Goal: Feedback & Contribution: Leave review/rating

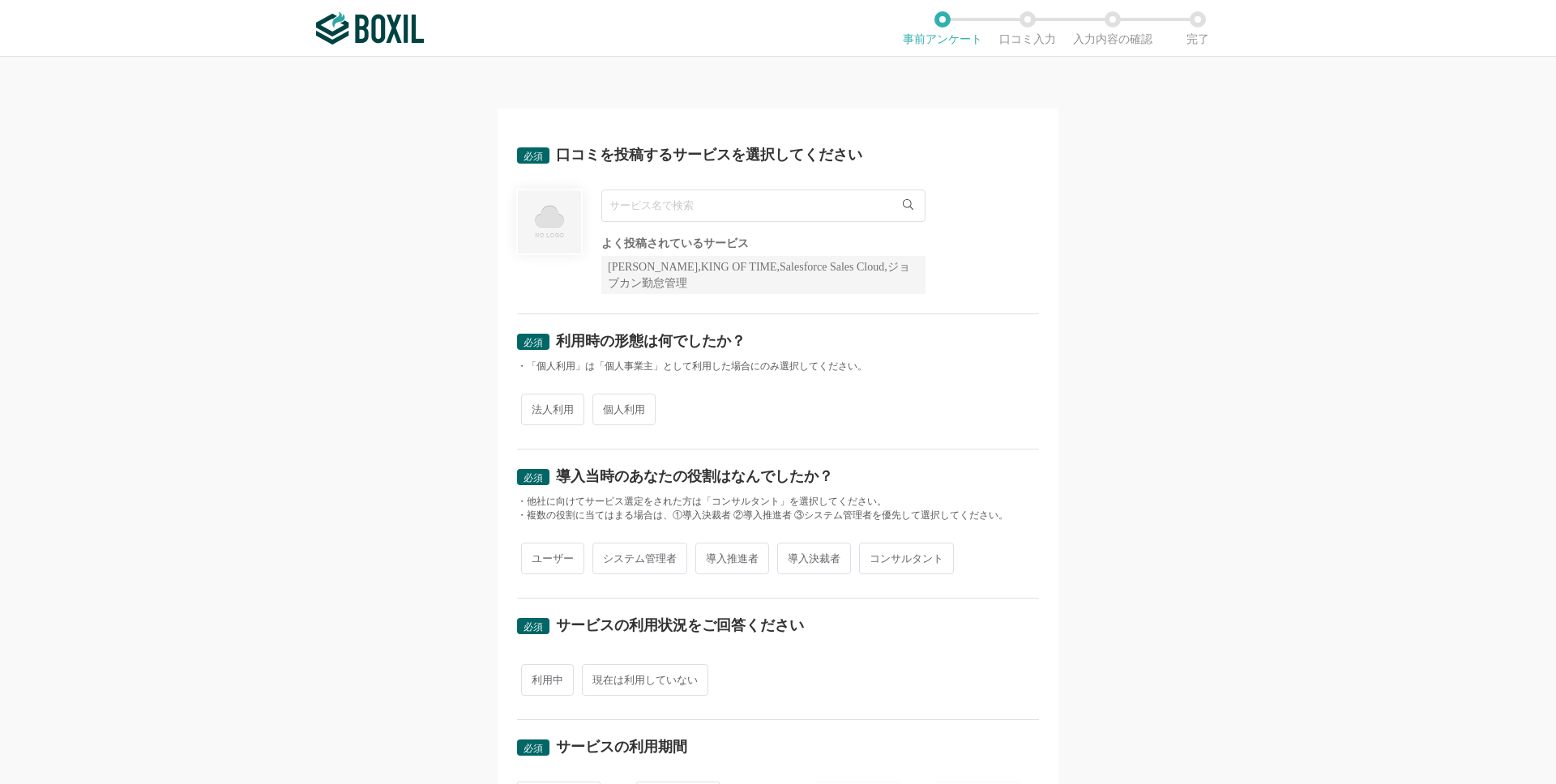
click at [778, 210] on input "text" at bounding box center [763, 206] width 324 height 33
click at [829, 240] on li "RPAロボパットDX" at bounding box center [763, 239] width 322 height 33
type input "RPAロボパットDX"
click at [570, 417] on span "法人利用" at bounding box center [553, 409] width 63 height 32
click at [536, 406] on input "法人利用" at bounding box center [530, 401] width 11 height 11
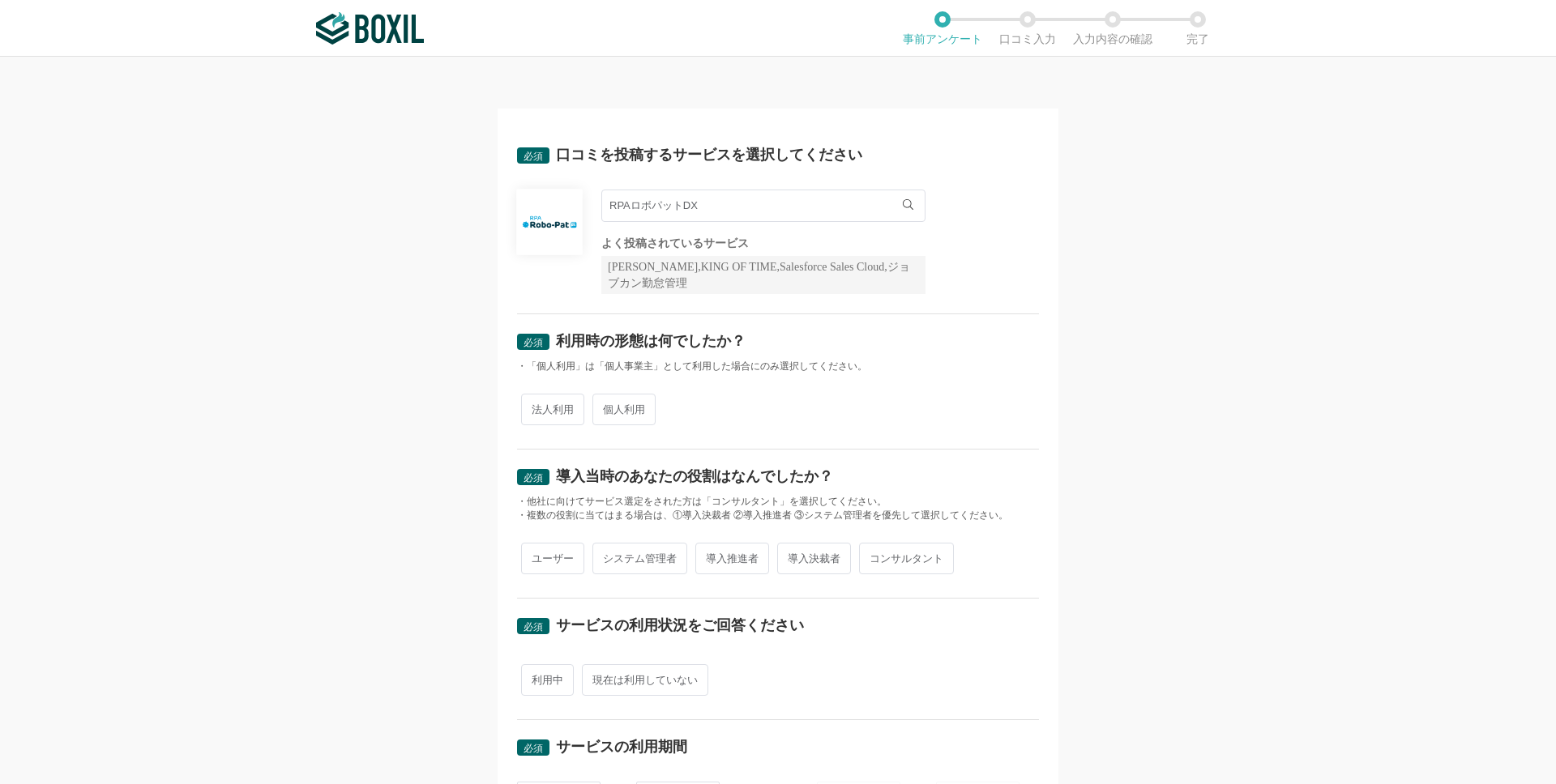
radio input "true"
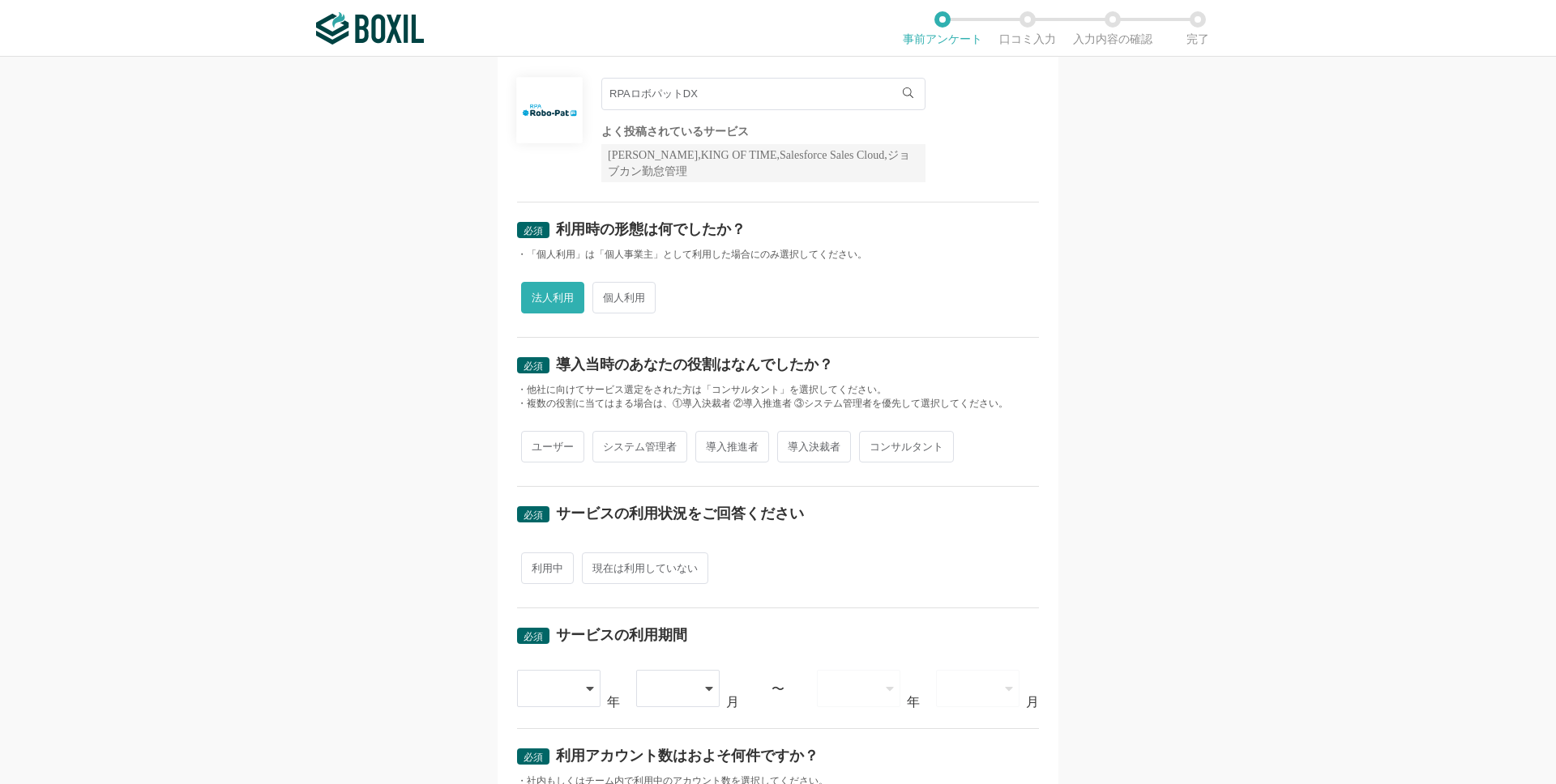
scroll to position [128, 0]
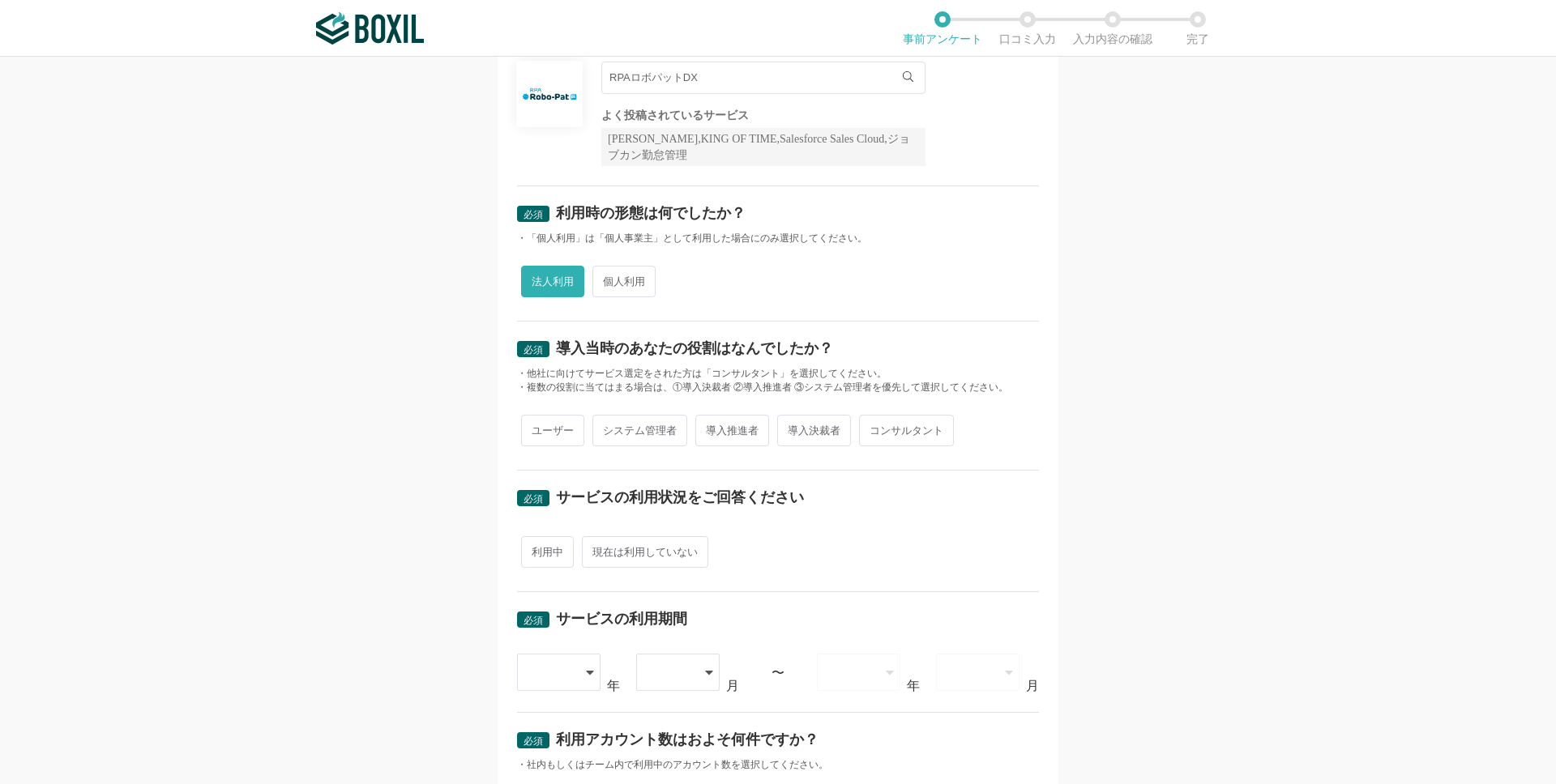
click at [743, 426] on span "導入推進者" at bounding box center [732, 430] width 74 height 32
click at [709, 426] on input "導入推進者" at bounding box center [704, 422] width 11 height 11
radio input "true"
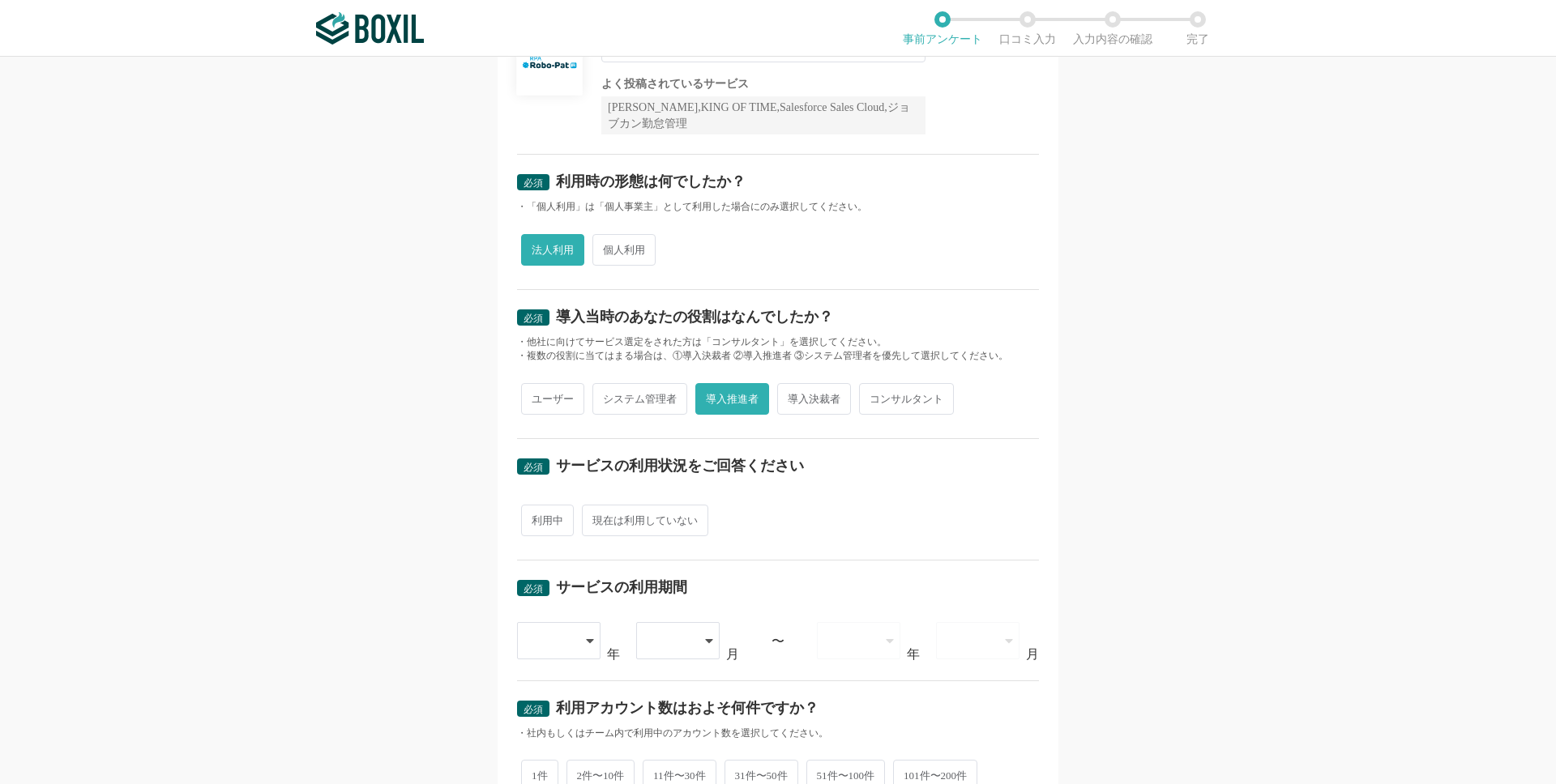
scroll to position [186, 0]
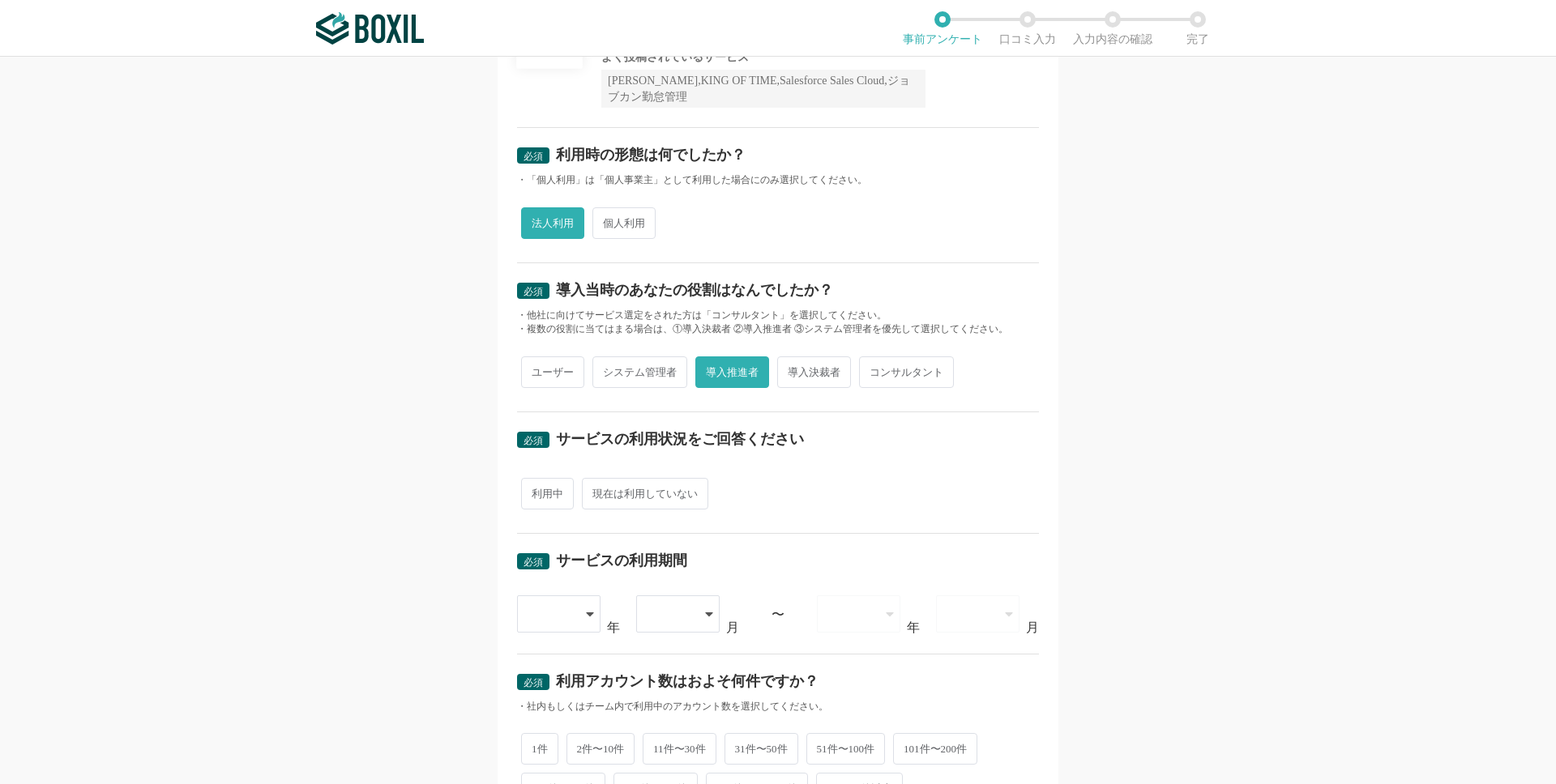
click at [560, 495] on span "利用中" at bounding box center [547, 494] width 53 height 32
click at [536, 491] on input "利用中" at bounding box center [530, 485] width 11 height 11
radio input "true"
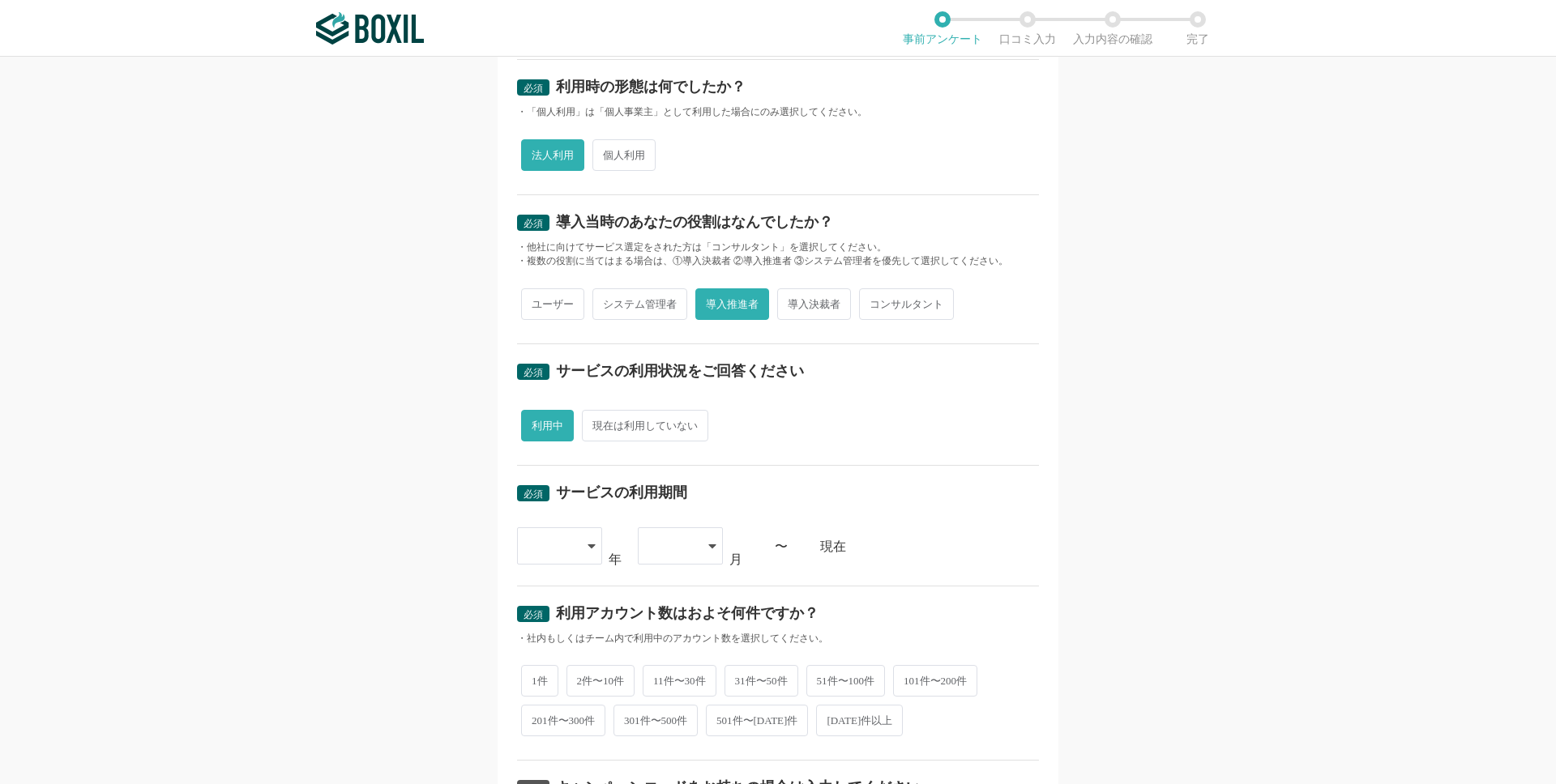
scroll to position [286, 0]
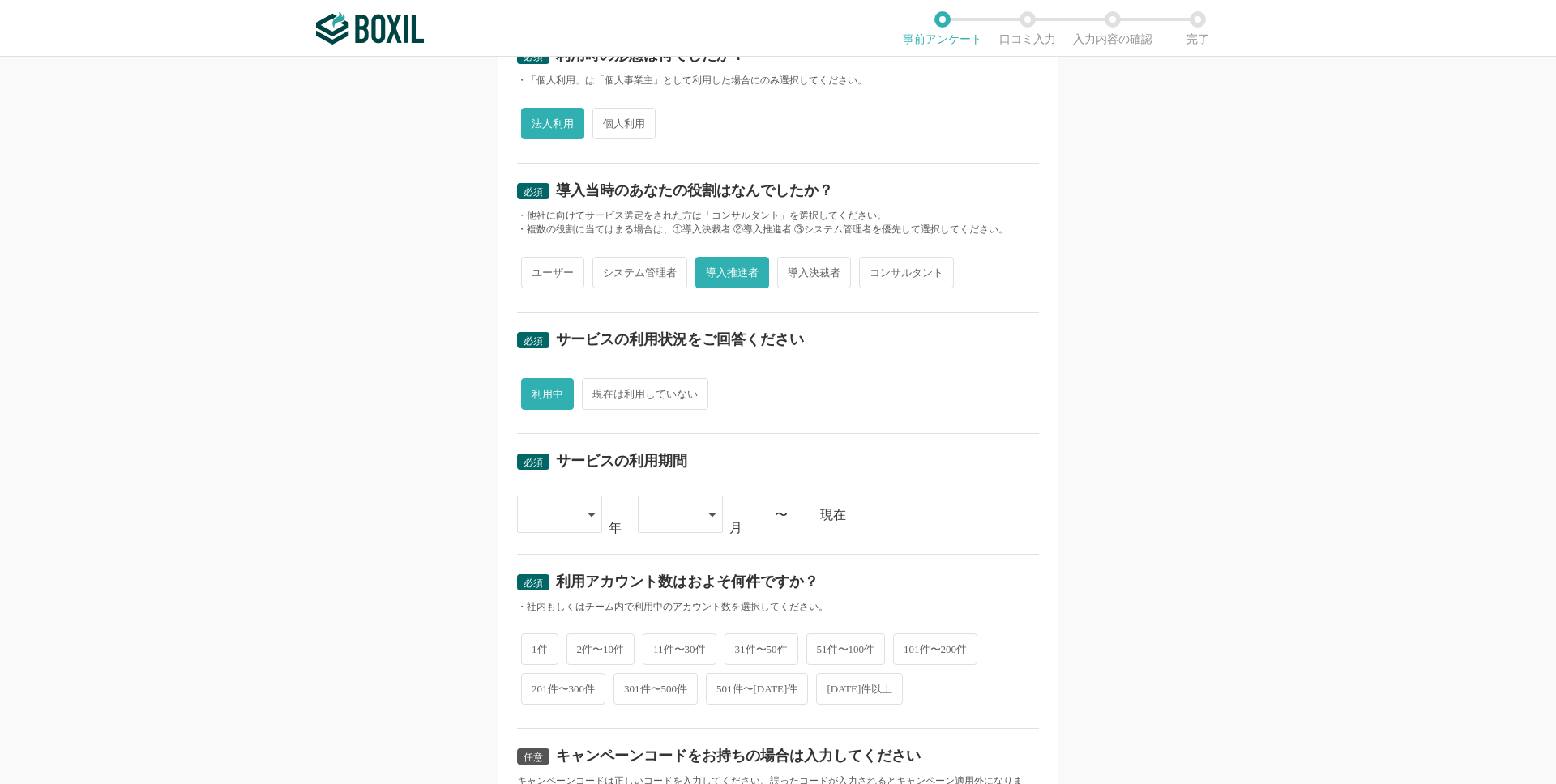
click at [578, 523] on div at bounding box center [559, 514] width 85 height 37
click at [569, 771] on li "[DATE]" at bounding box center [559, 765] width 85 height 39
click at [707, 521] on div at bounding box center [680, 514] width 85 height 37
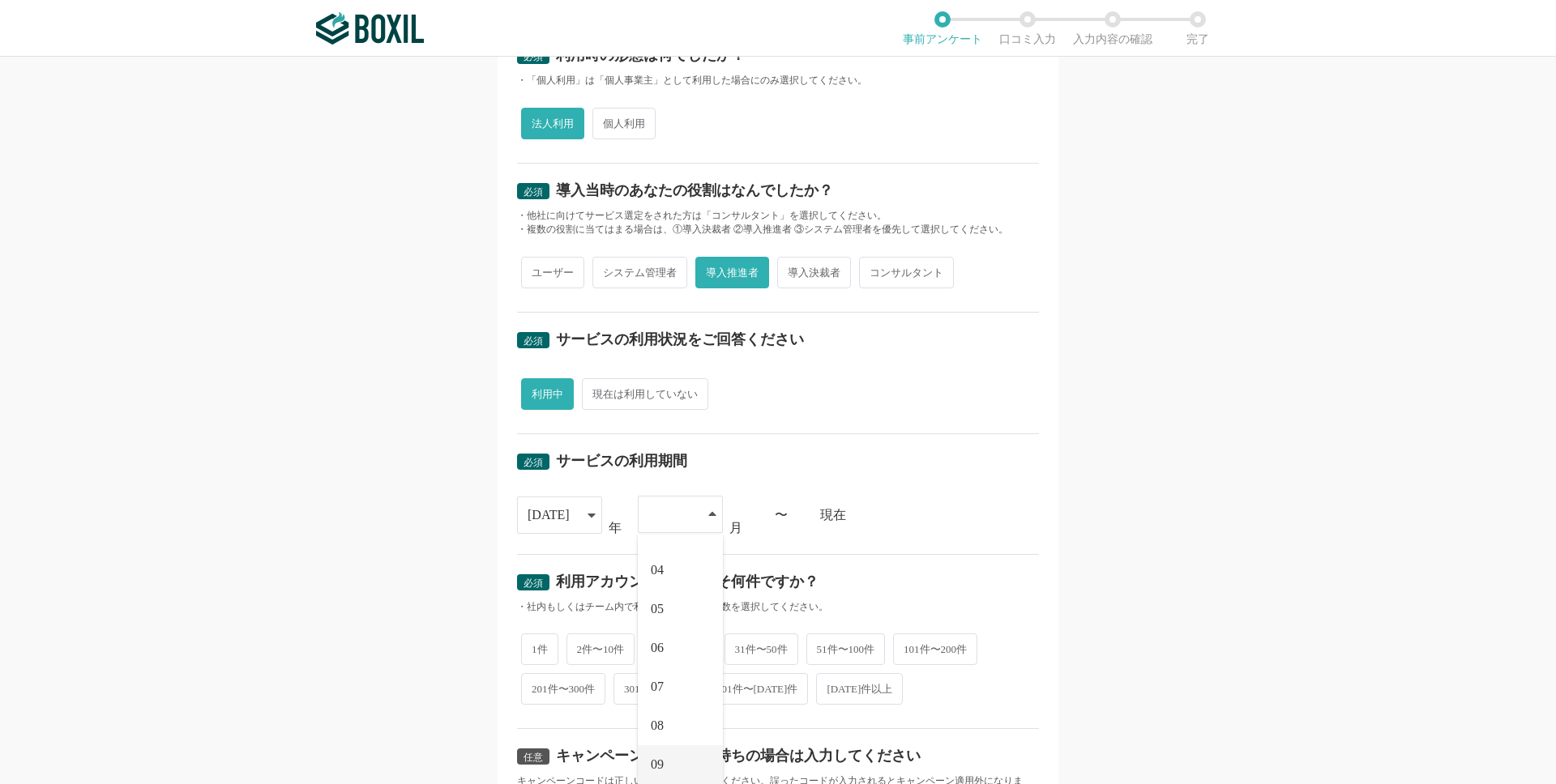
click at [675, 758] on li "09" at bounding box center [680, 765] width 85 height 39
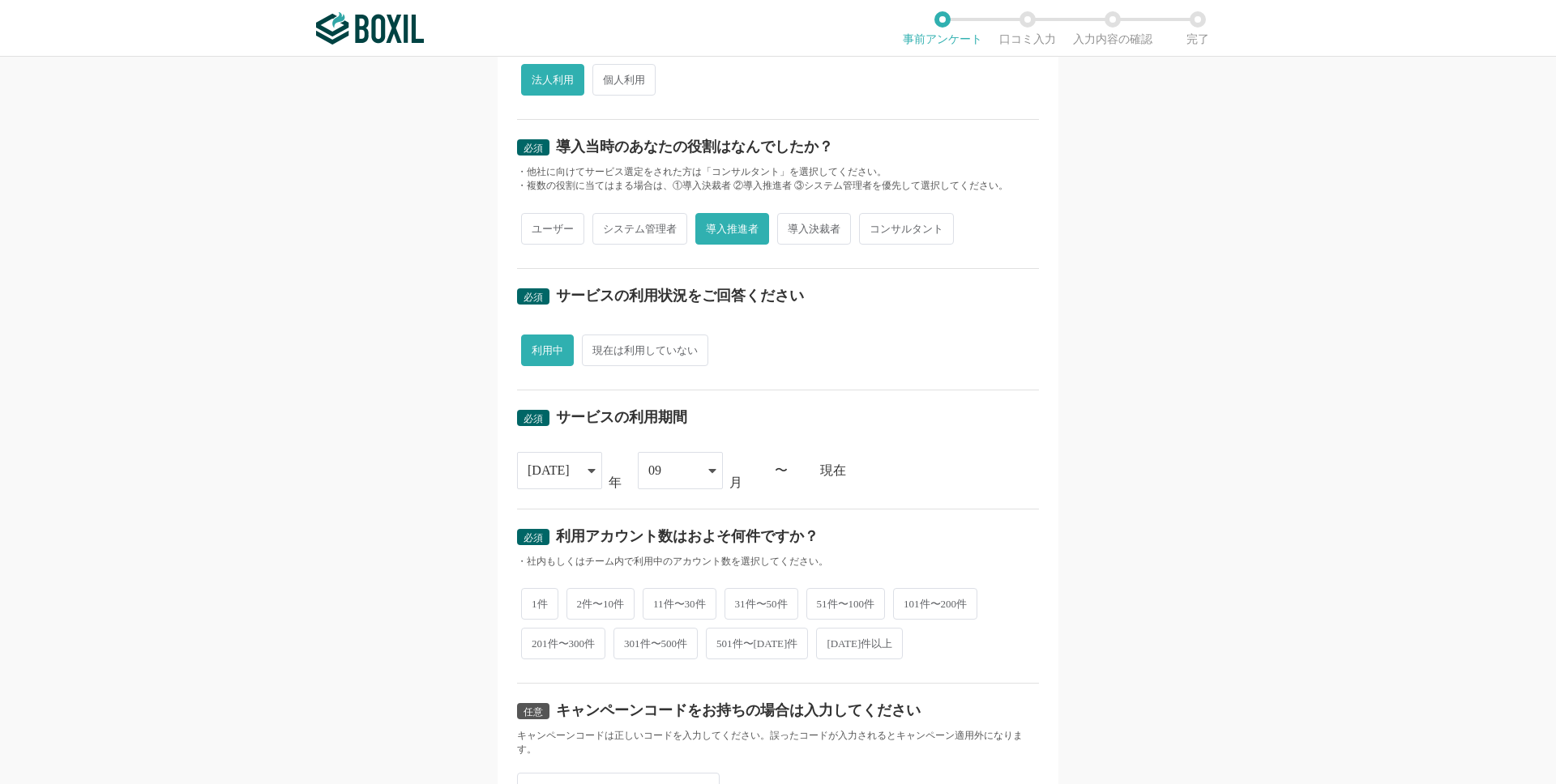
scroll to position [357, 0]
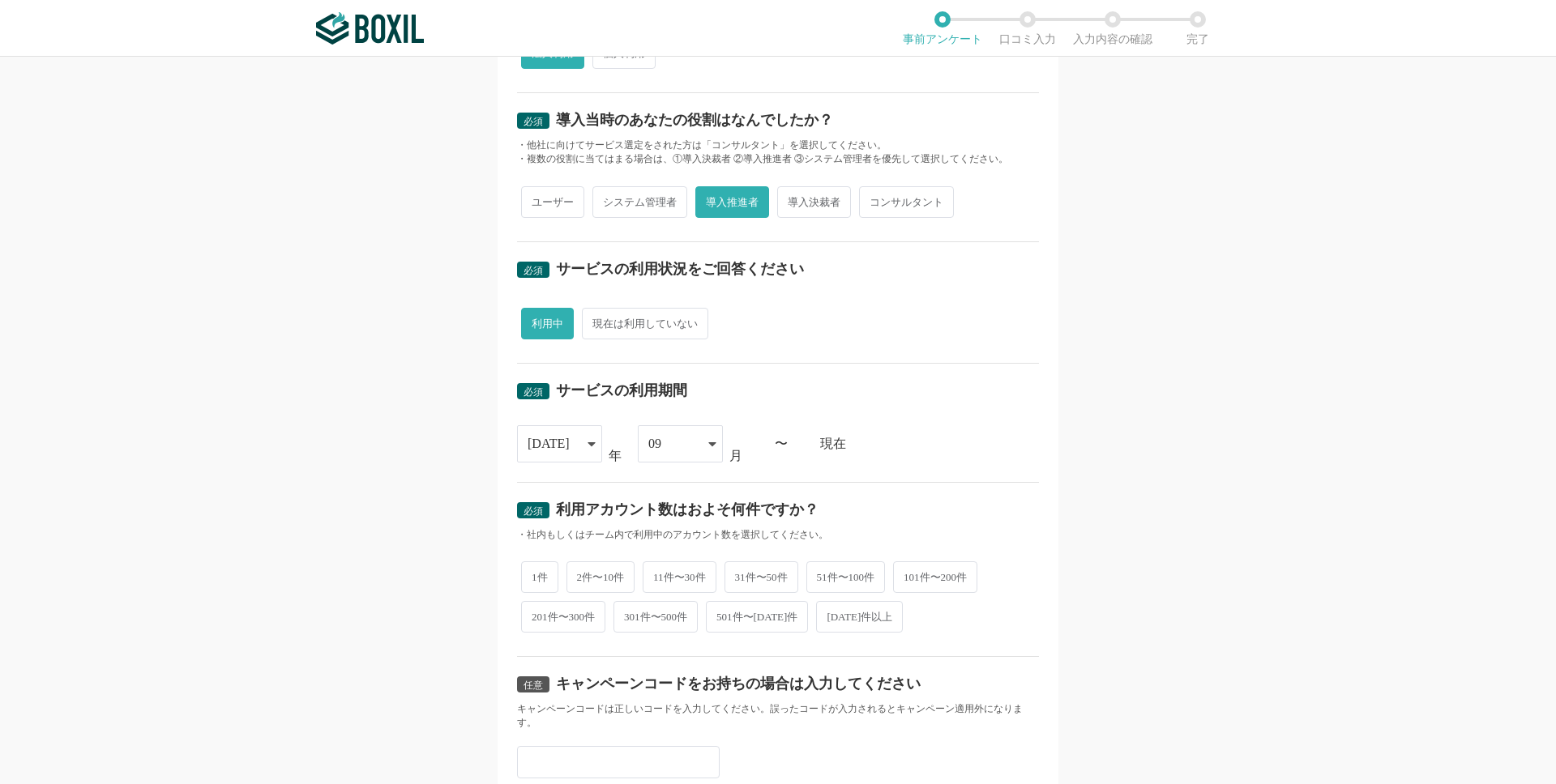
click at [592, 580] on span "2件〜10件" at bounding box center [601, 577] width 69 height 32
click at [581, 574] on input "2件〜10件" at bounding box center [575, 568] width 11 height 11
radio input "true"
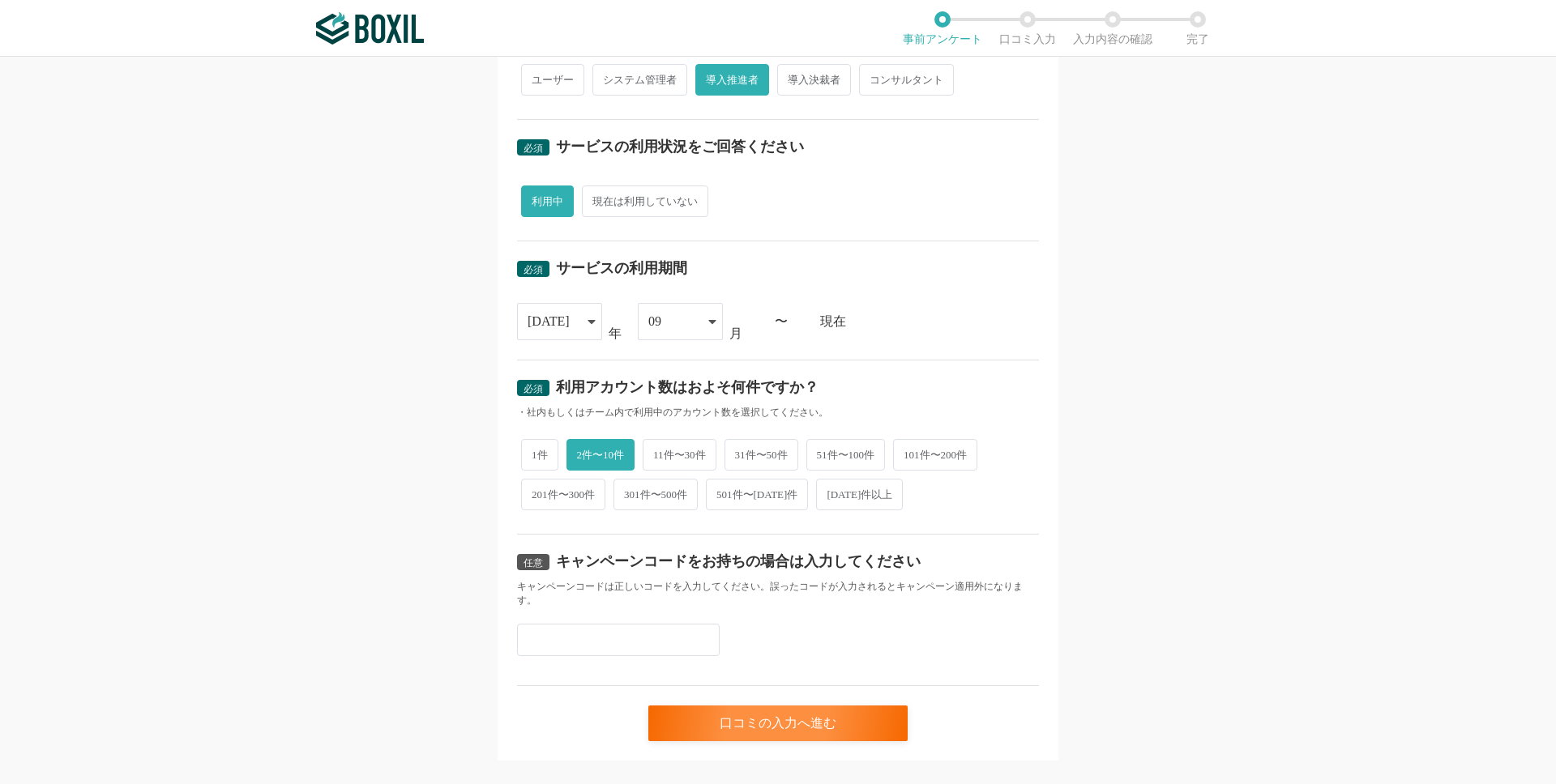
scroll to position [494, 0]
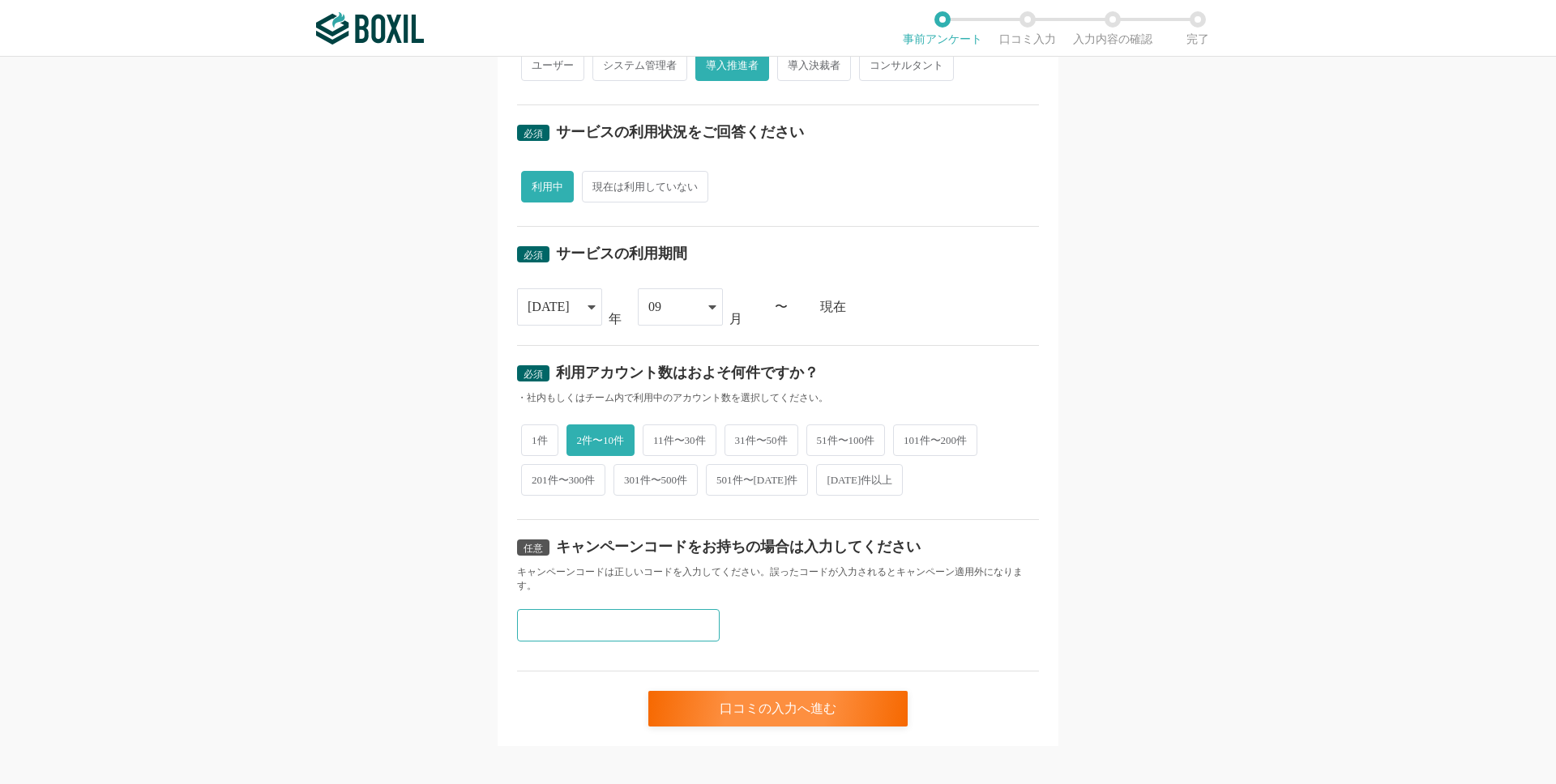
click at [605, 610] on input "text" at bounding box center [617, 626] width 202 height 33
paste input "A6KLW4UV"
type input "A6KLW4UV"
click at [703, 691] on div "口コミの入力へ進む" at bounding box center [778, 708] width 259 height 35
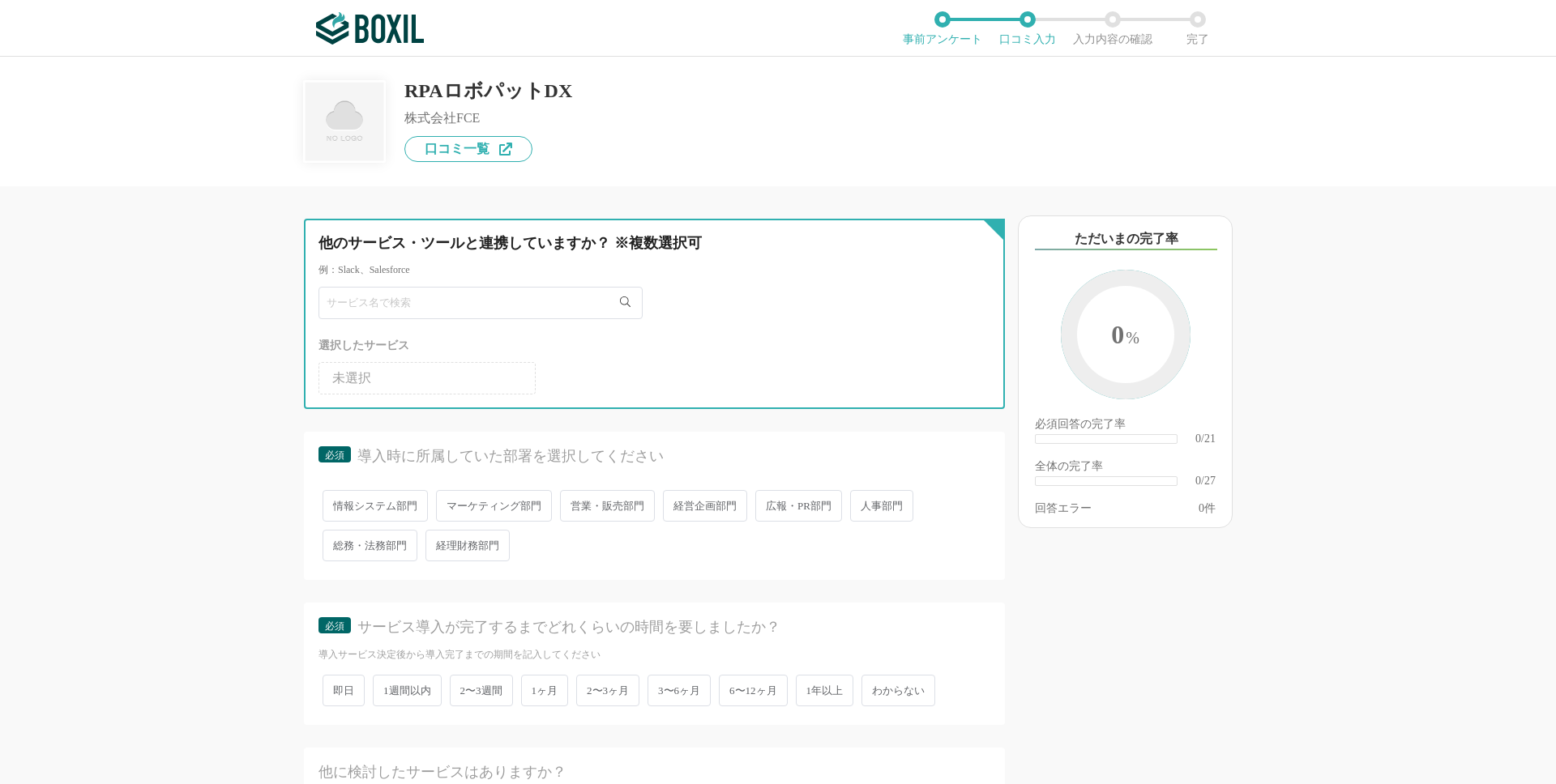
click at [473, 307] on input "text" at bounding box center [480, 303] width 324 height 33
type input "Lark"
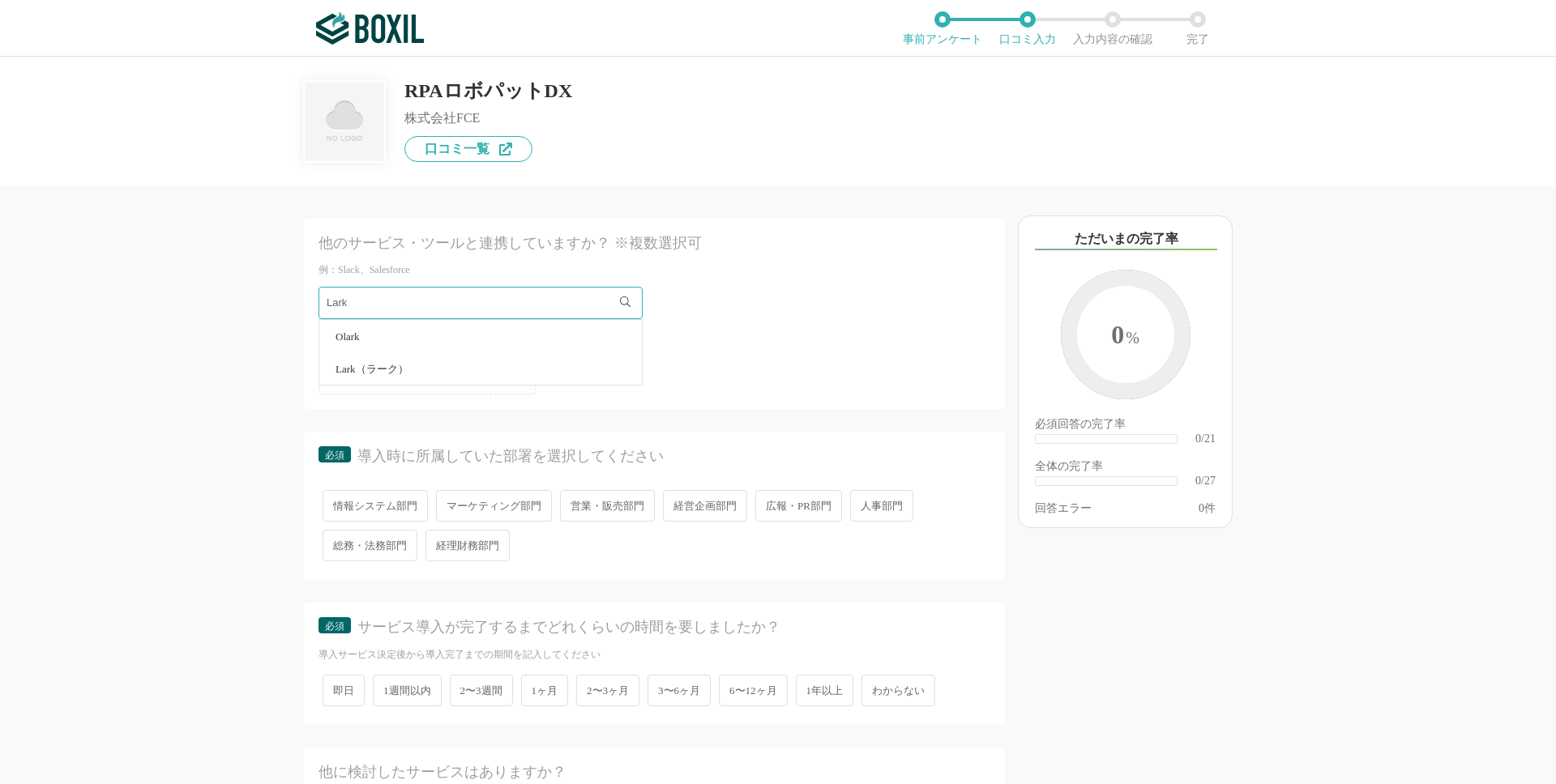
click at [475, 380] on li "Lark（ラーク）" at bounding box center [480, 369] width 322 height 33
click at [573, 372] on ul "未選択 Lark（ラーク）" at bounding box center [654, 375] width 672 height 39
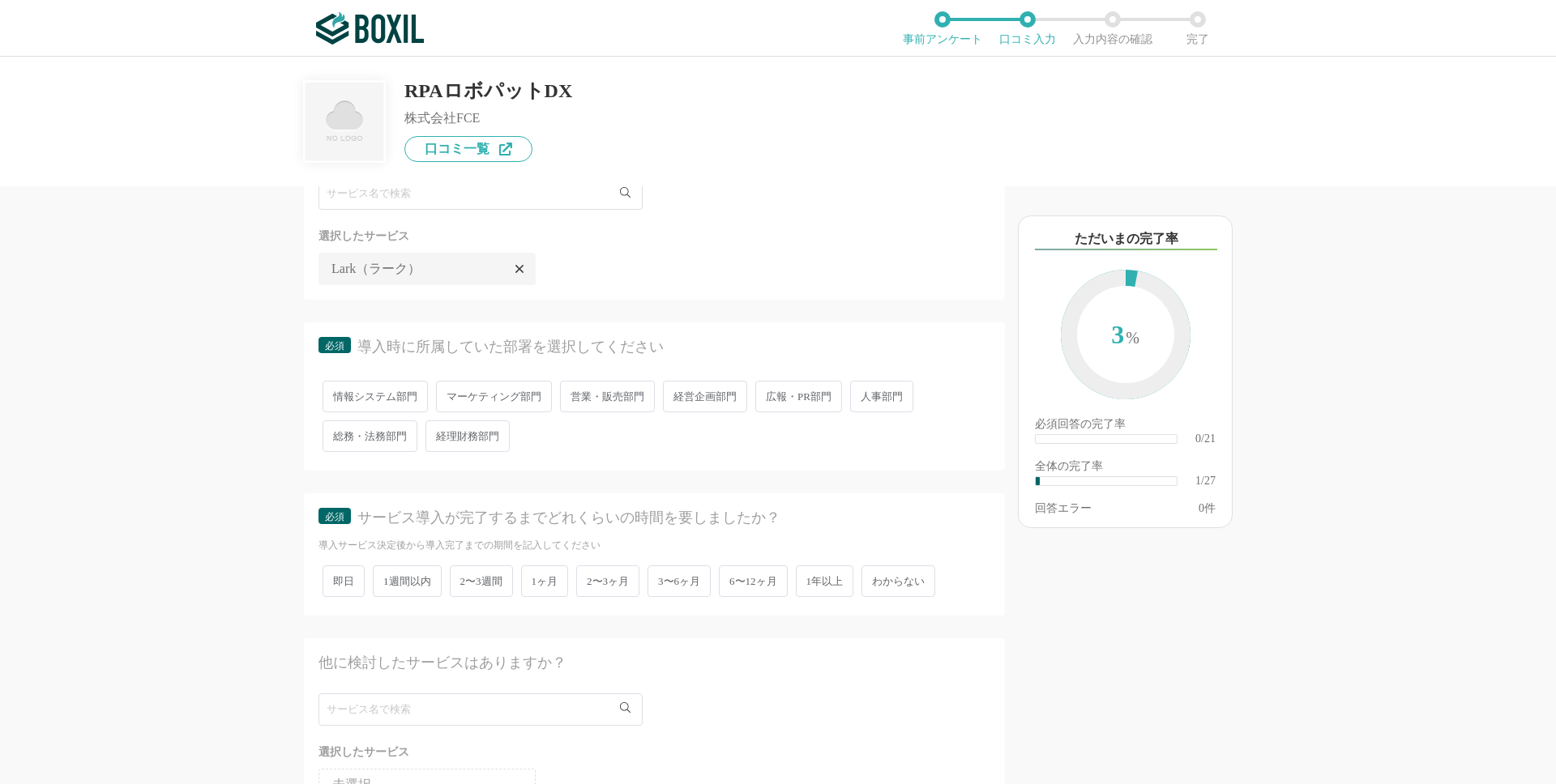
scroll to position [136, 0]
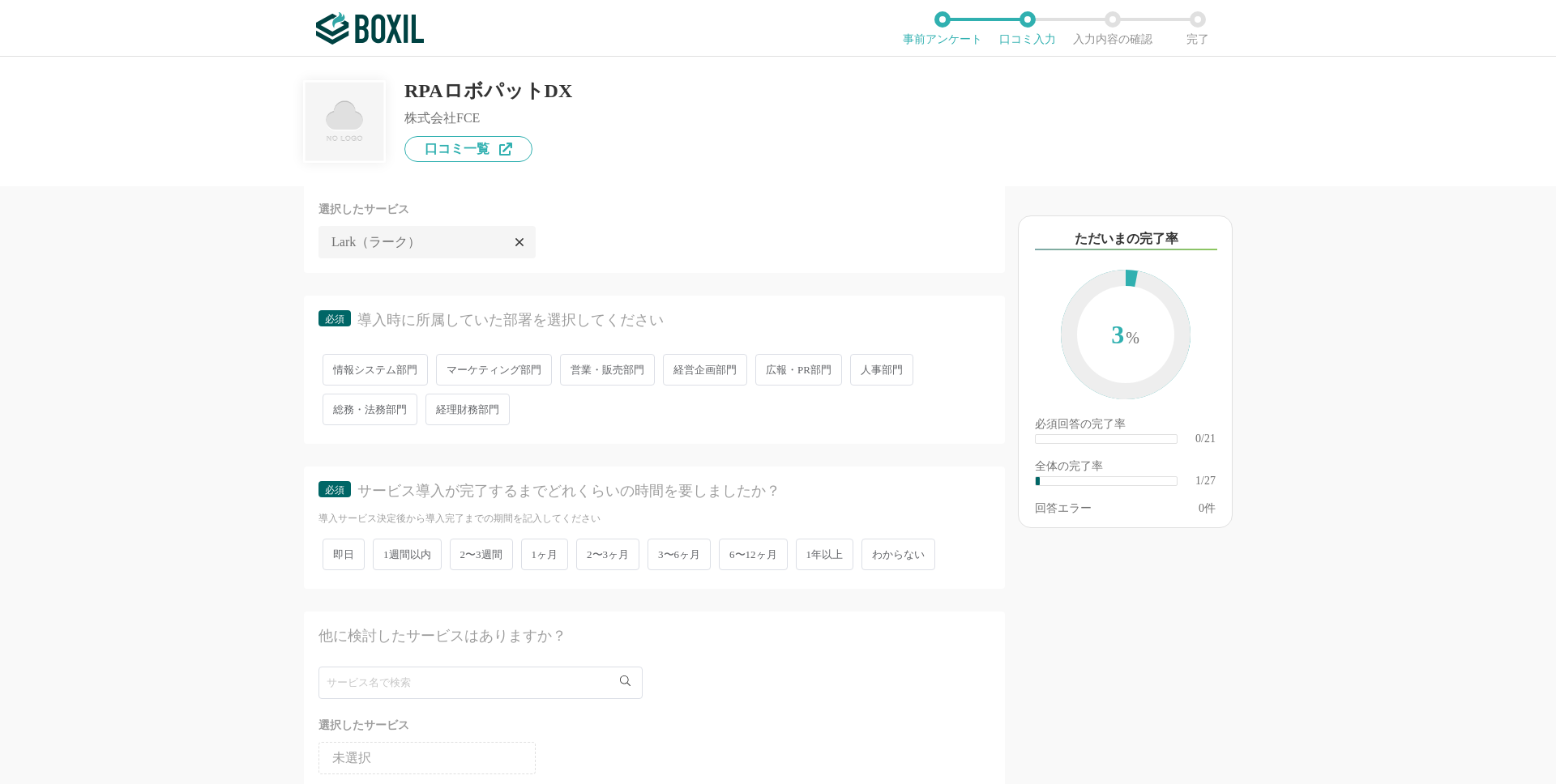
click at [375, 376] on span "情報システム部門" at bounding box center [375, 369] width 105 height 32
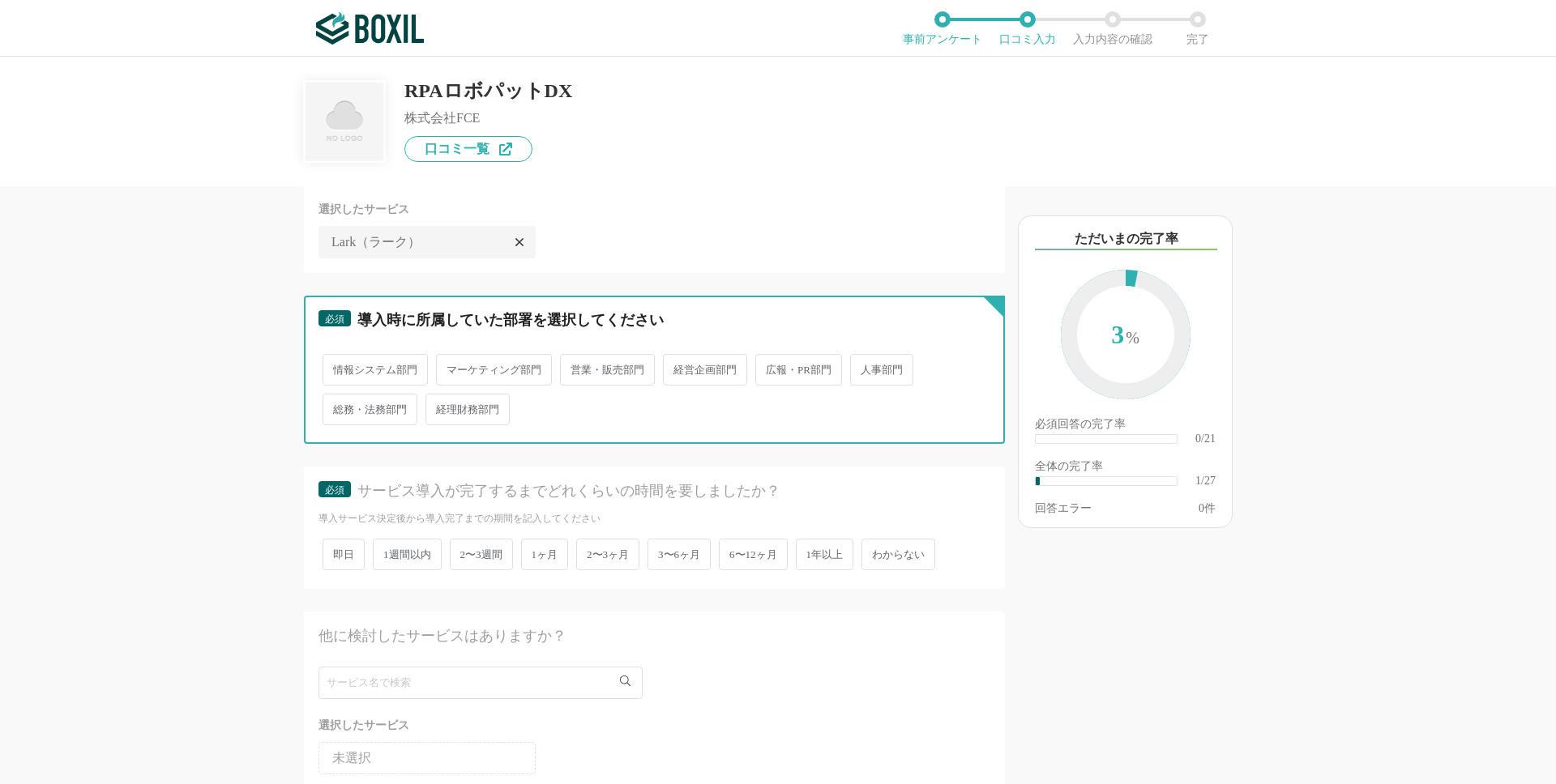
click at [337, 367] on input "情報システム部門" at bounding box center [332, 361] width 11 height 11
radio input "true"
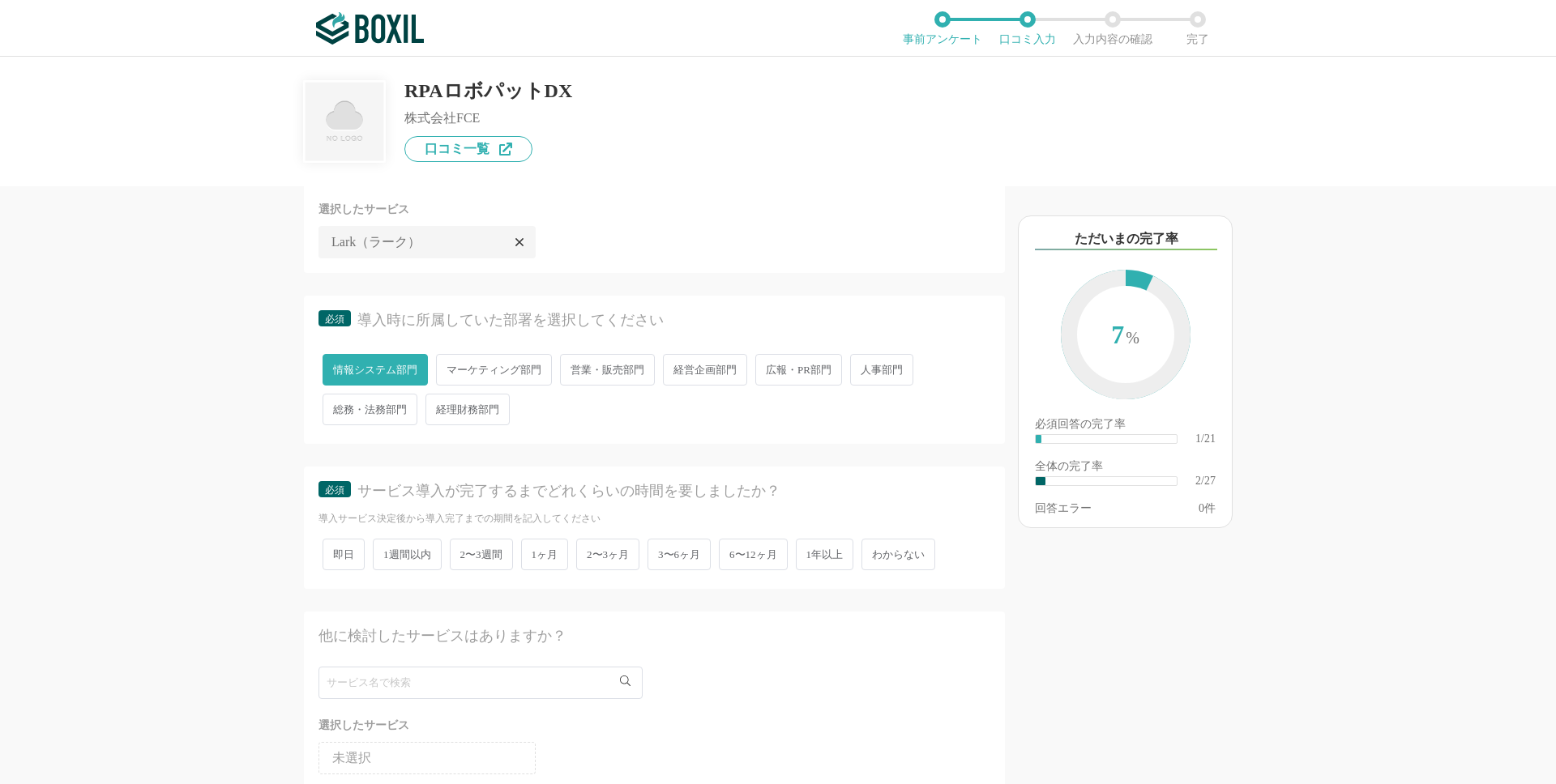
click at [546, 563] on span "1ヶ月" at bounding box center [546, 554] width 48 height 32
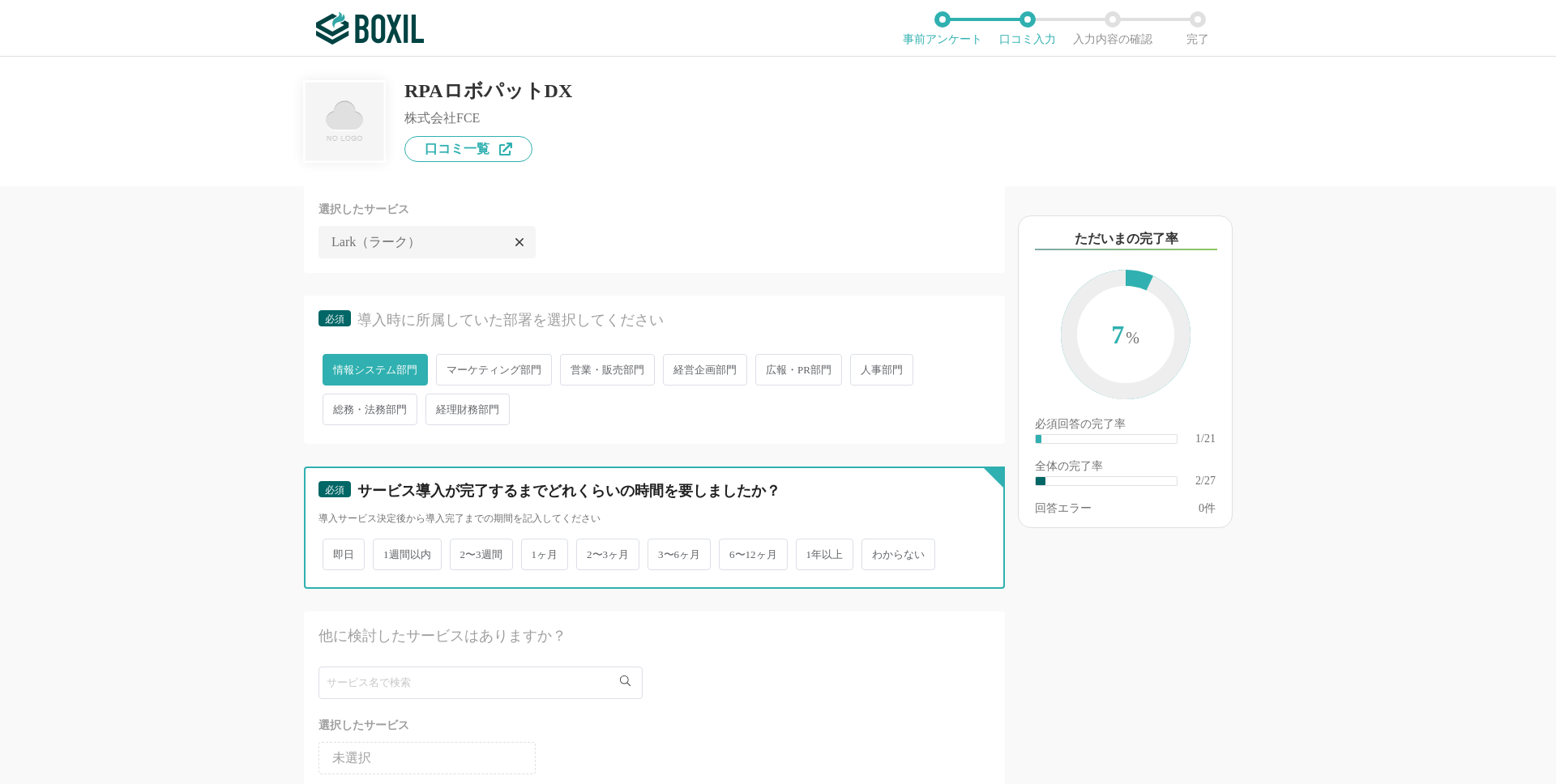
click at [536, 552] on input "1ヶ月" at bounding box center [530, 546] width 11 height 11
radio input "true"
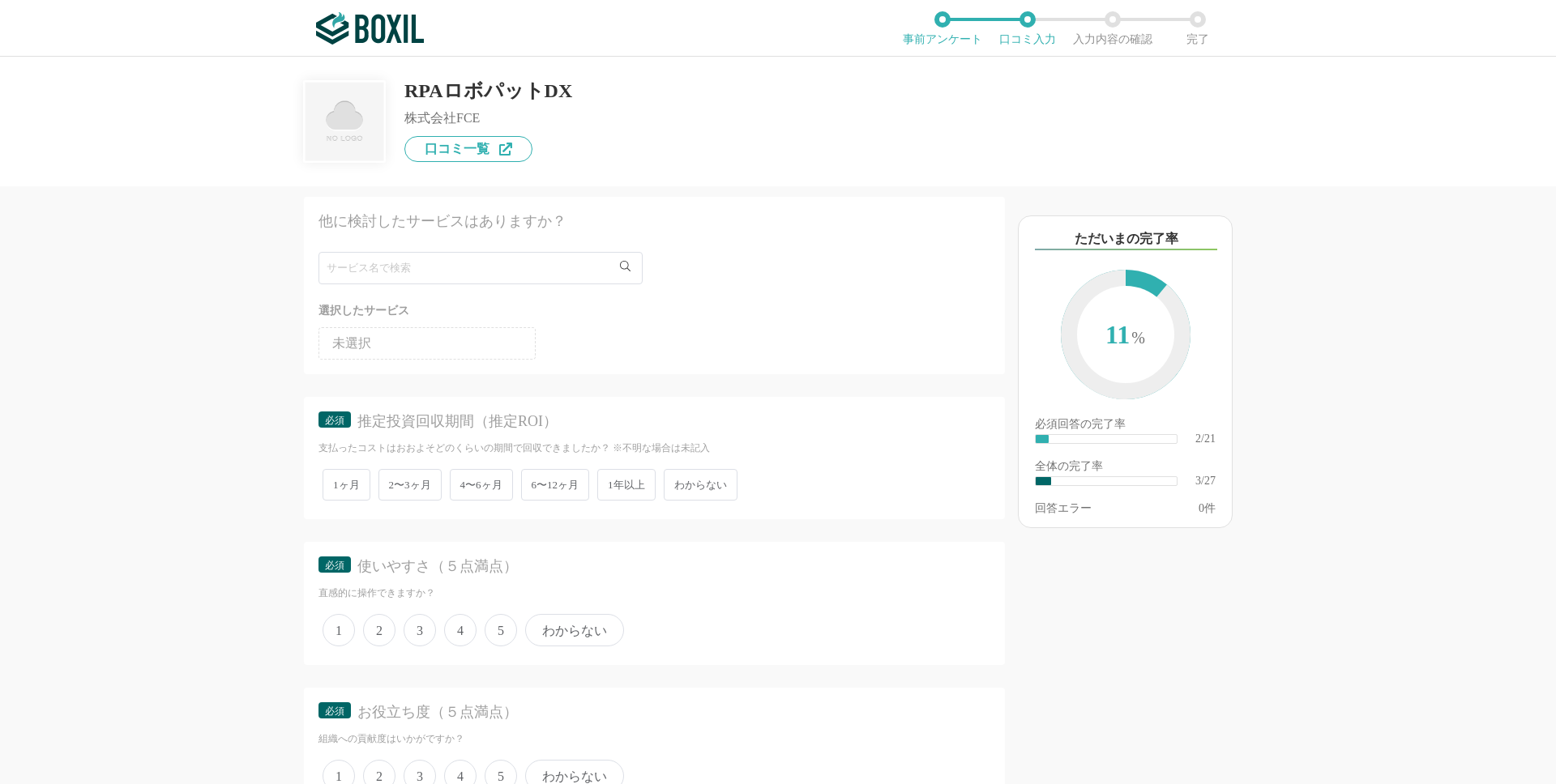
scroll to position [573, 0]
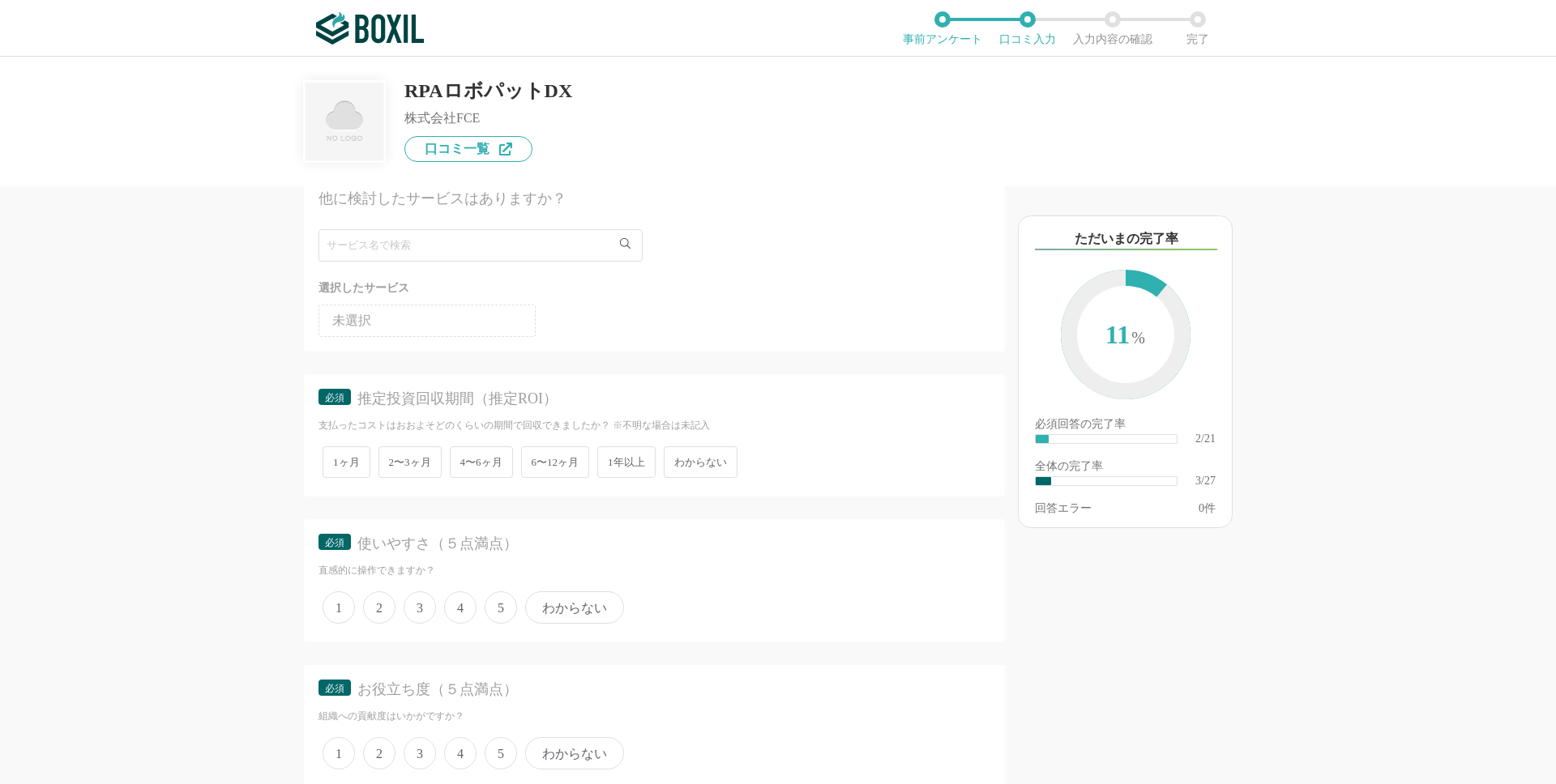
click at [483, 451] on span "4〜6ヶ月" at bounding box center [481, 462] width 63 height 32
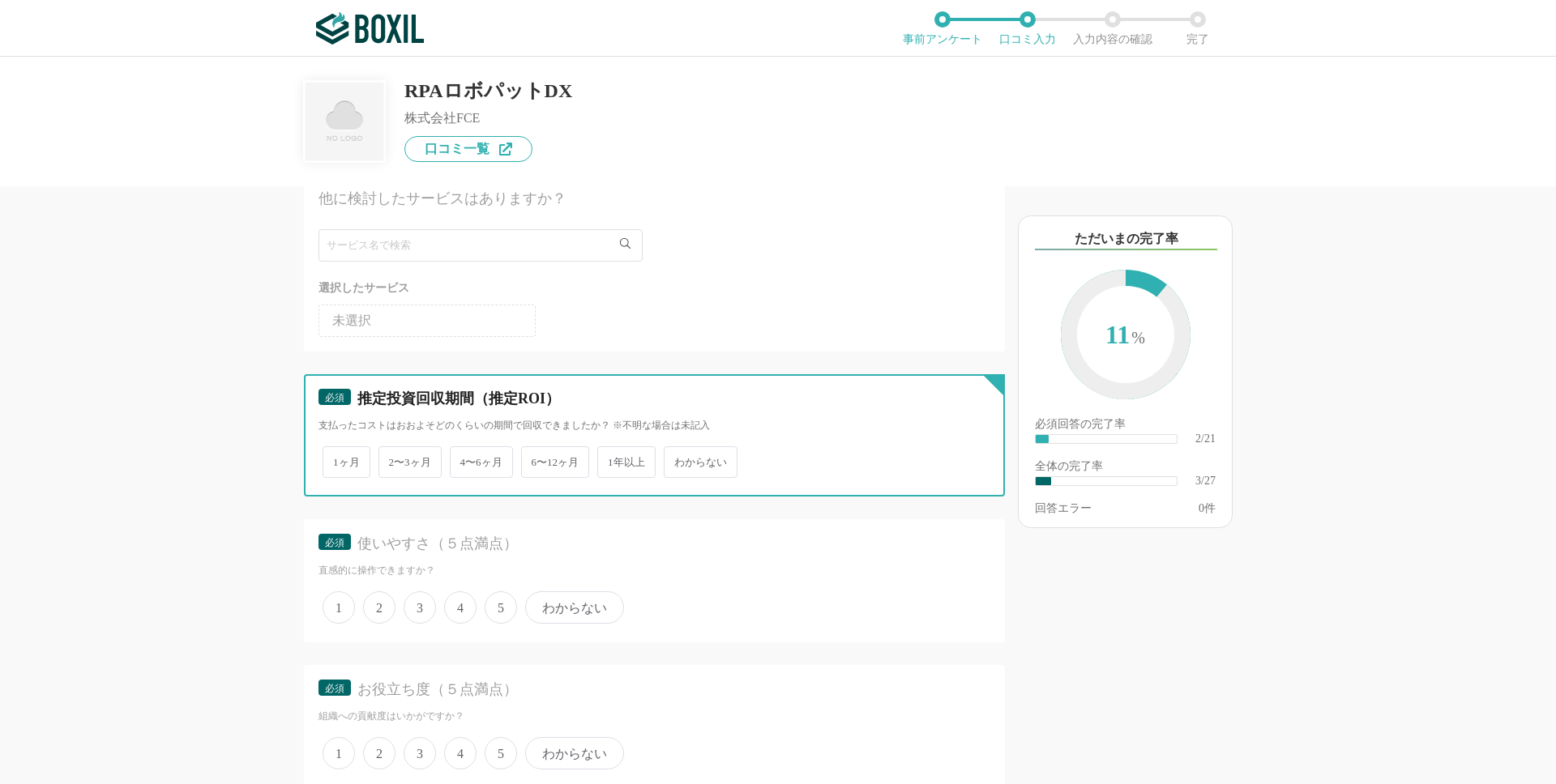
click at [464, 451] on input "4〜6ヶ月" at bounding box center [458, 453] width 11 height 11
radio input "true"
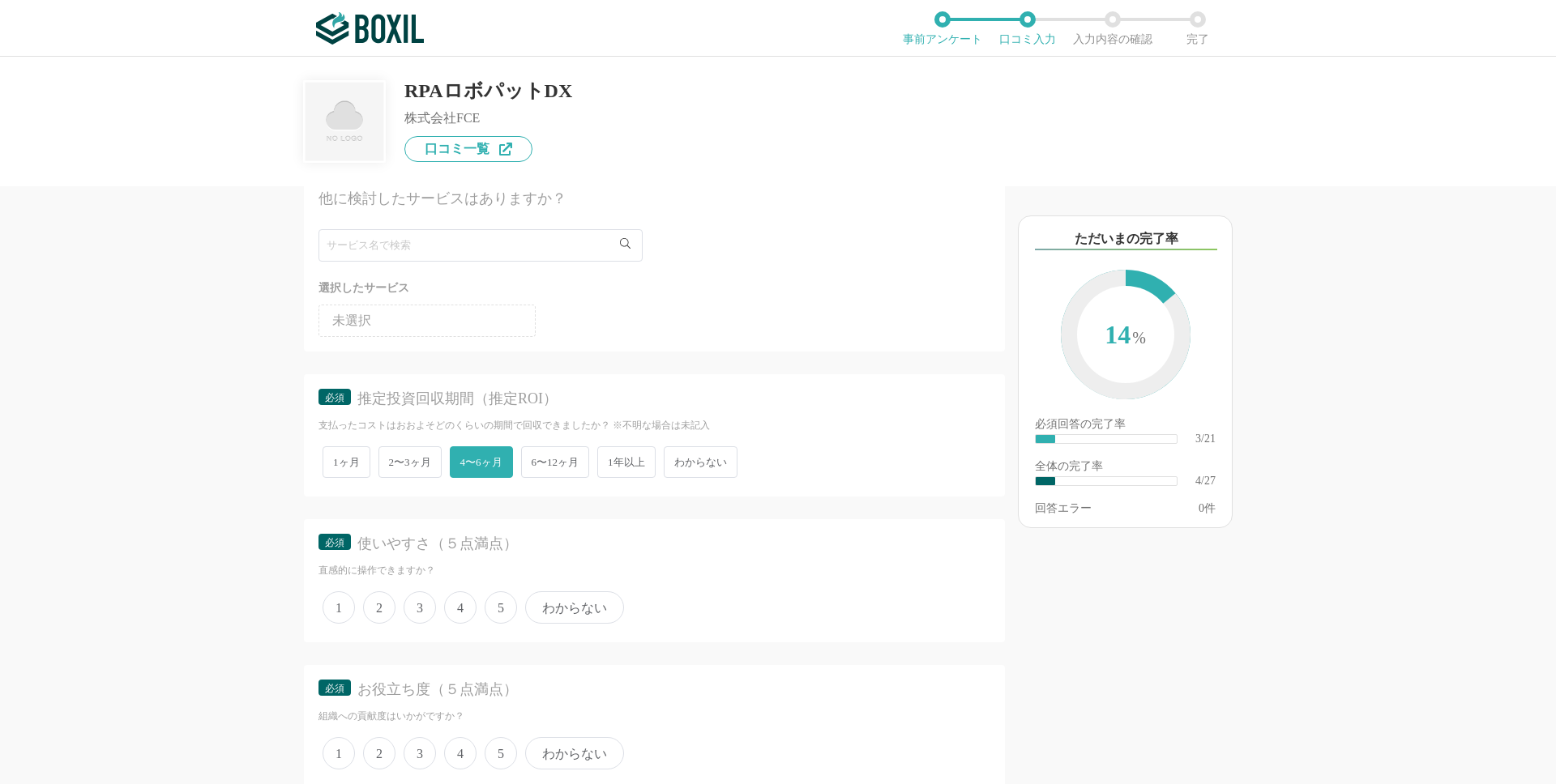
click at [463, 611] on span "4" at bounding box center [460, 608] width 33 height 33
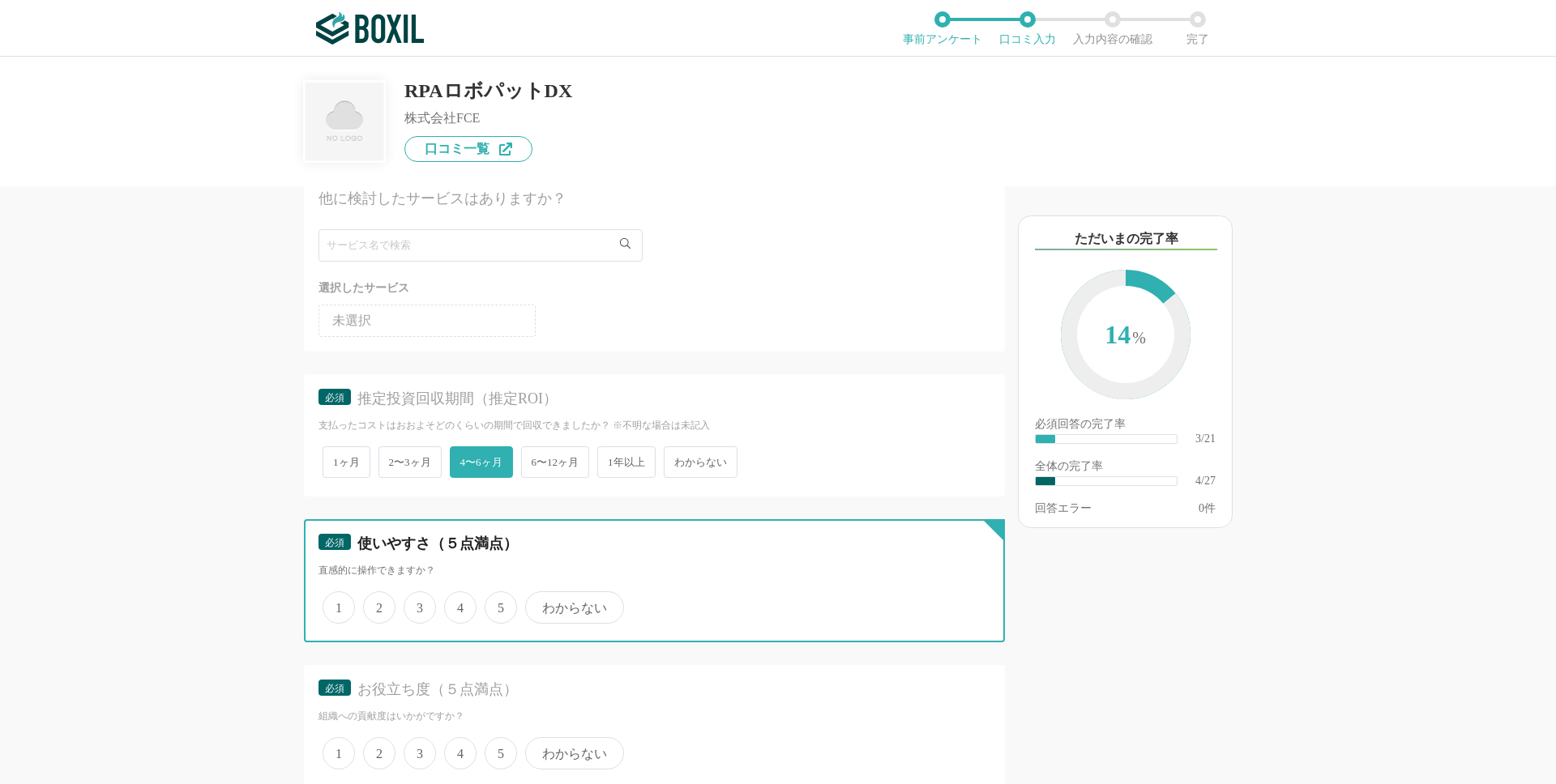
click at [458, 605] on input "4" at bounding box center [453, 599] width 11 height 11
radio input "true"
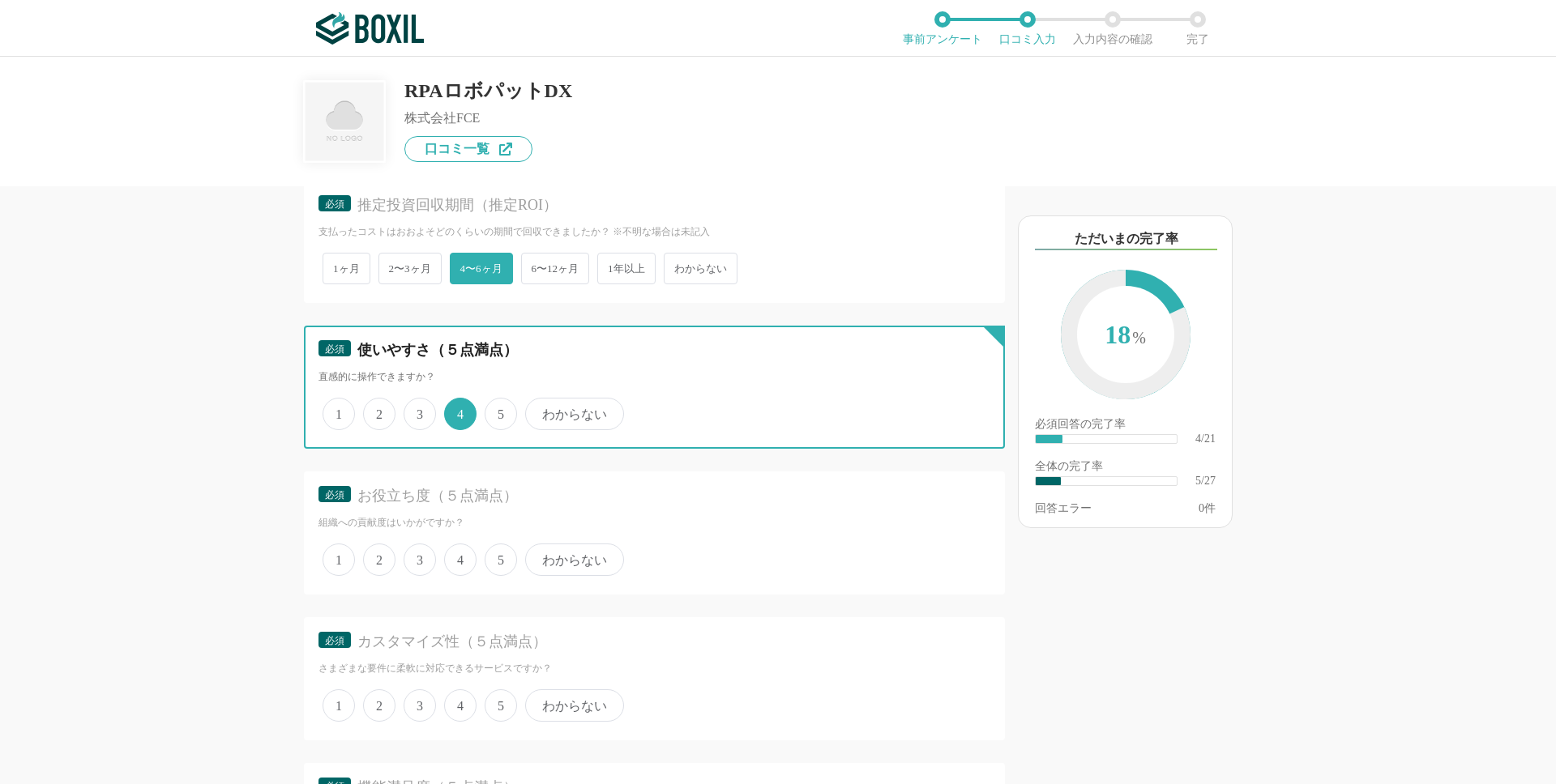
scroll to position [791, 0]
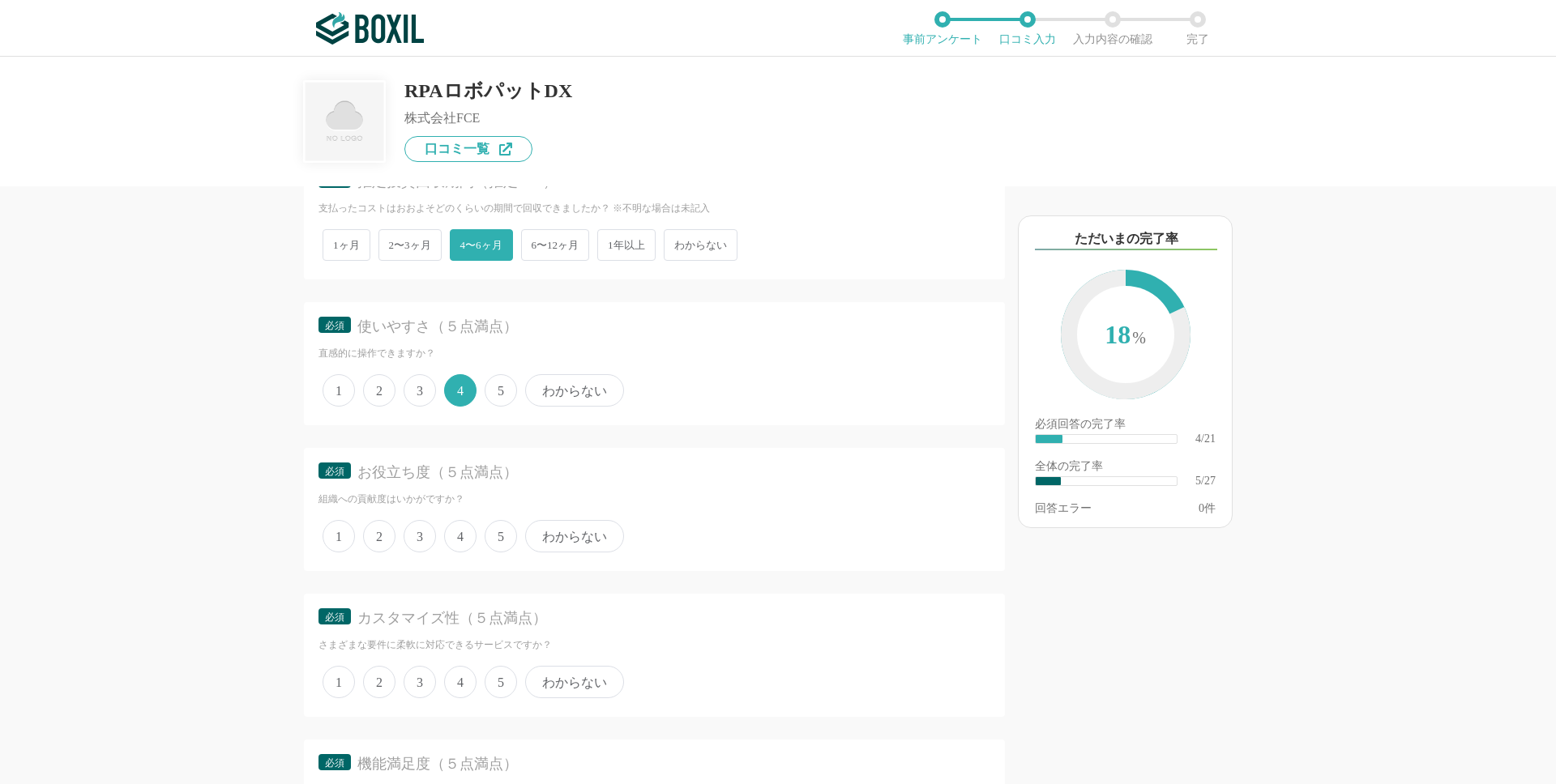
click at [458, 542] on span "4" at bounding box center [460, 537] width 33 height 33
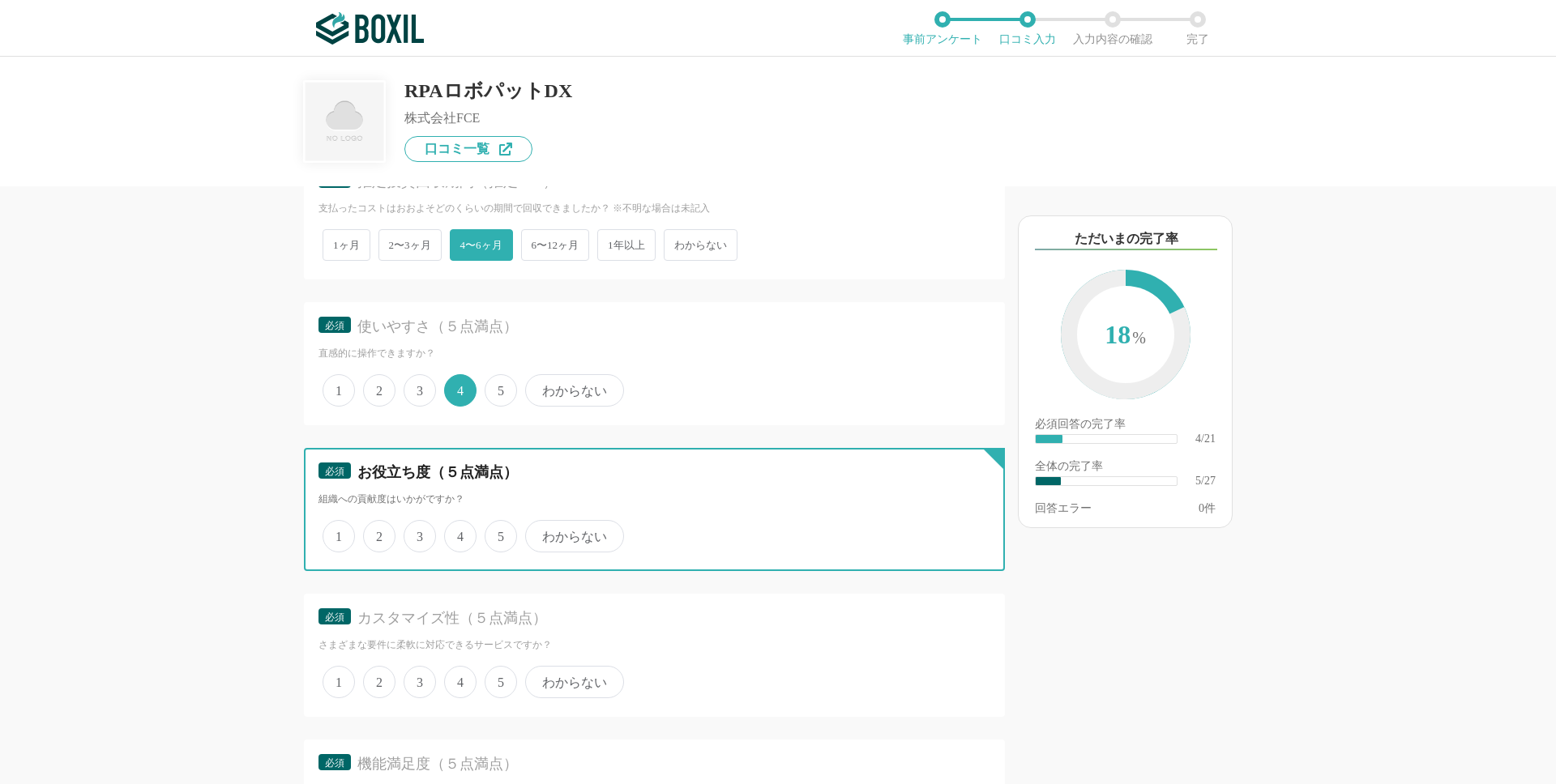
click at [458, 533] on input "4" at bounding box center [453, 527] width 11 height 11
radio input "true"
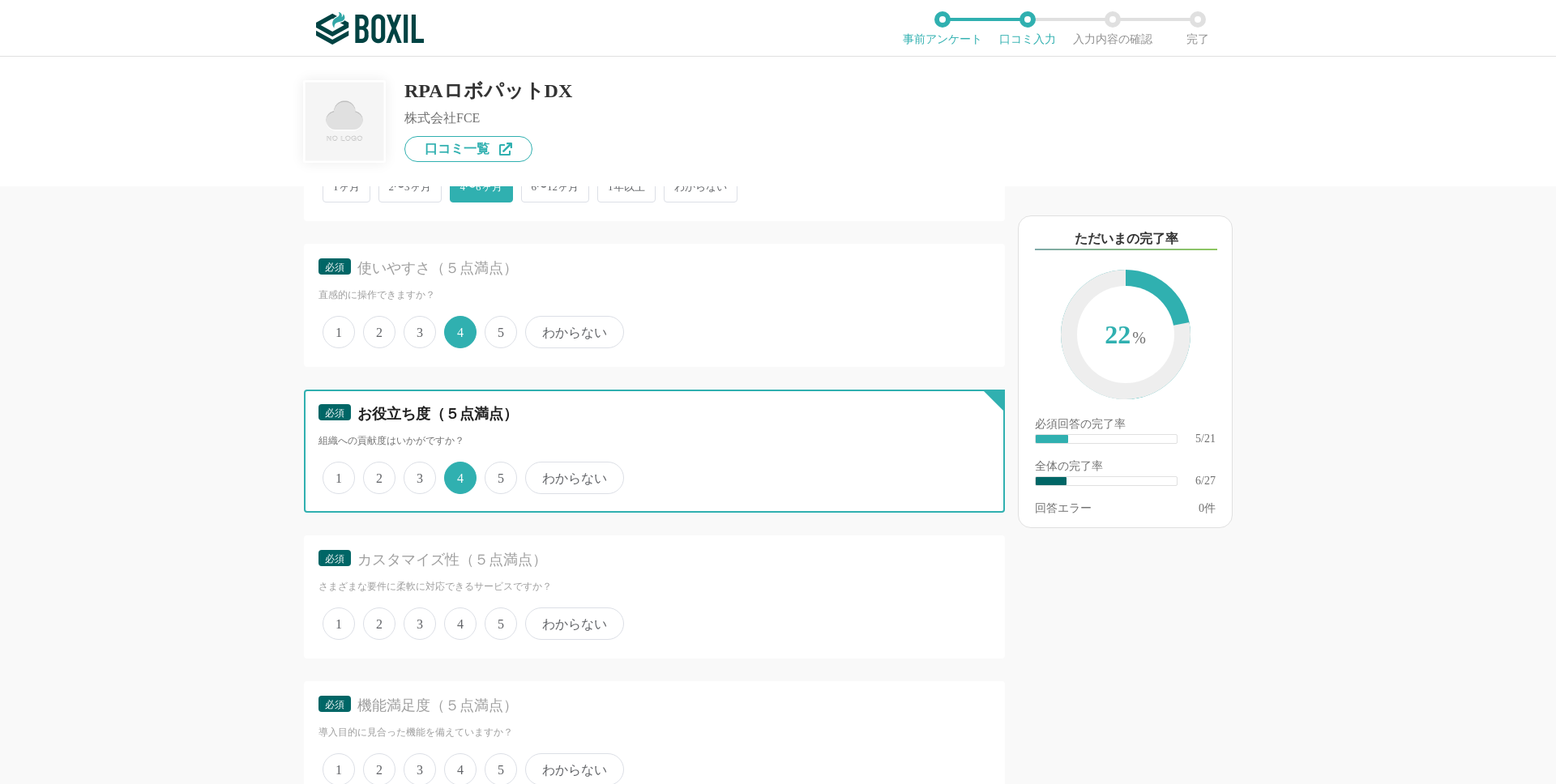
scroll to position [896, 0]
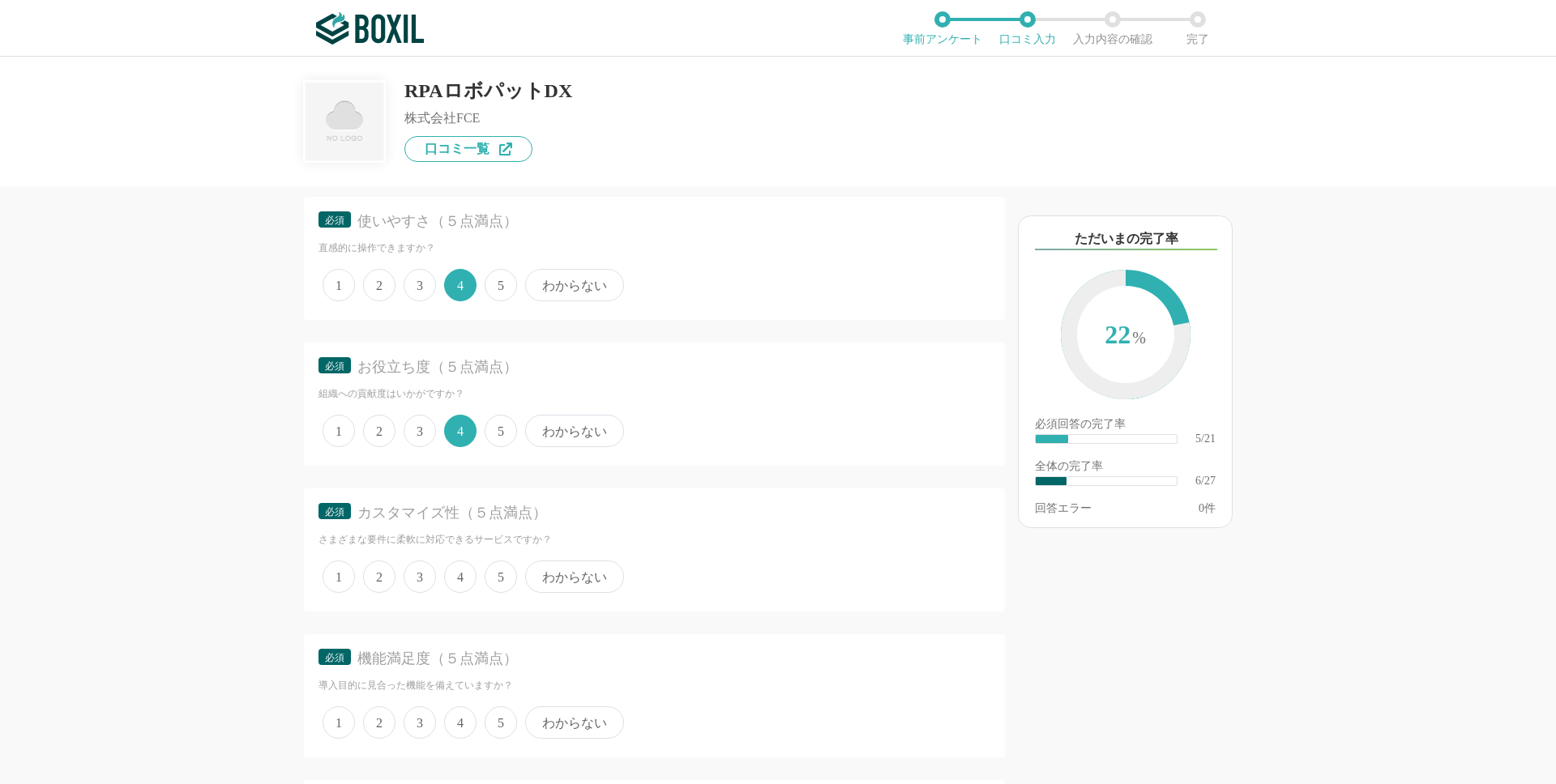
click at [410, 578] on span "3" at bounding box center [420, 577] width 33 height 33
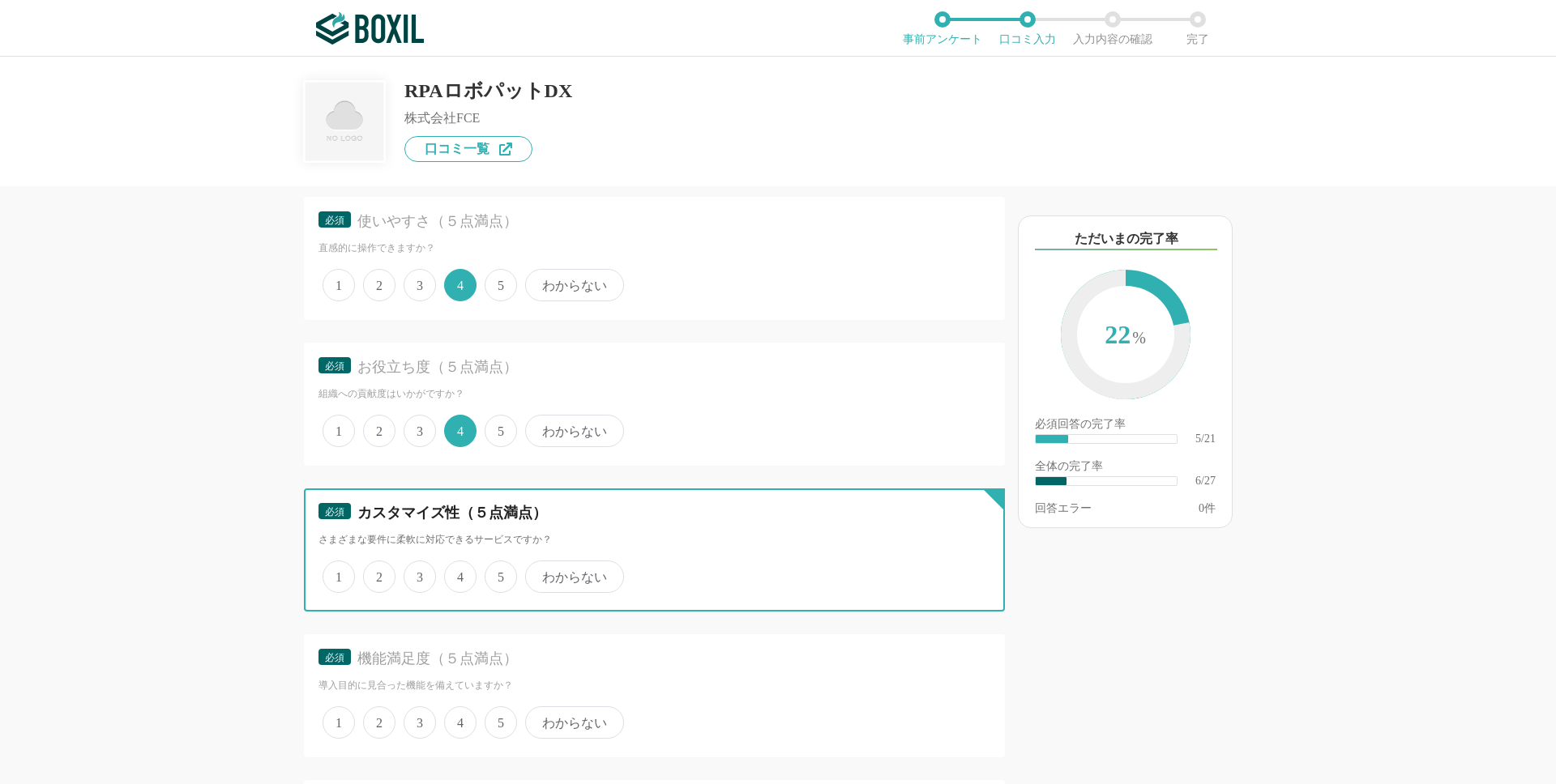
click at [410, 573] on input "3" at bounding box center [412, 567] width 11 height 11
radio input "true"
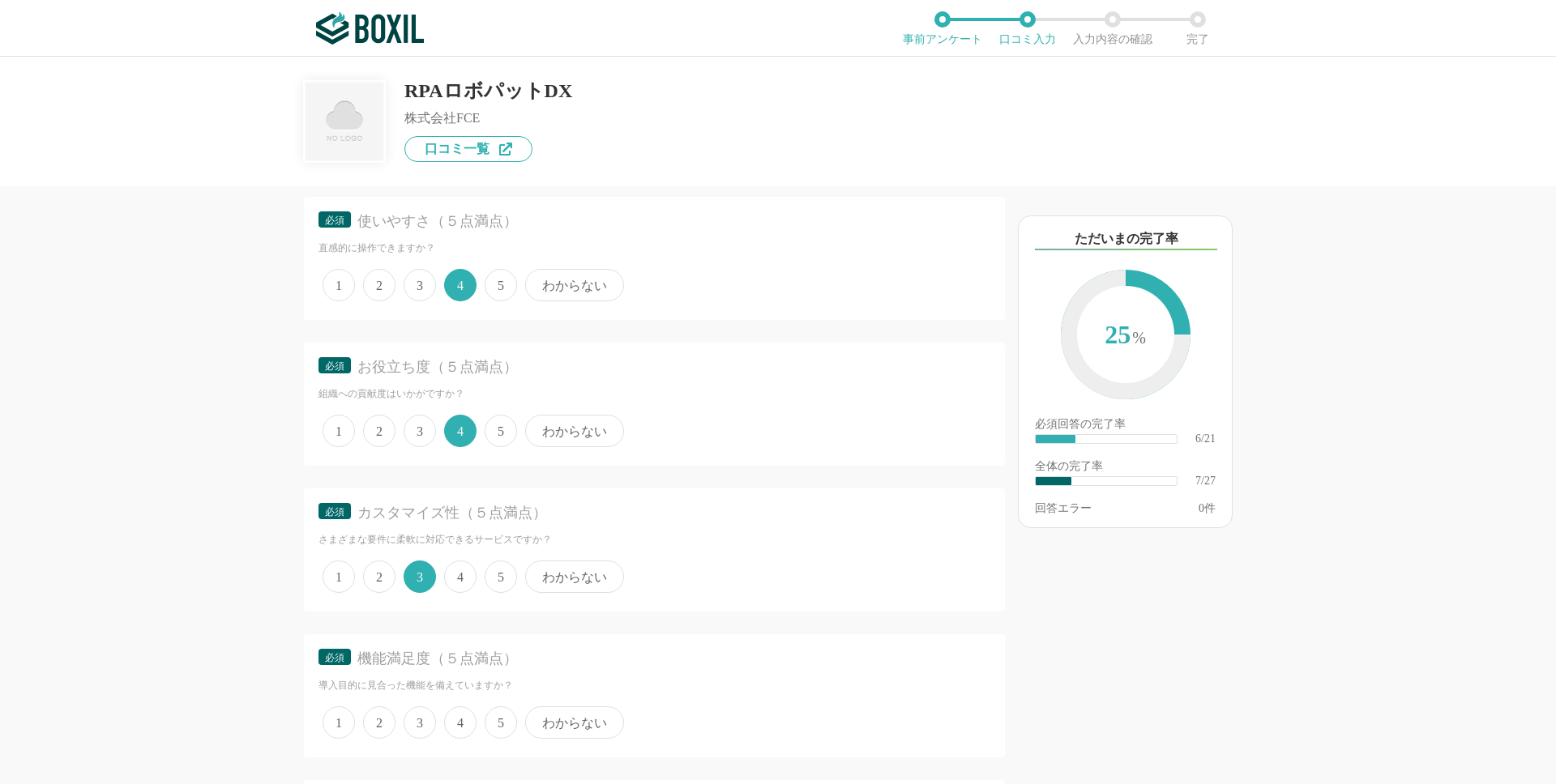
click at [461, 726] on span "4" at bounding box center [460, 723] width 33 height 33
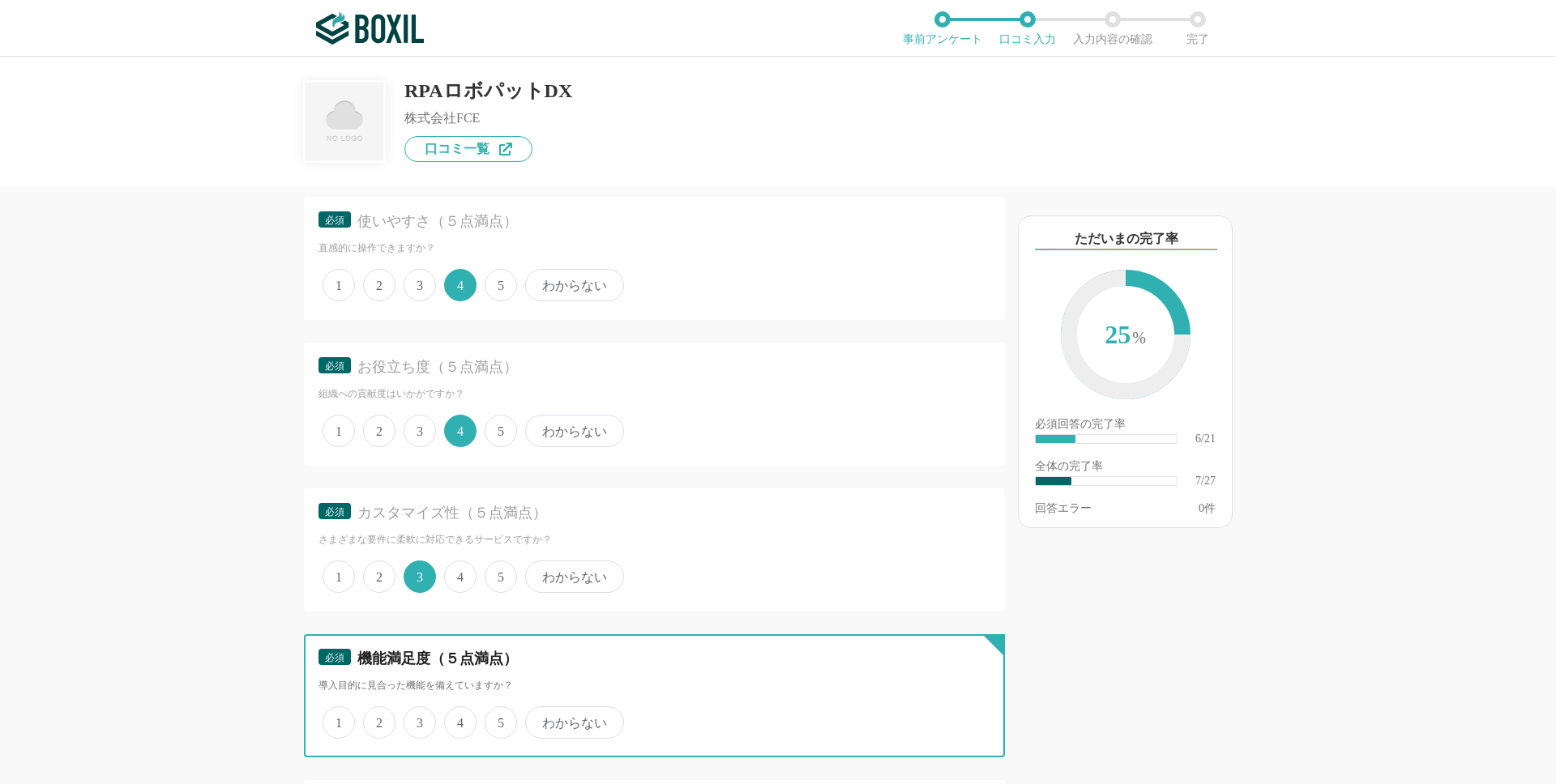
click at [458, 720] on input "4" at bounding box center [453, 714] width 11 height 11
radio input "true"
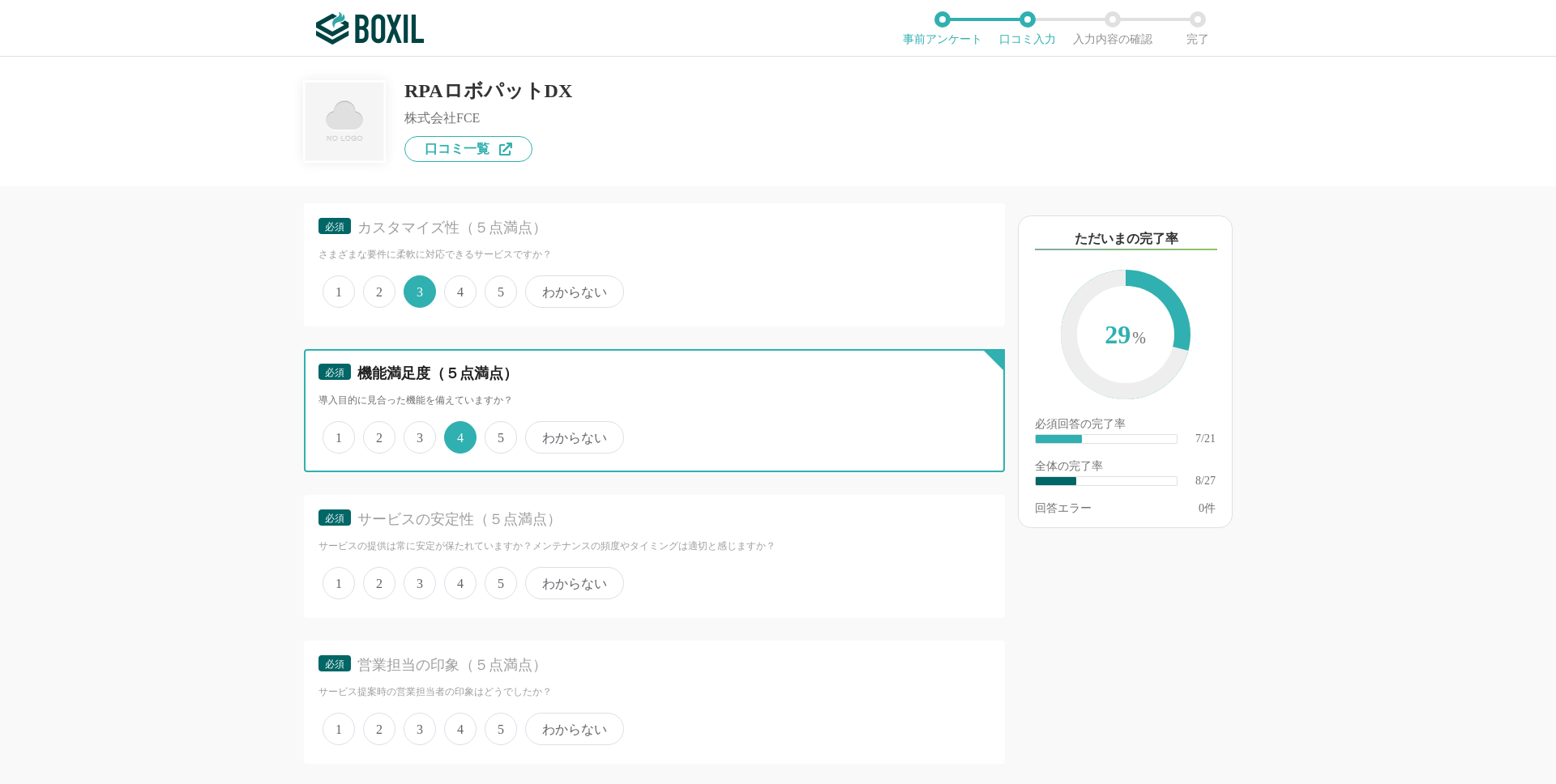
scroll to position [1191, 0]
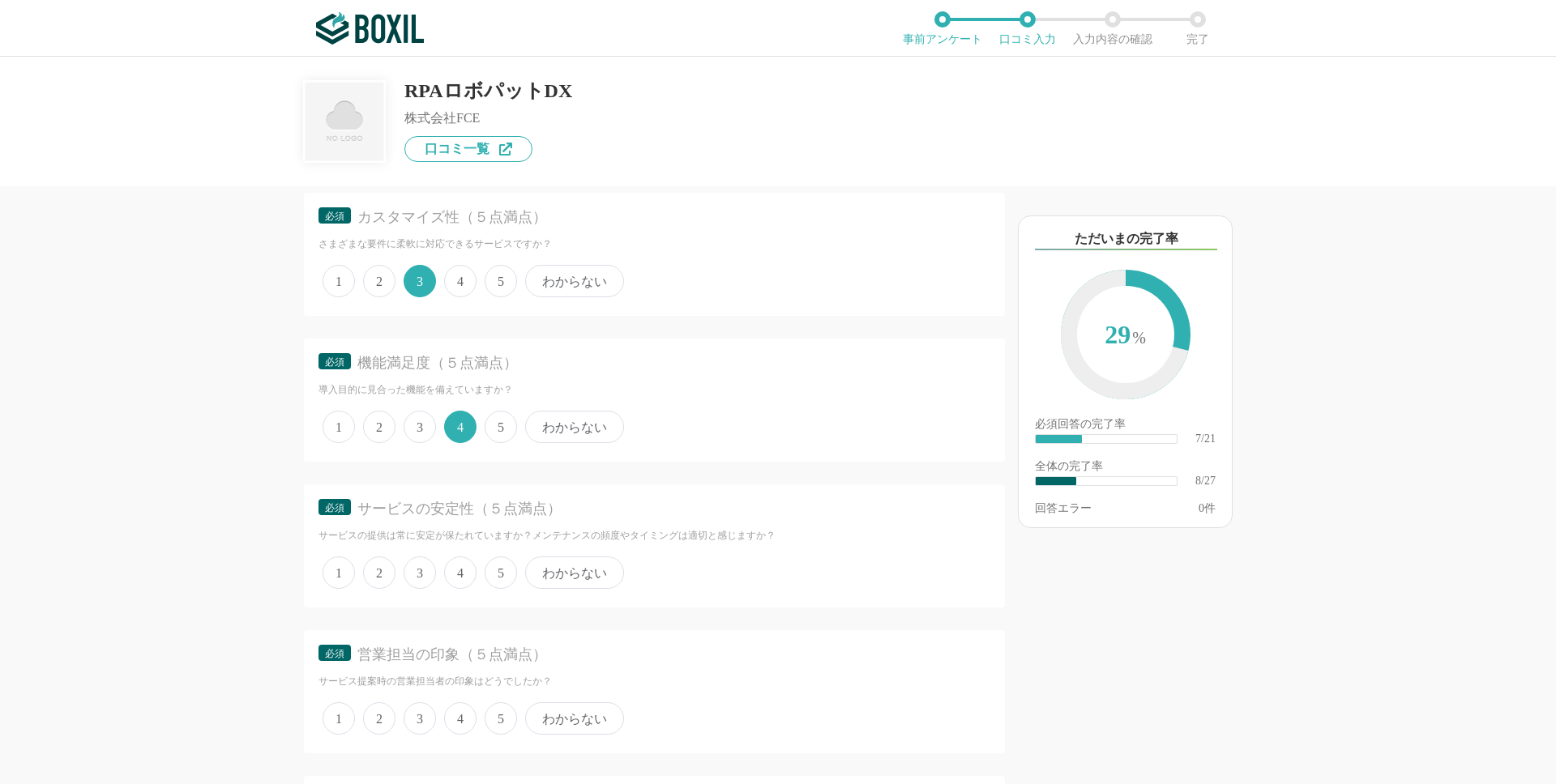
click at [453, 588] on div "1 2 3 4 5 わからない" at bounding box center [654, 572] width 672 height 40
click at [762, 402] on div "必須 機能満足度（５点満点） 導入目的に見合った機能を備えていますか？ 1 2 3 4 5 わからない" at bounding box center [654, 400] width 701 height 123
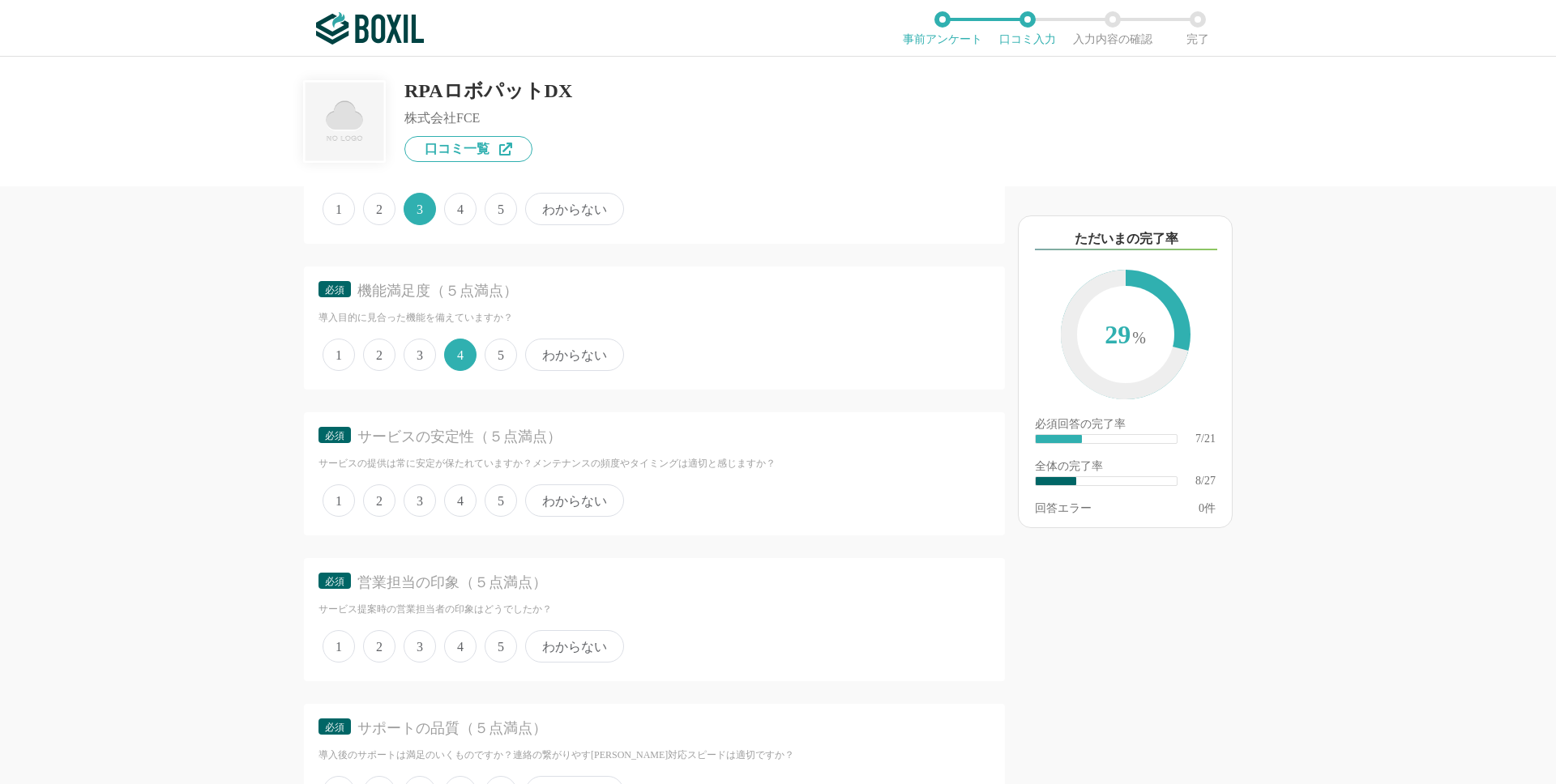
scroll to position [1279, 0]
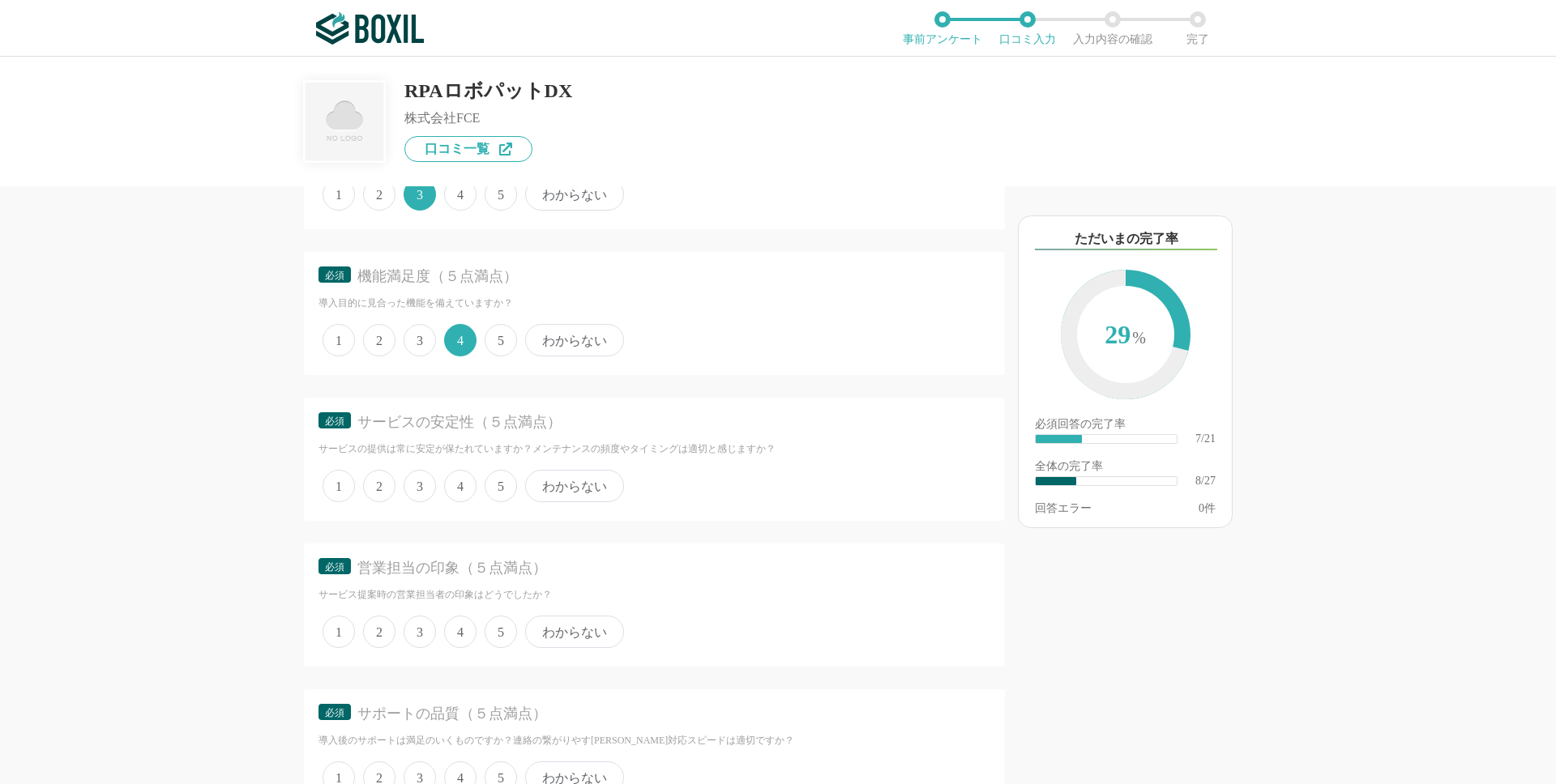
click at [461, 489] on span "4" at bounding box center [460, 486] width 33 height 33
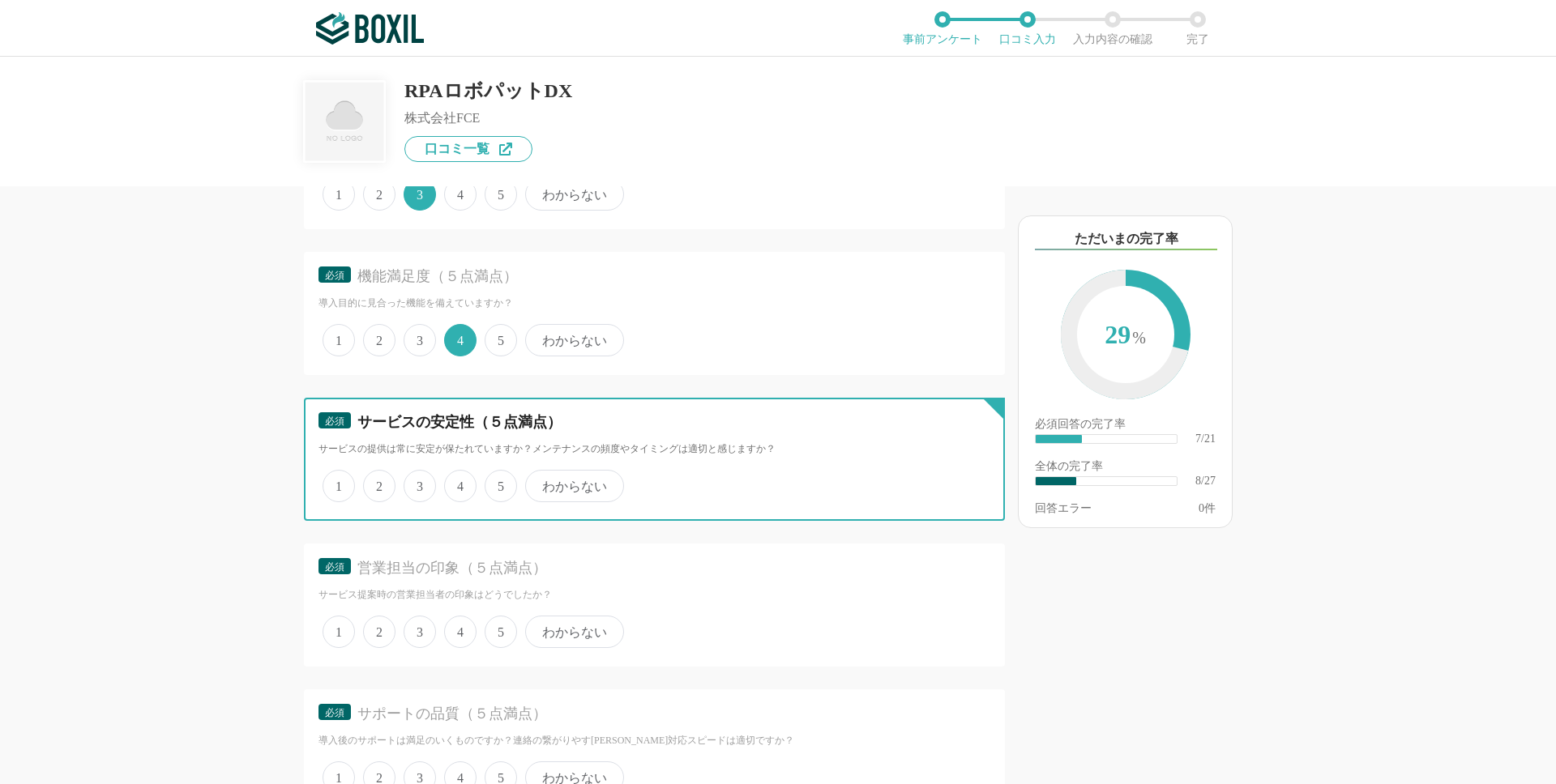
click at [458, 483] on input "4" at bounding box center [453, 477] width 11 height 11
radio input "true"
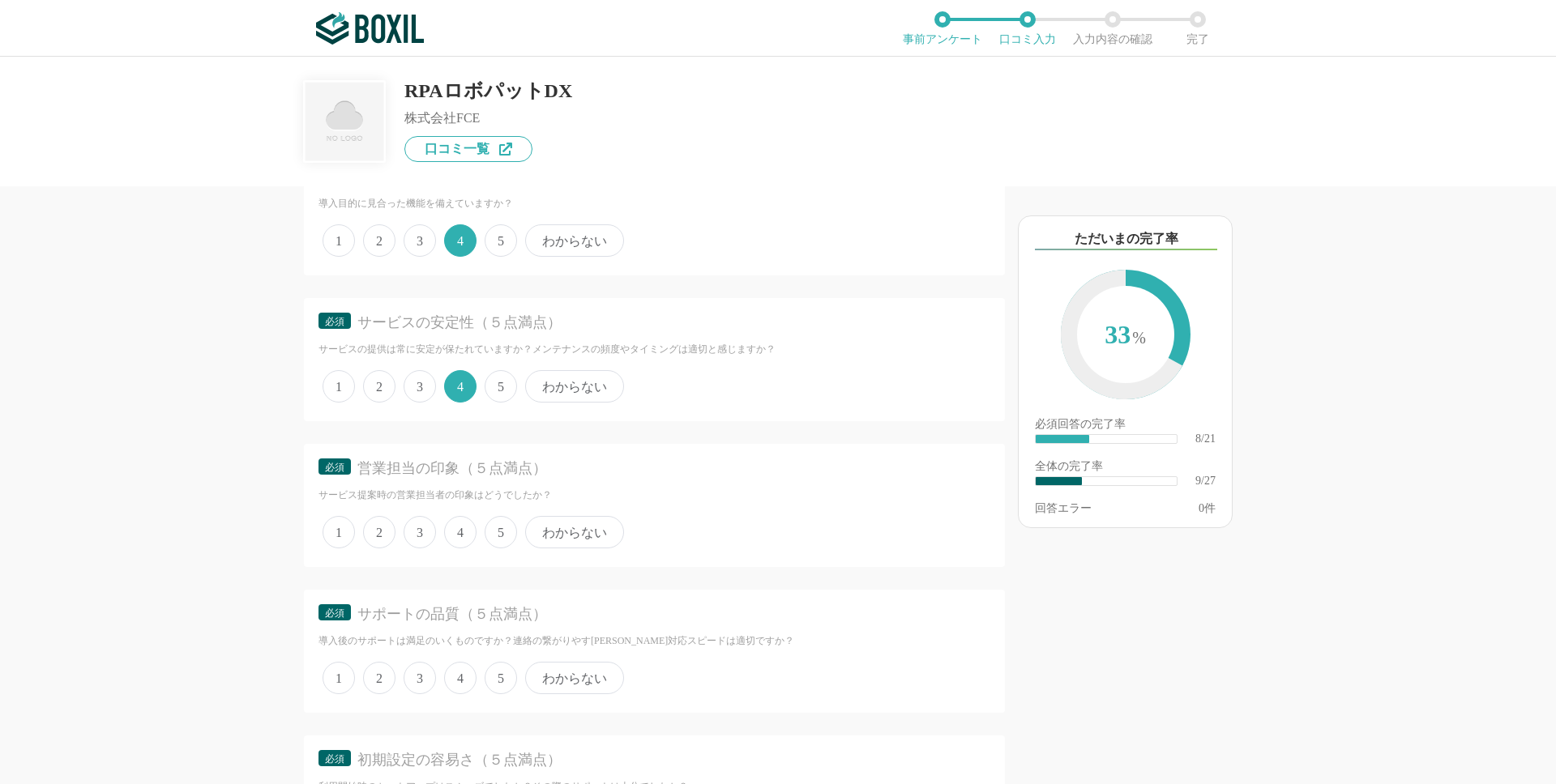
click at [500, 526] on span "5" at bounding box center [500, 532] width 33 height 33
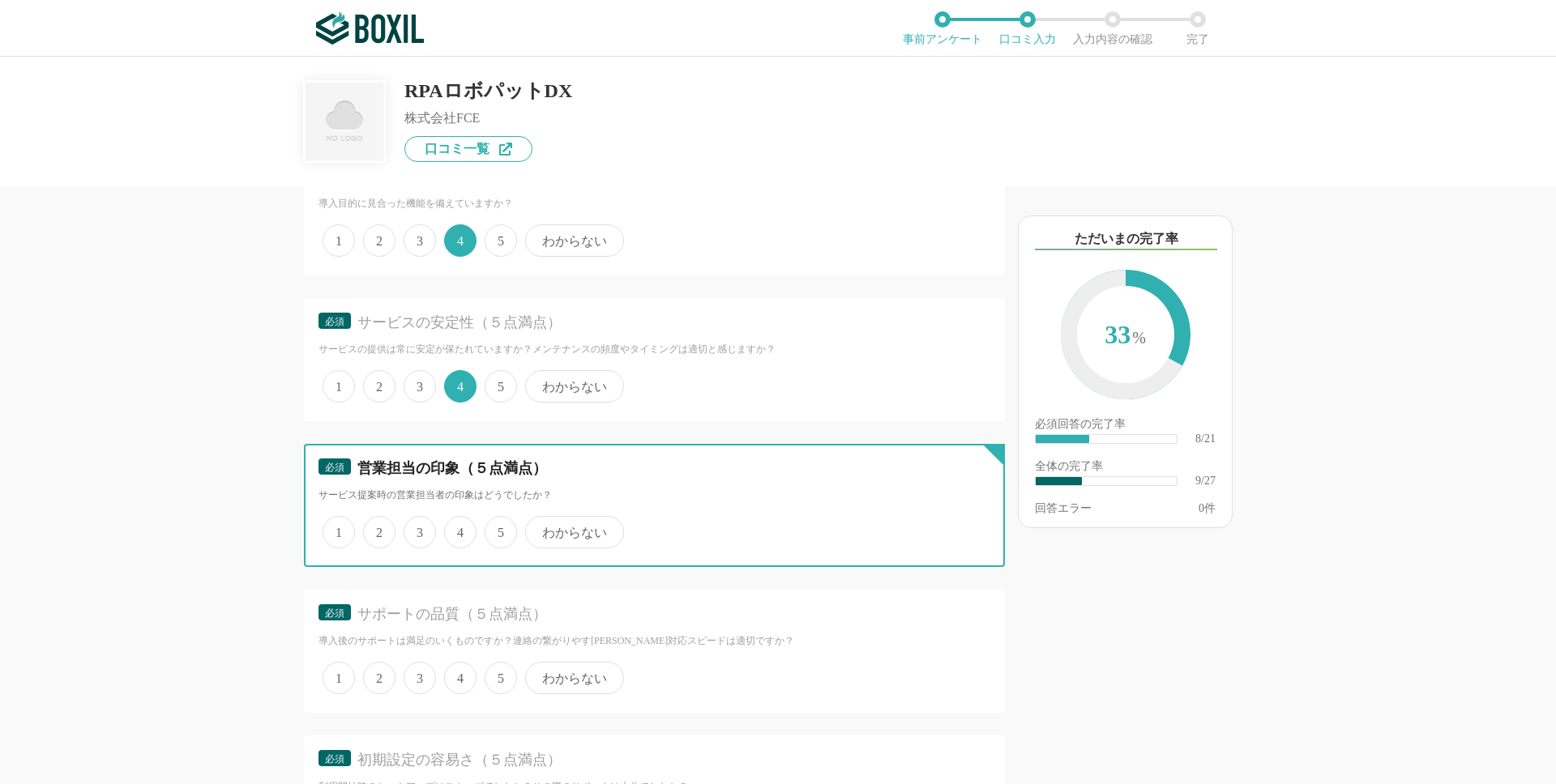
click at [499, 526] on input "5" at bounding box center [494, 523] width 11 height 11
radio input "true"
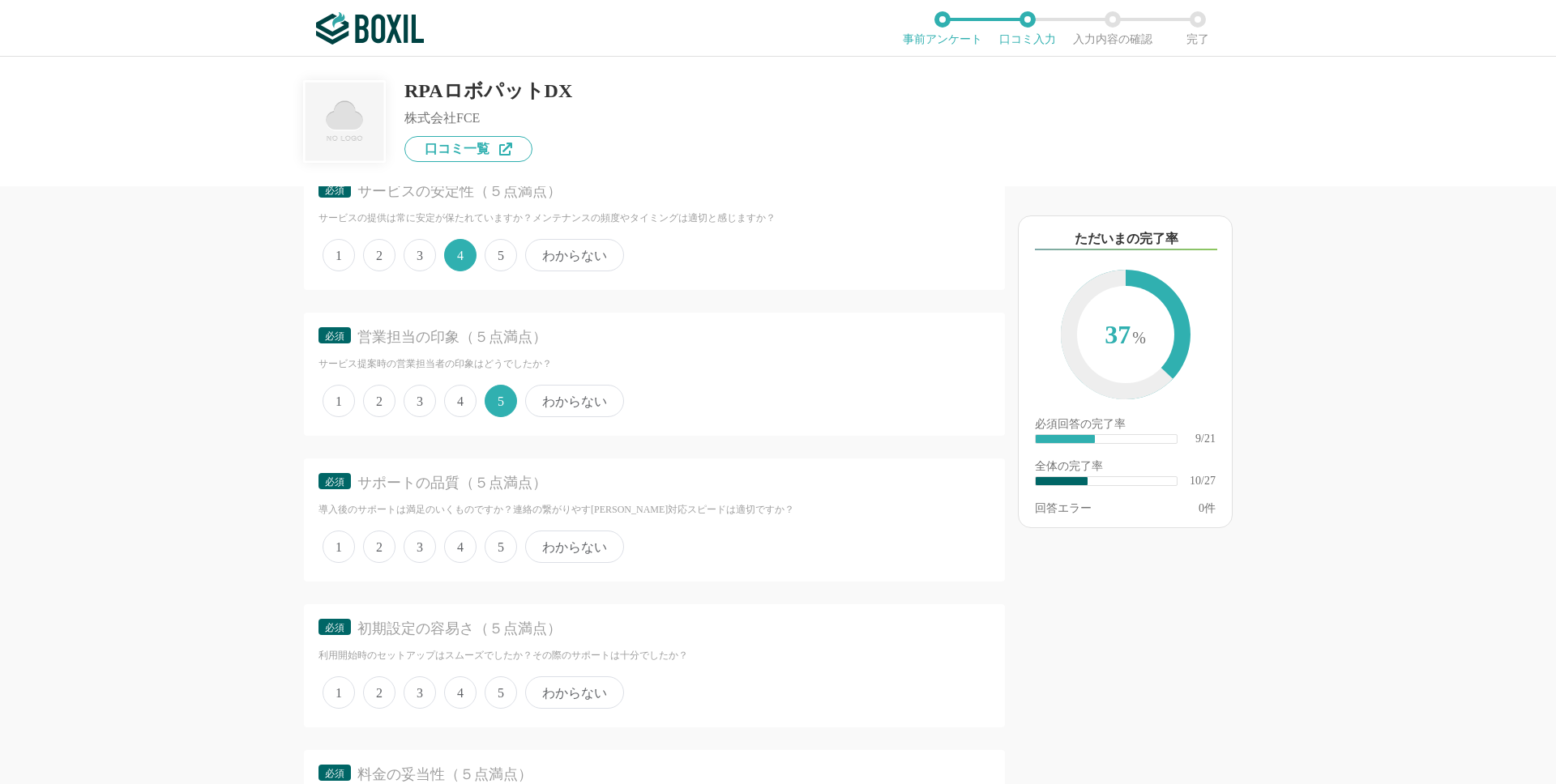
click at [497, 532] on span "5" at bounding box center [500, 547] width 33 height 33
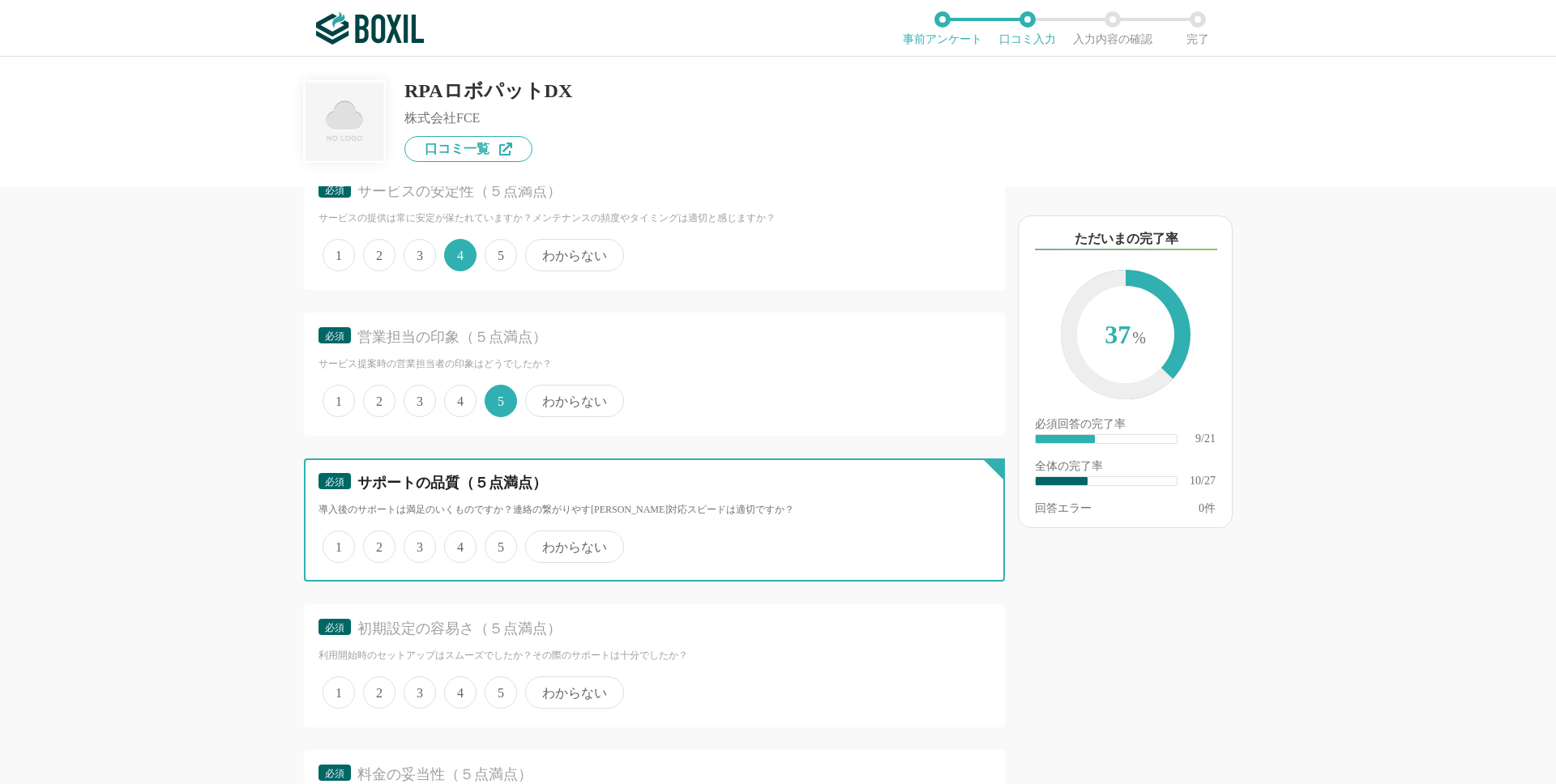
click at [497, 533] on input "5" at bounding box center [494, 538] width 11 height 11
radio input "true"
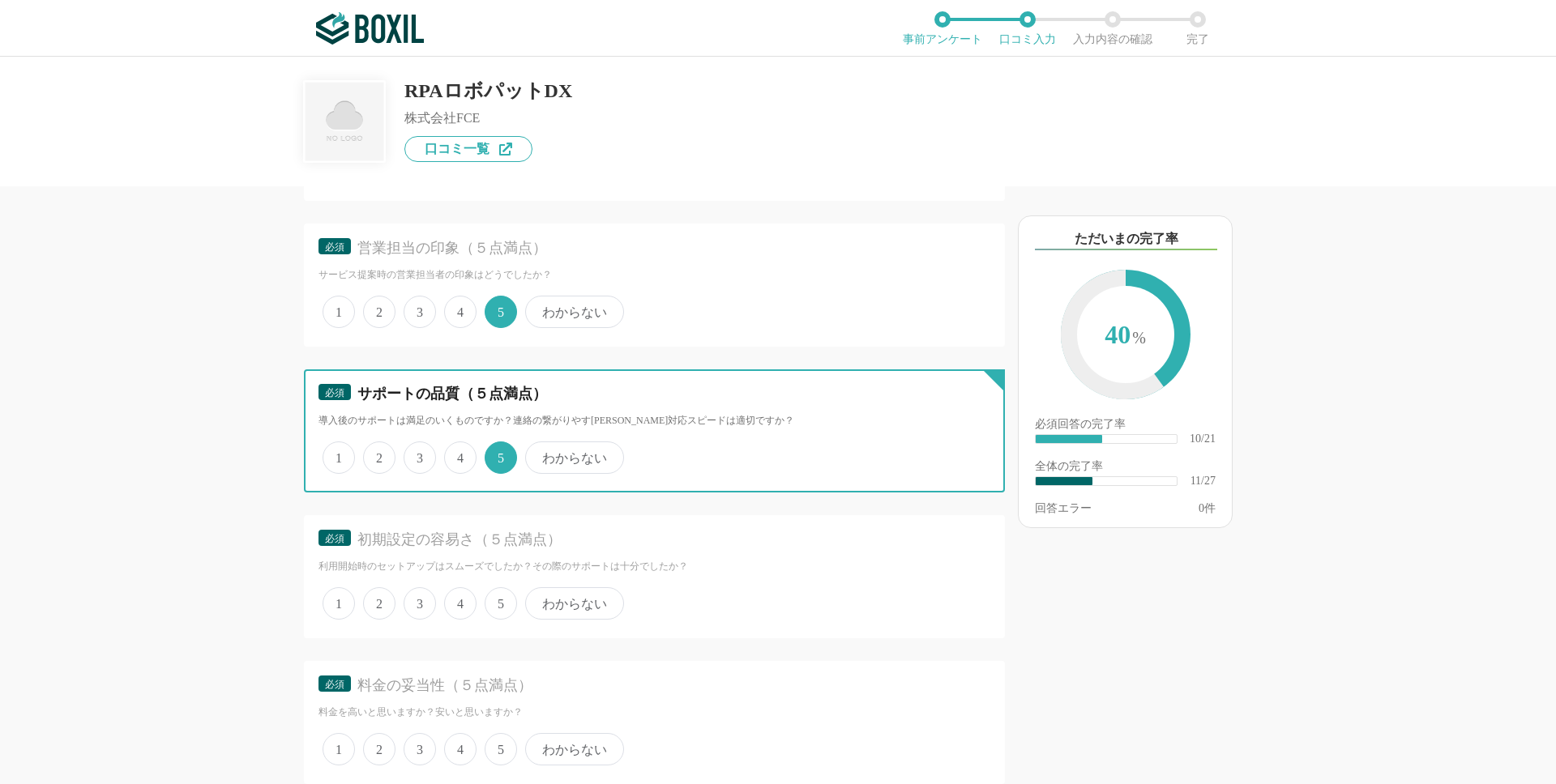
scroll to position [1605, 0]
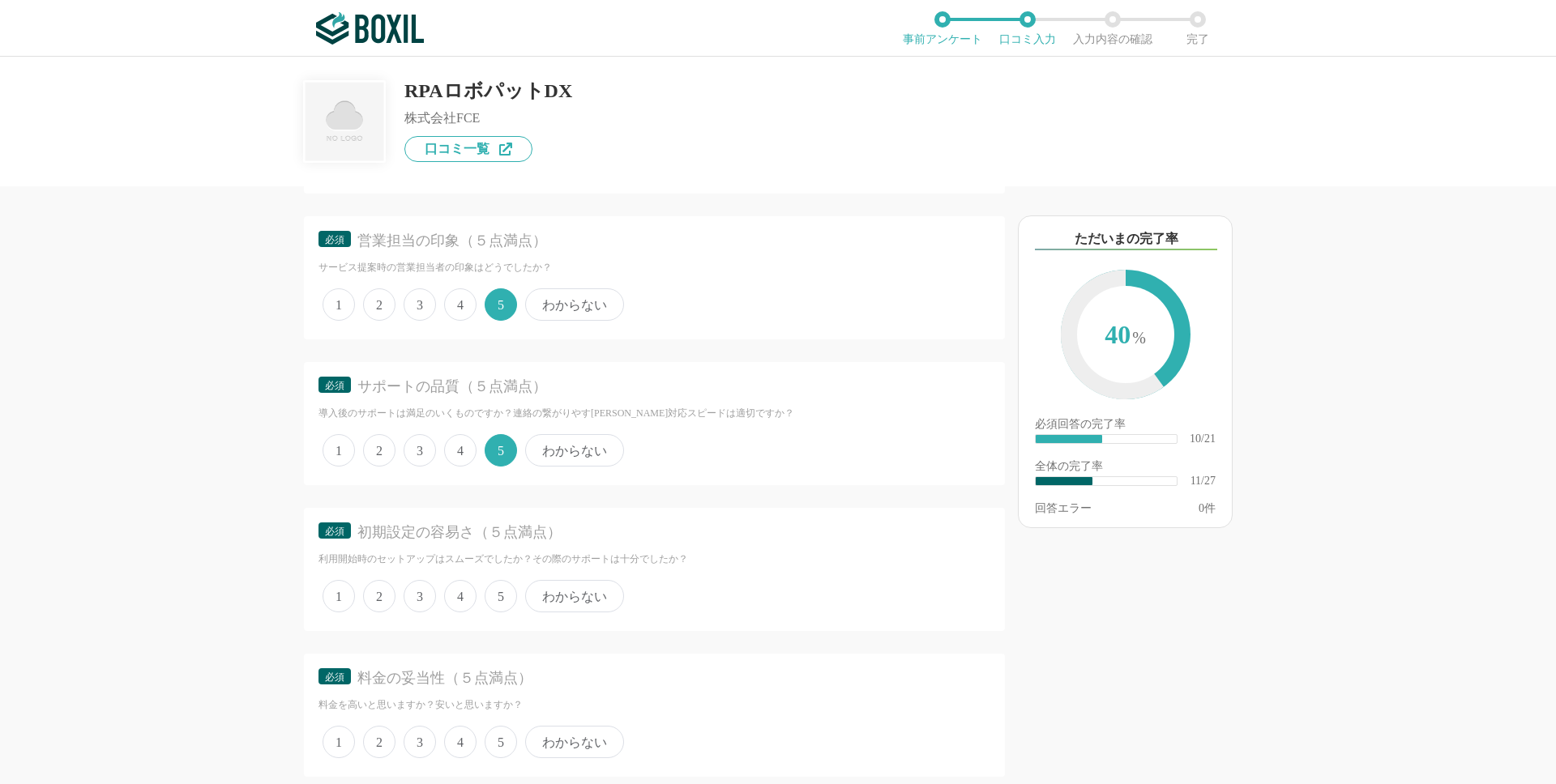
click at [499, 598] on span "5" at bounding box center [500, 596] width 33 height 33
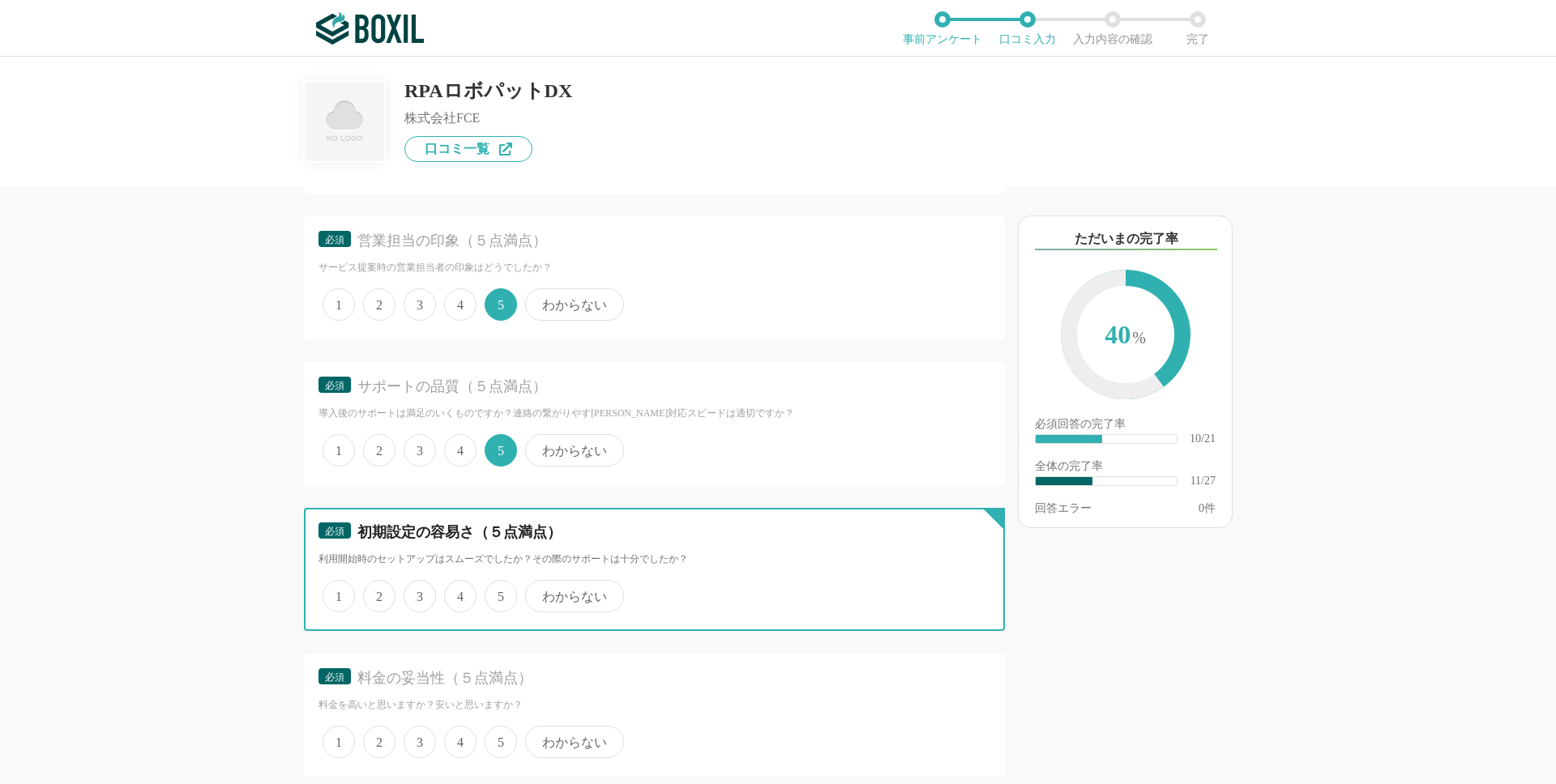
click at [499, 593] on input "5" at bounding box center [494, 588] width 11 height 11
radio input "true"
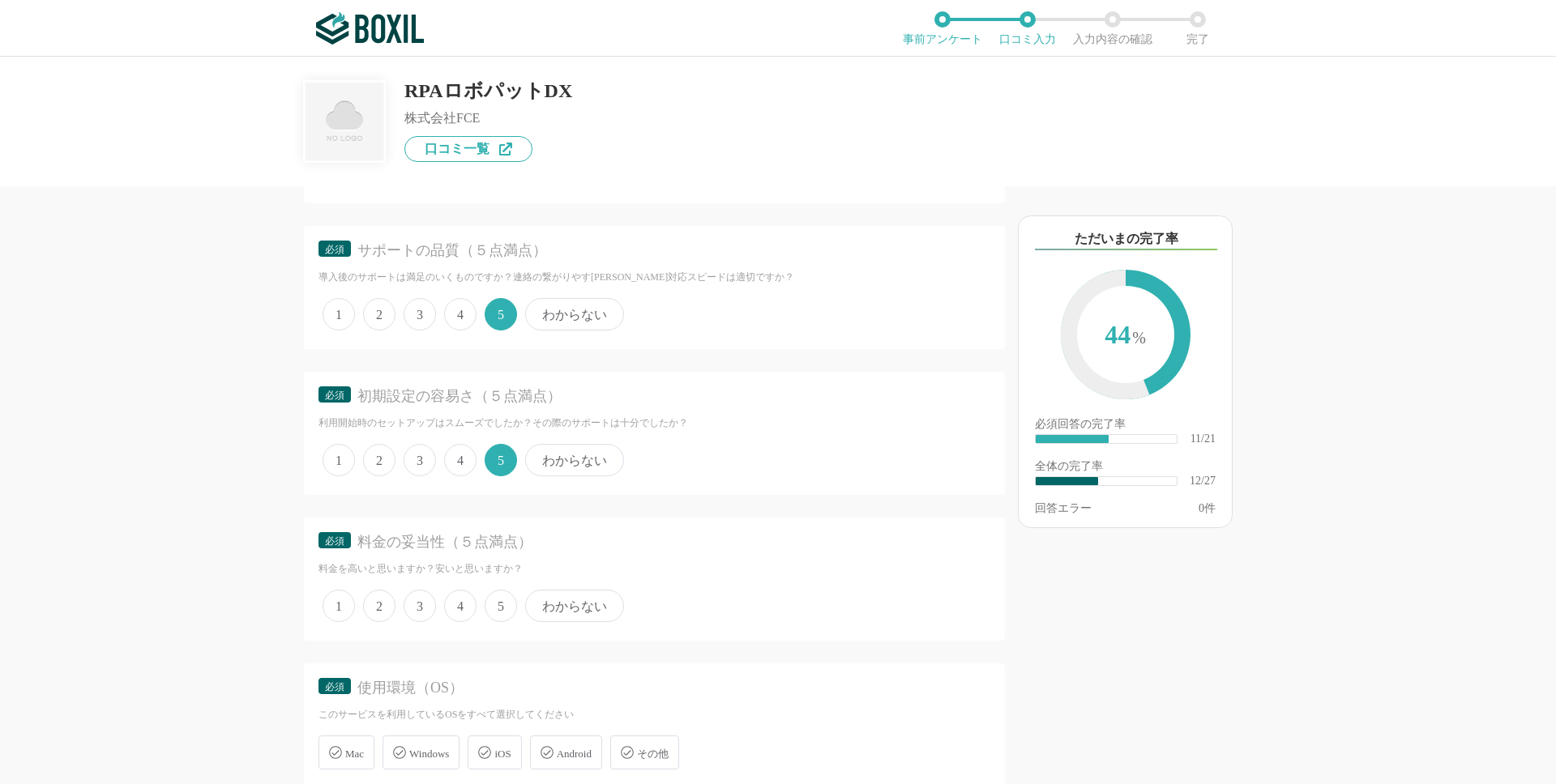
click at [472, 599] on span "4" at bounding box center [460, 606] width 33 height 33
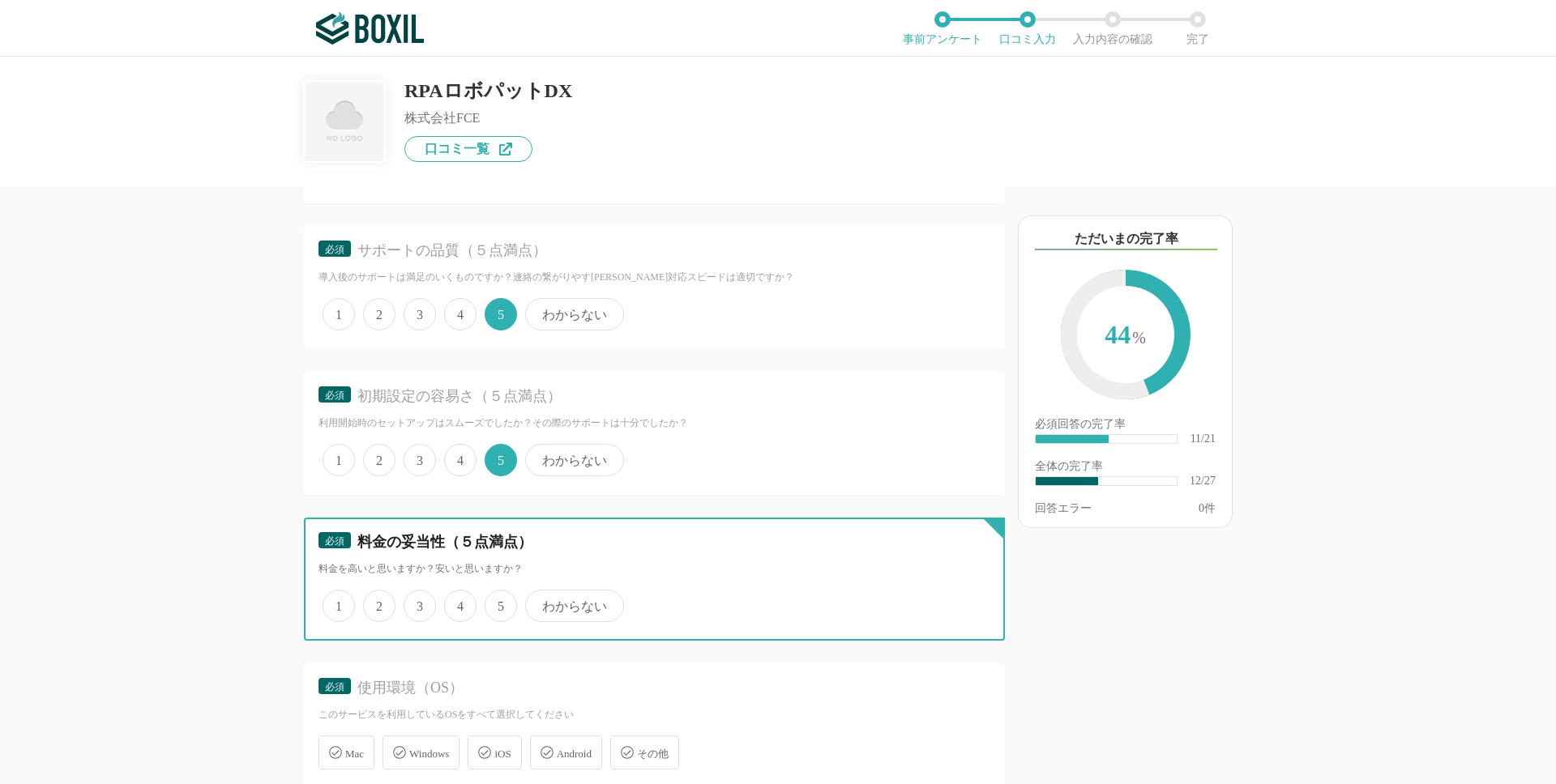
click at [458, 599] on input "4" at bounding box center [453, 597] width 11 height 11
radio input "true"
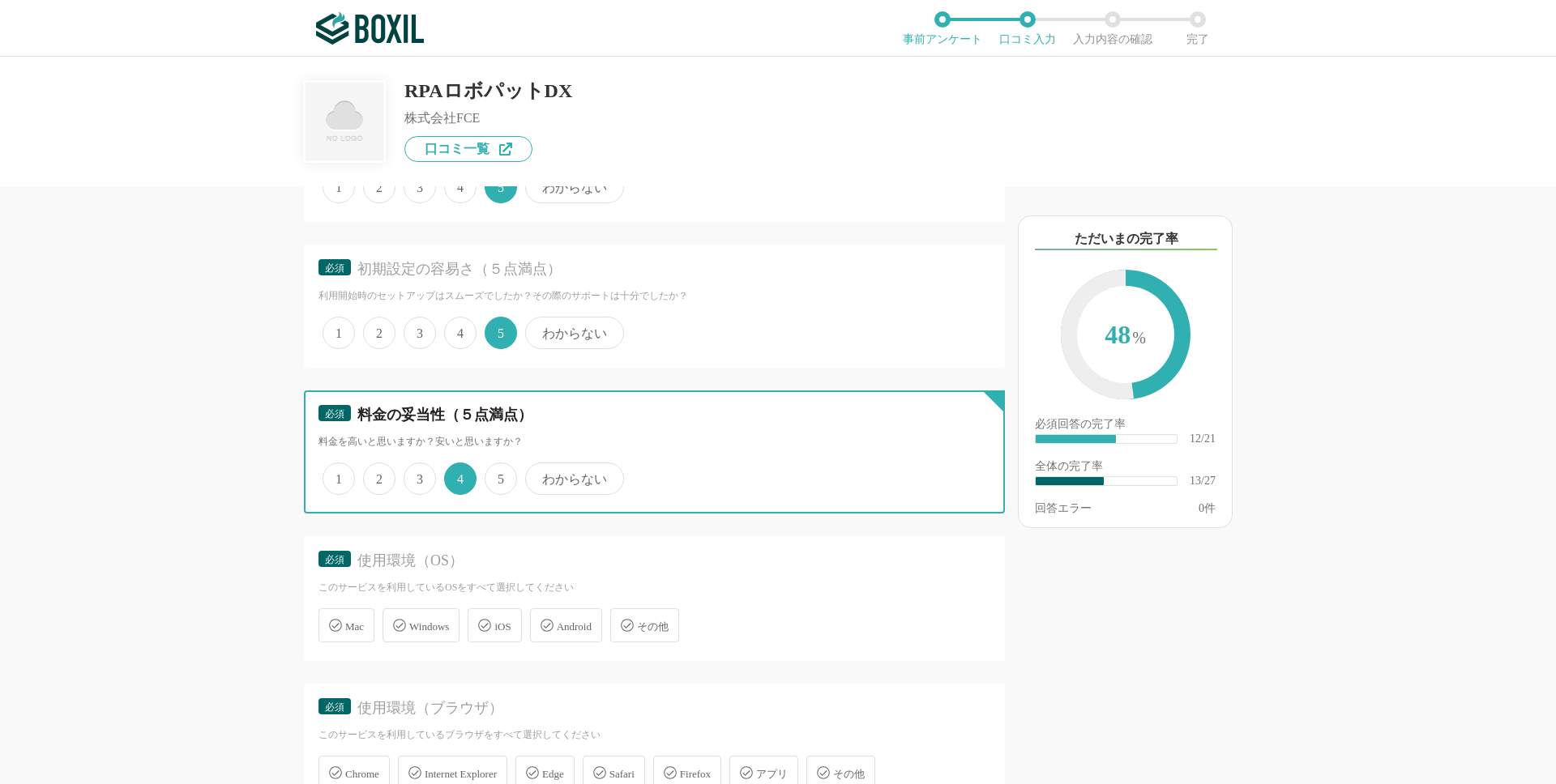
scroll to position [1884, 0]
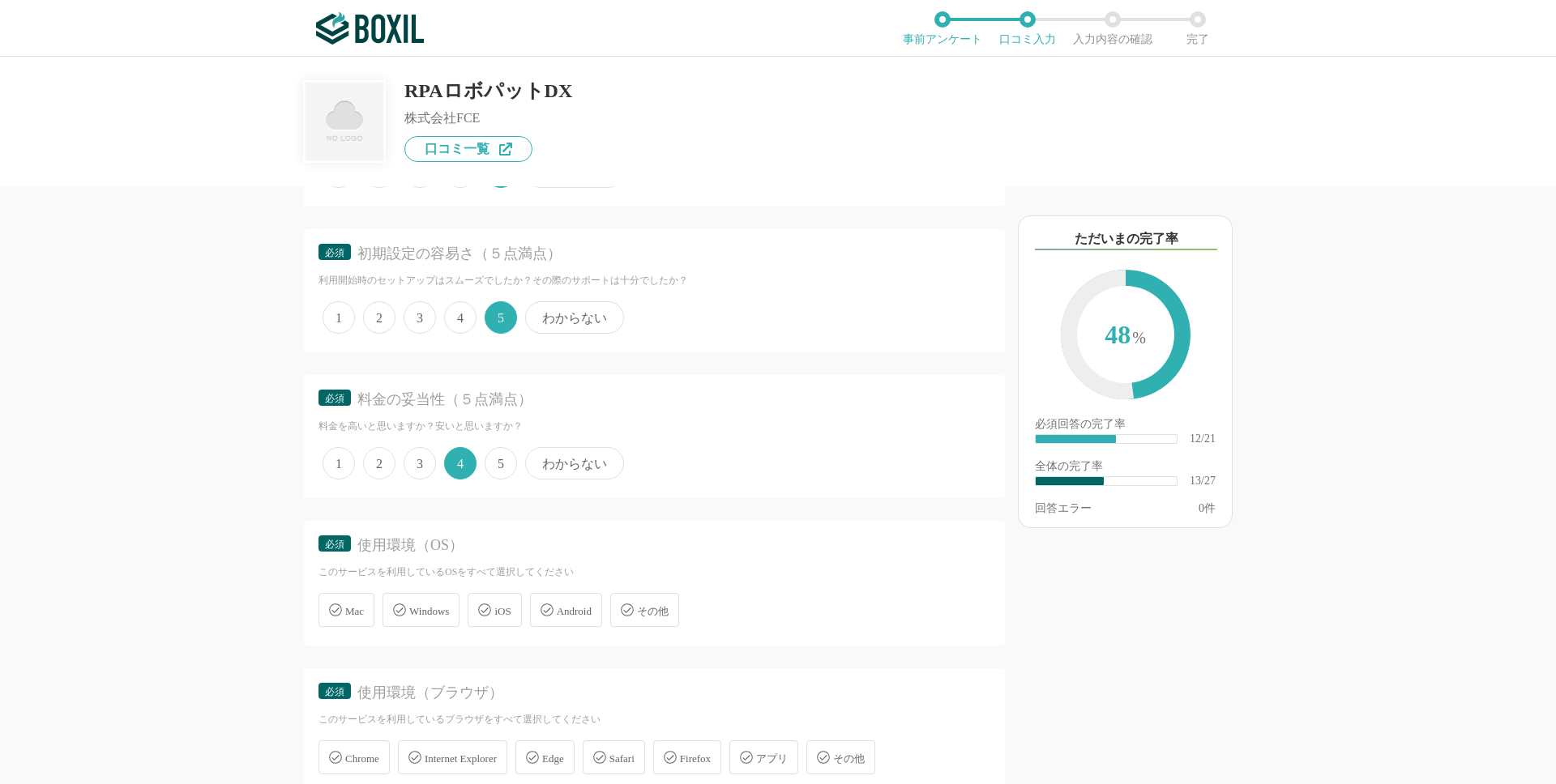
click at [445, 613] on span "Windows" at bounding box center [429, 611] width 39 height 12
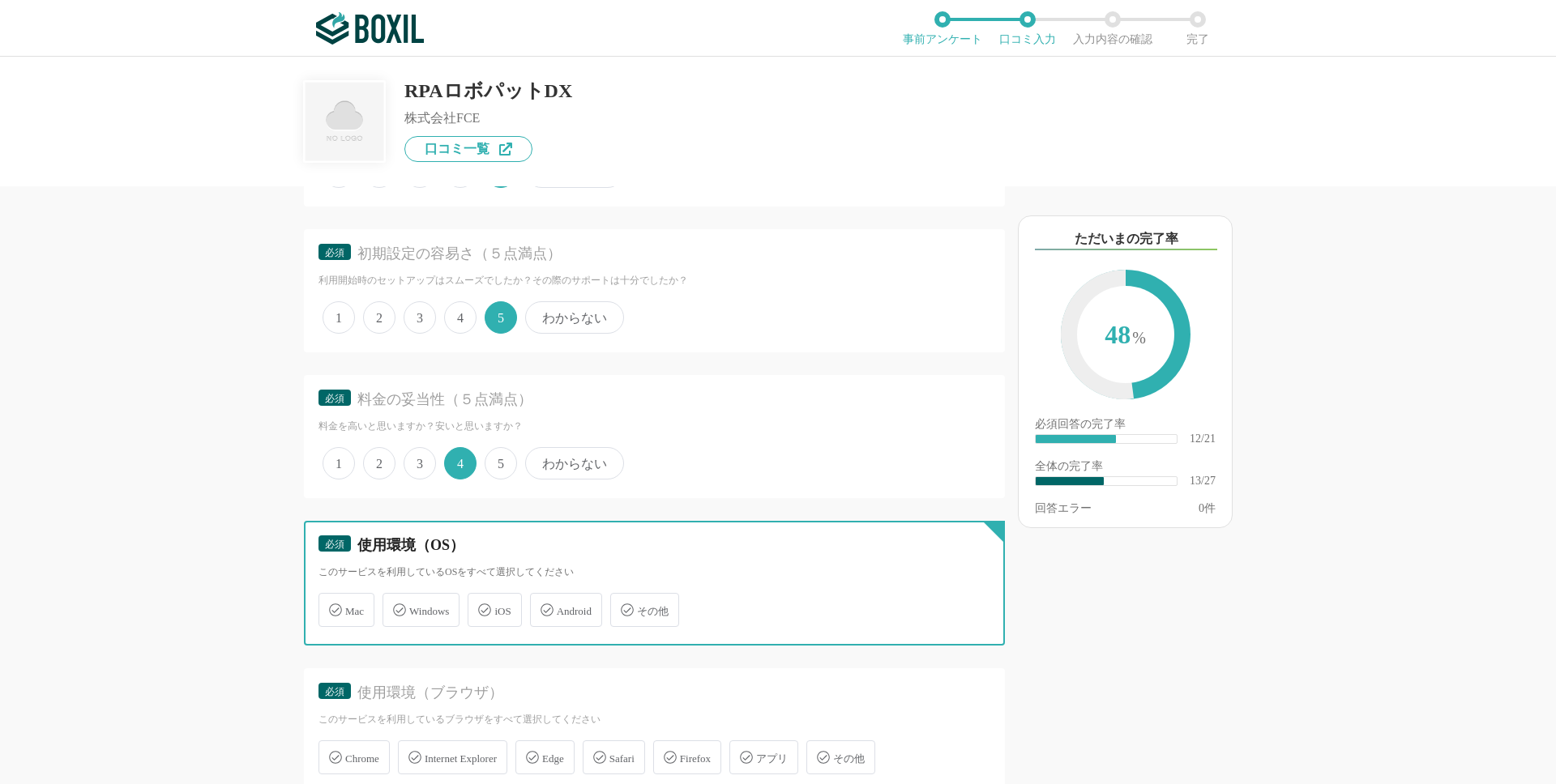
click at [396, 606] on input "Windows" at bounding box center [390, 600] width 11 height 11
checkbox input "true"
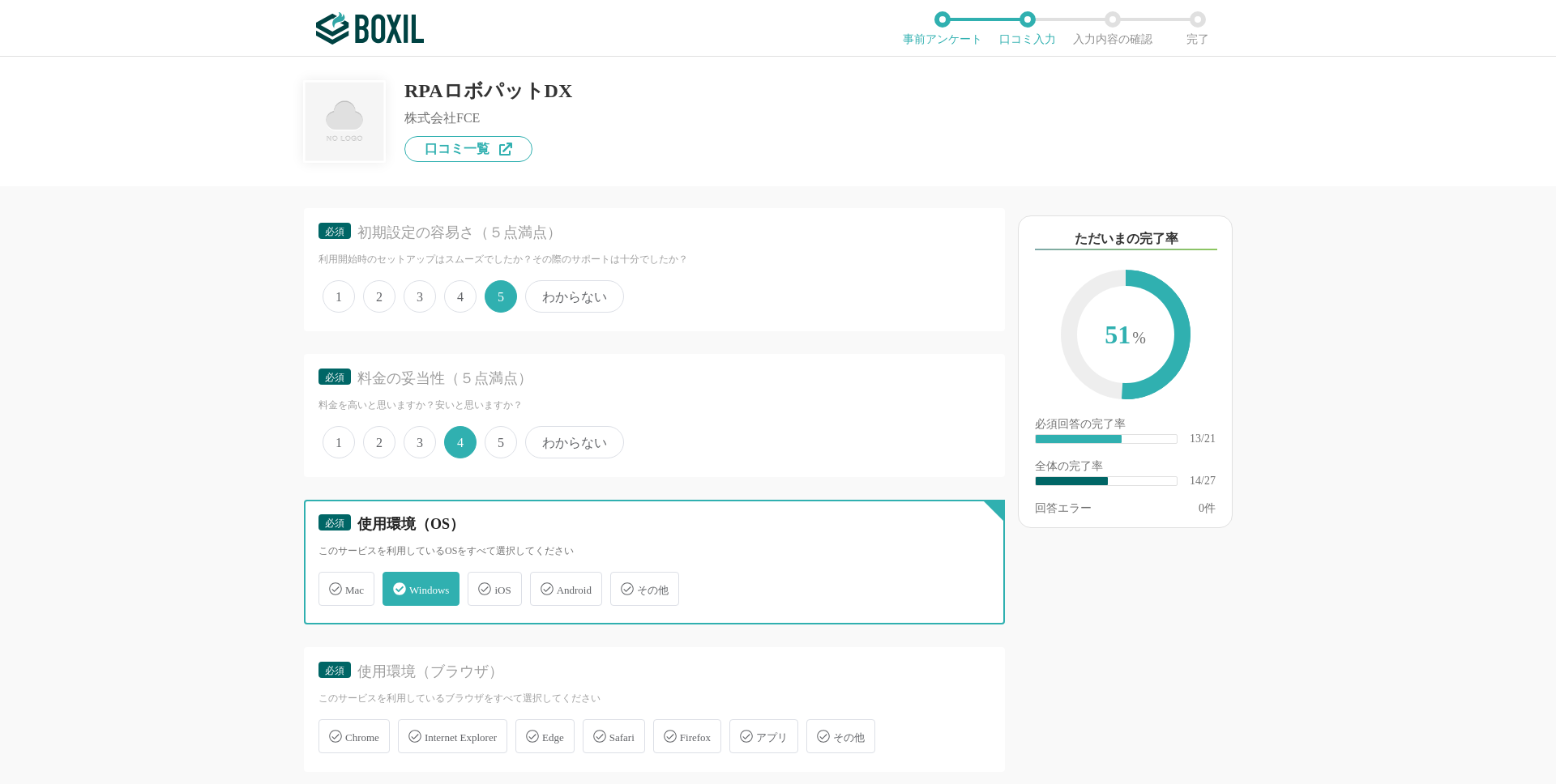
scroll to position [1911, 0]
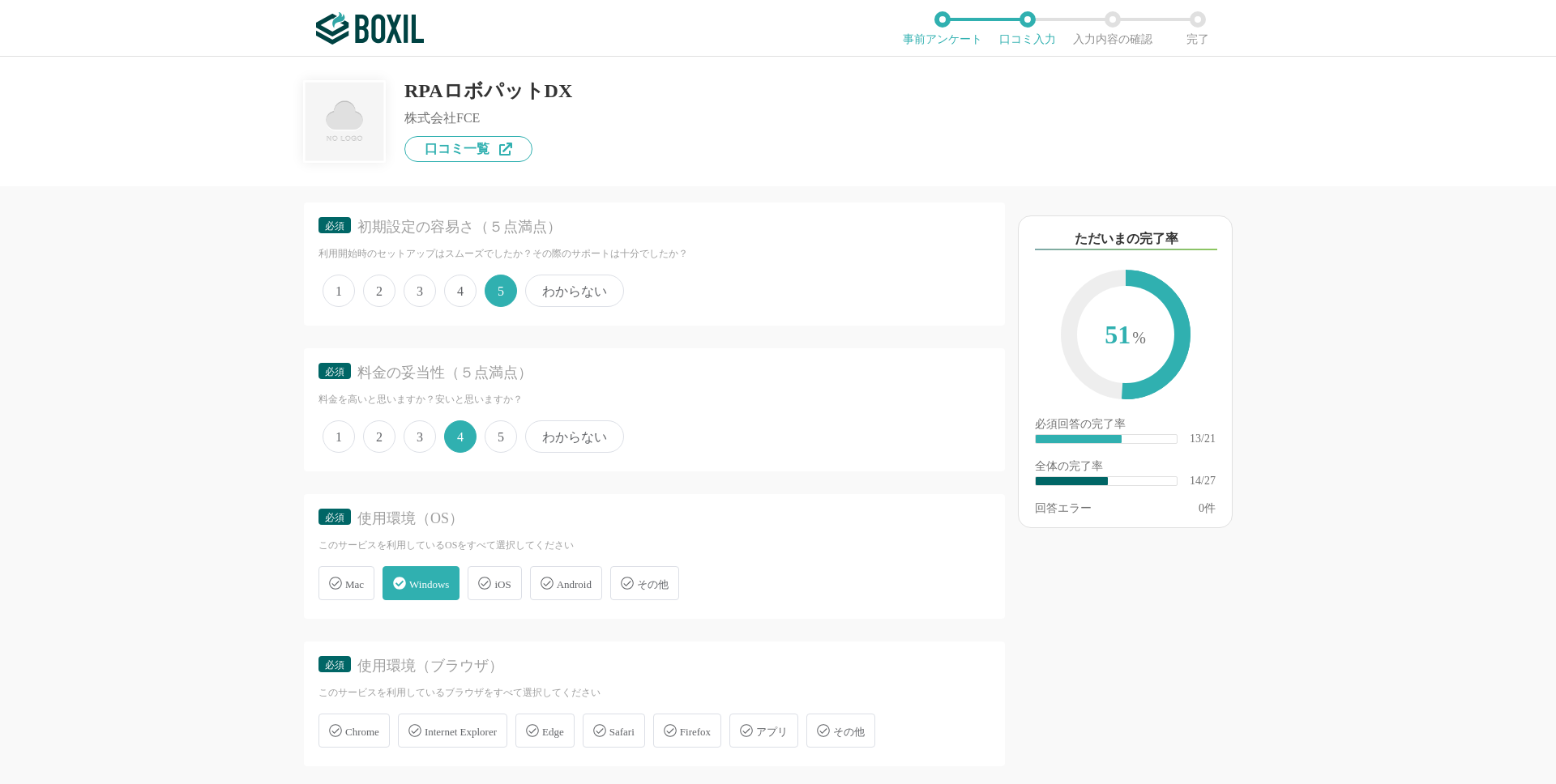
click at [348, 586] on span "Mac" at bounding box center [354, 585] width 18 height 12
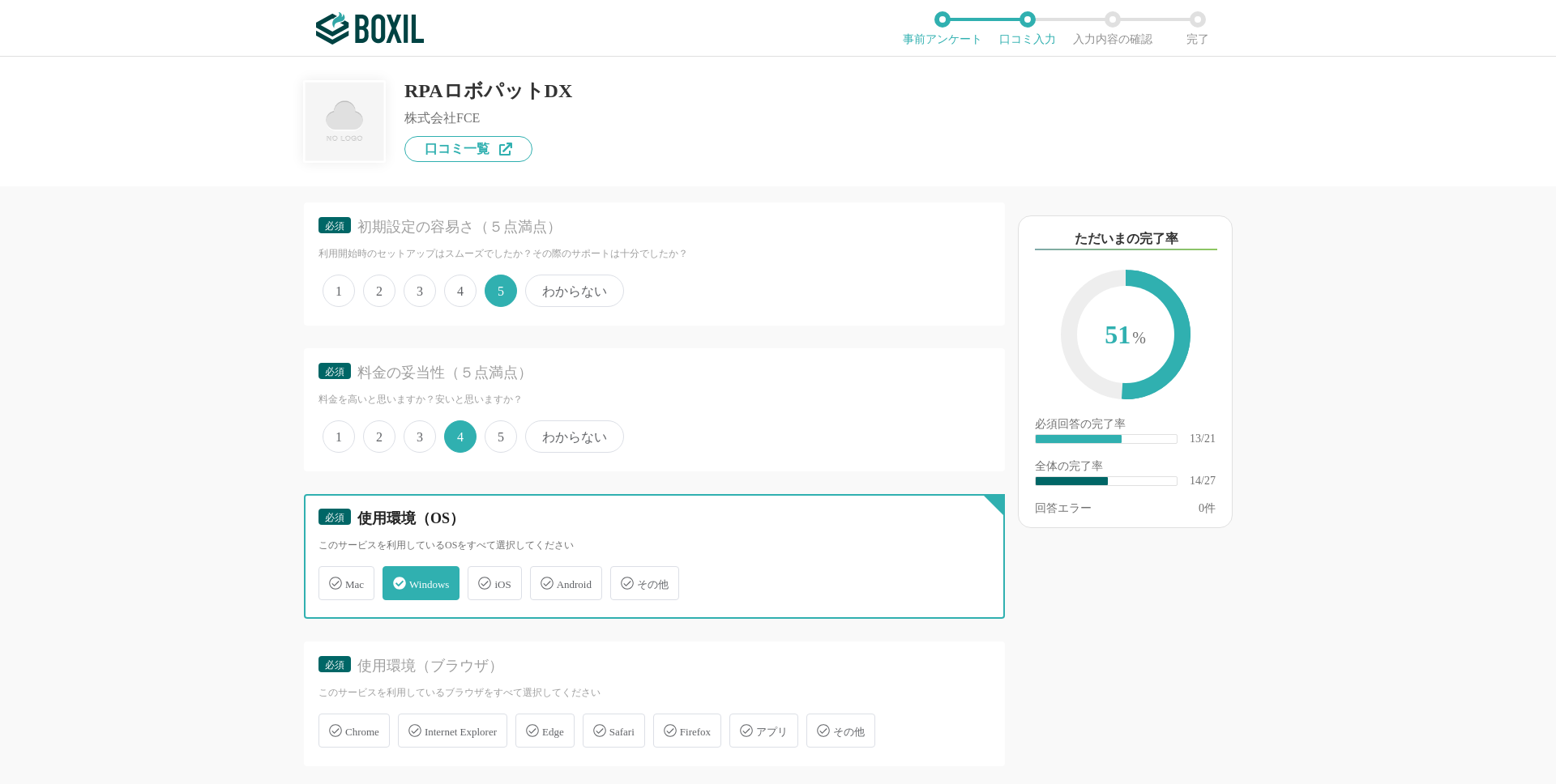
click at [333, 579] on input "Mac" at bounding box center [327, 573] width 11 height 11
checkbox input "true"
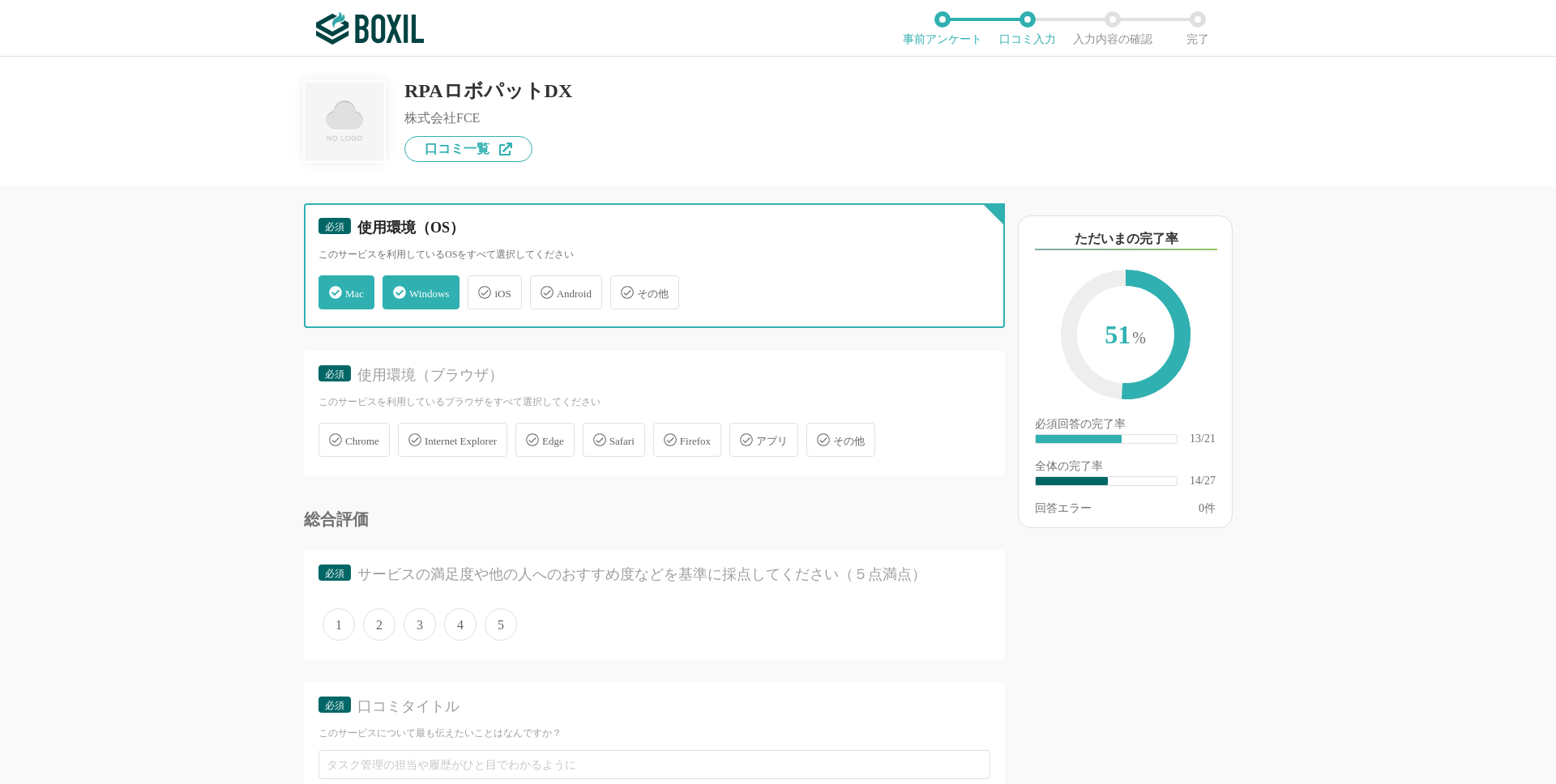
scroll to position [2205, 0]
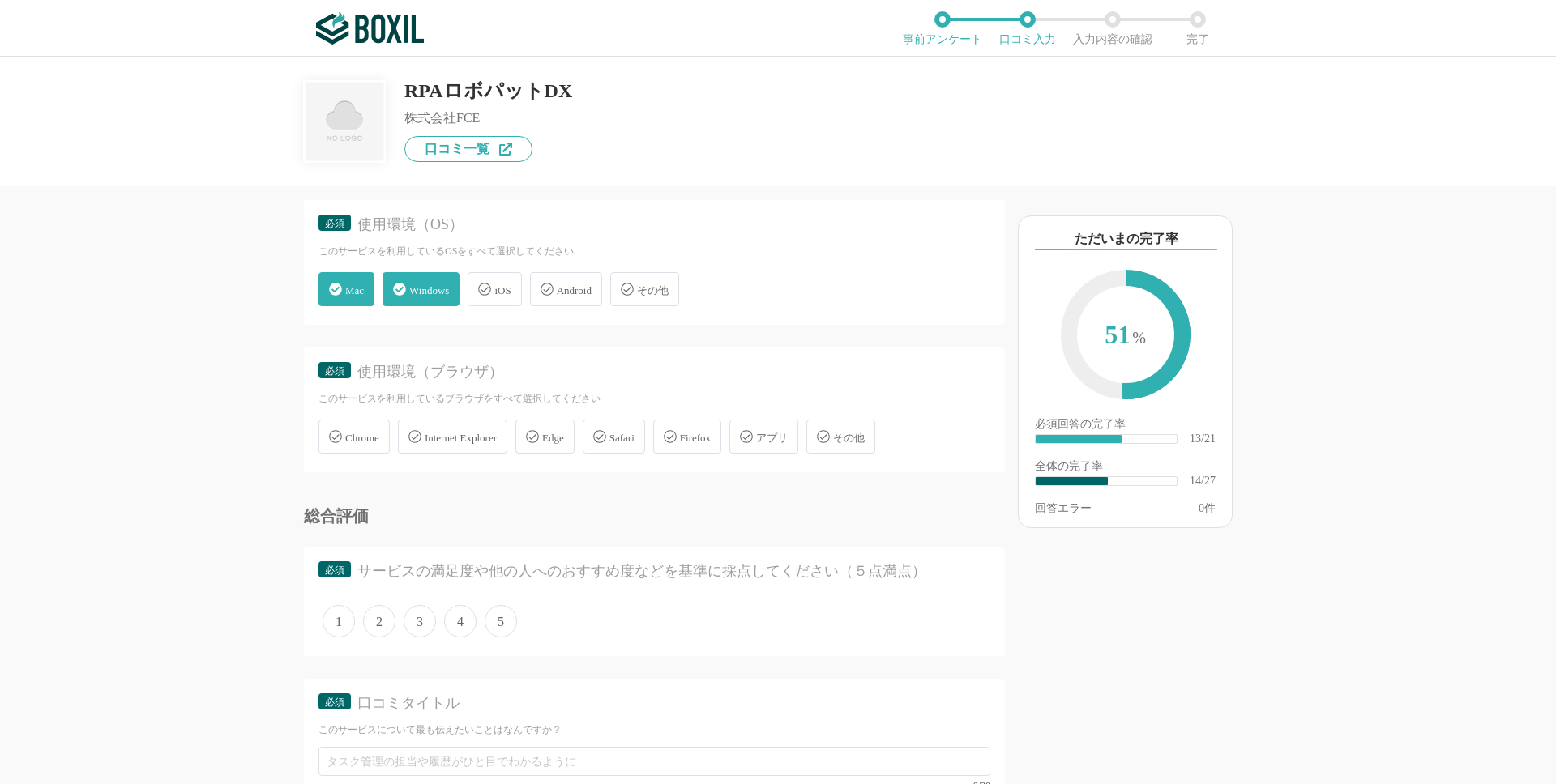
click at [375, 436] on span "Chrome" at bounding box center [362, 438] width 35 height 12
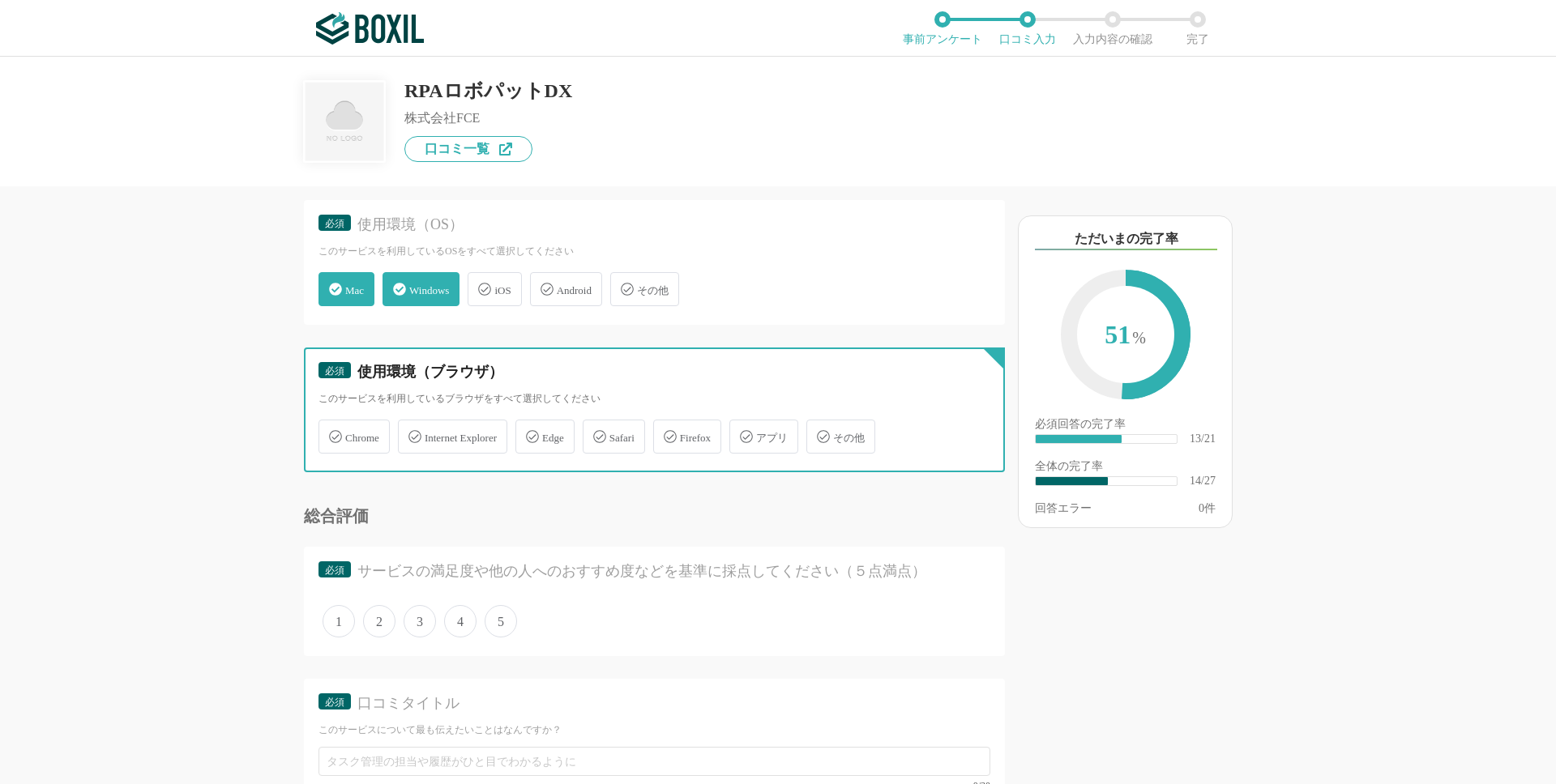
click at [333, 432] on input "Chrome" at bounding box center [327, 427] width 11 height 11
checkbox input "true"
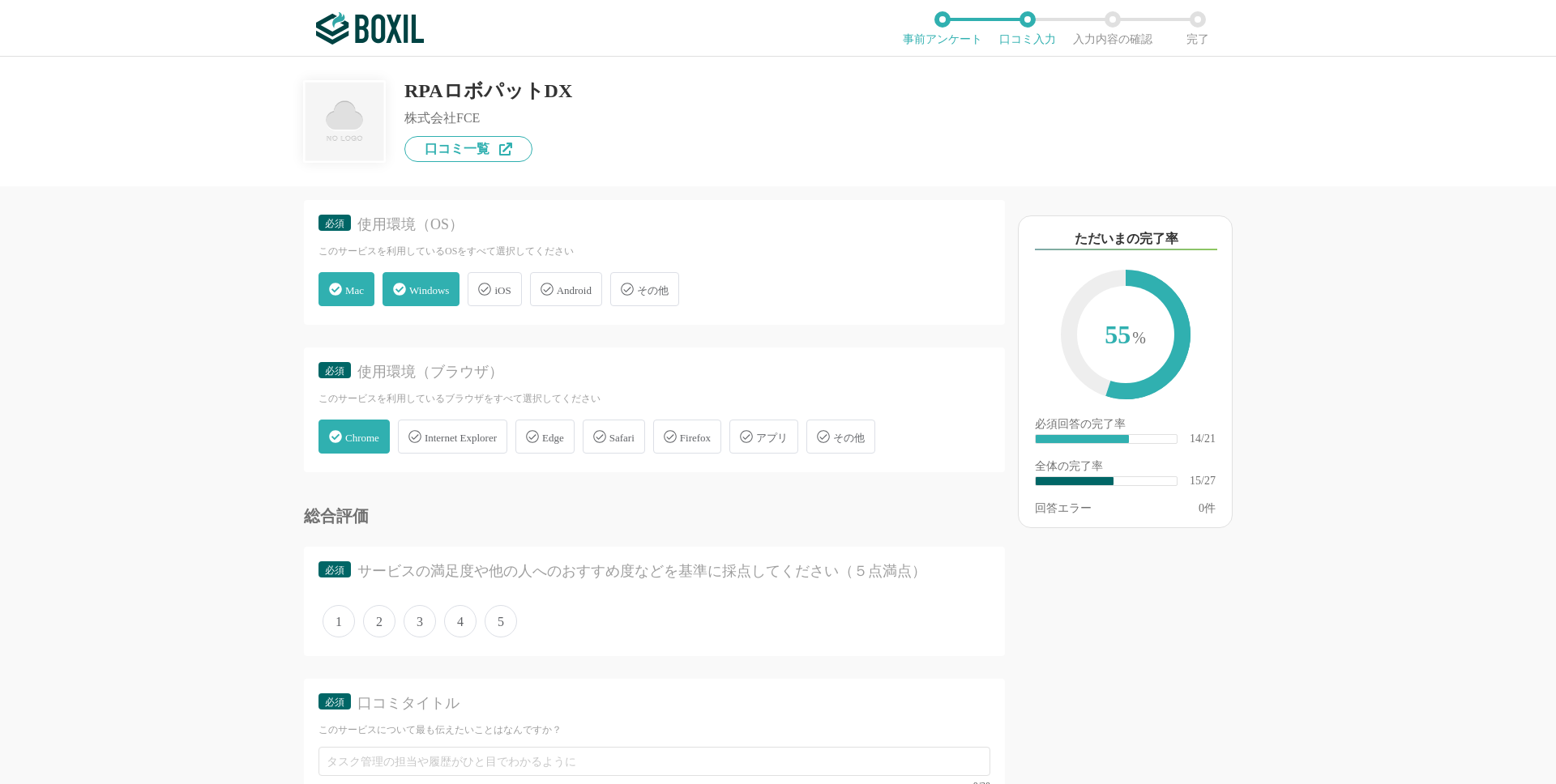
click at [635, 437] on span "Safari" at bounding box center [622, 438] width 25 height 12
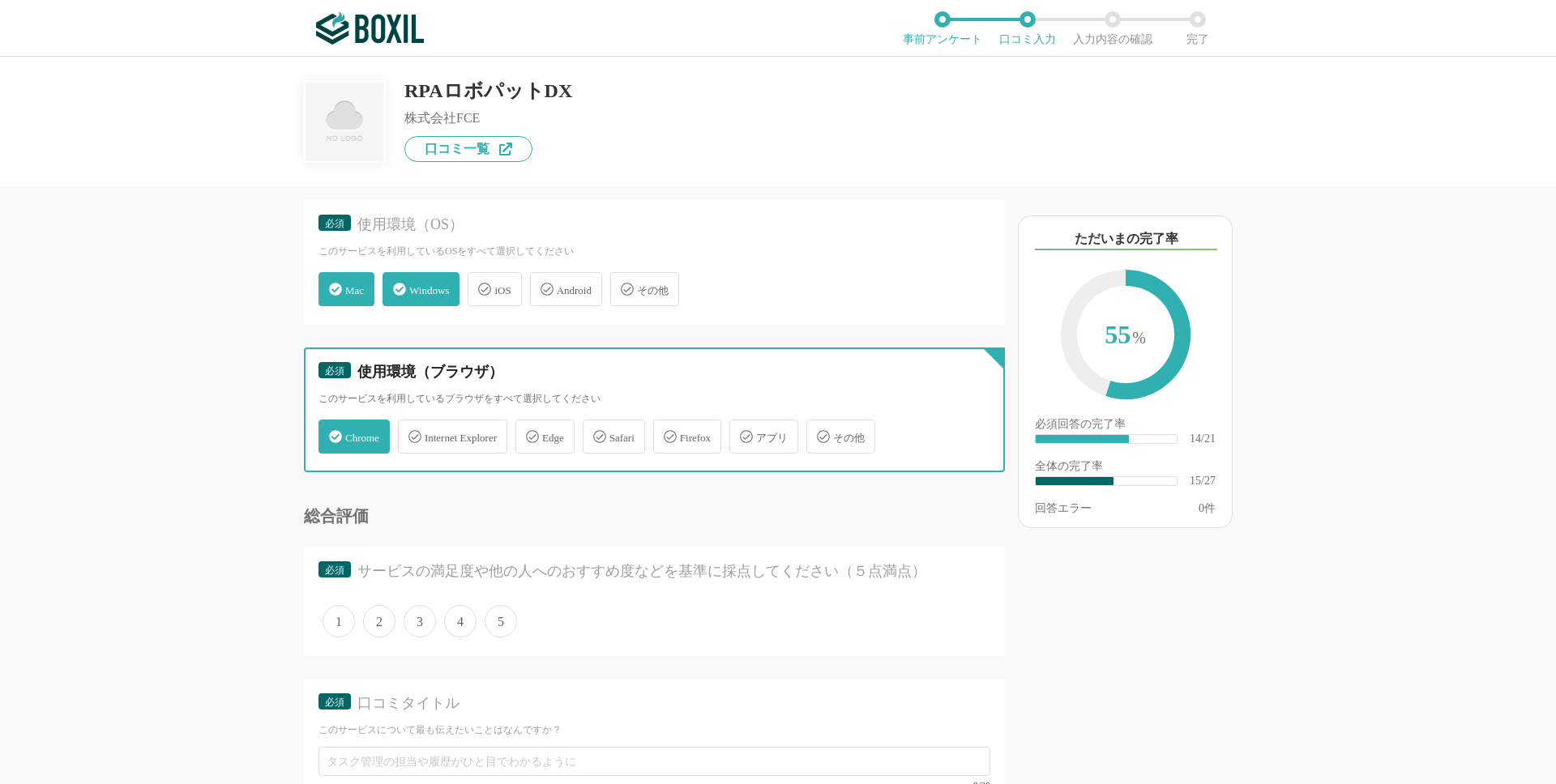
click at [596, 432] on input "Safari" at bounding box center [591, 427] width 11 height 11
checkbox input "true"
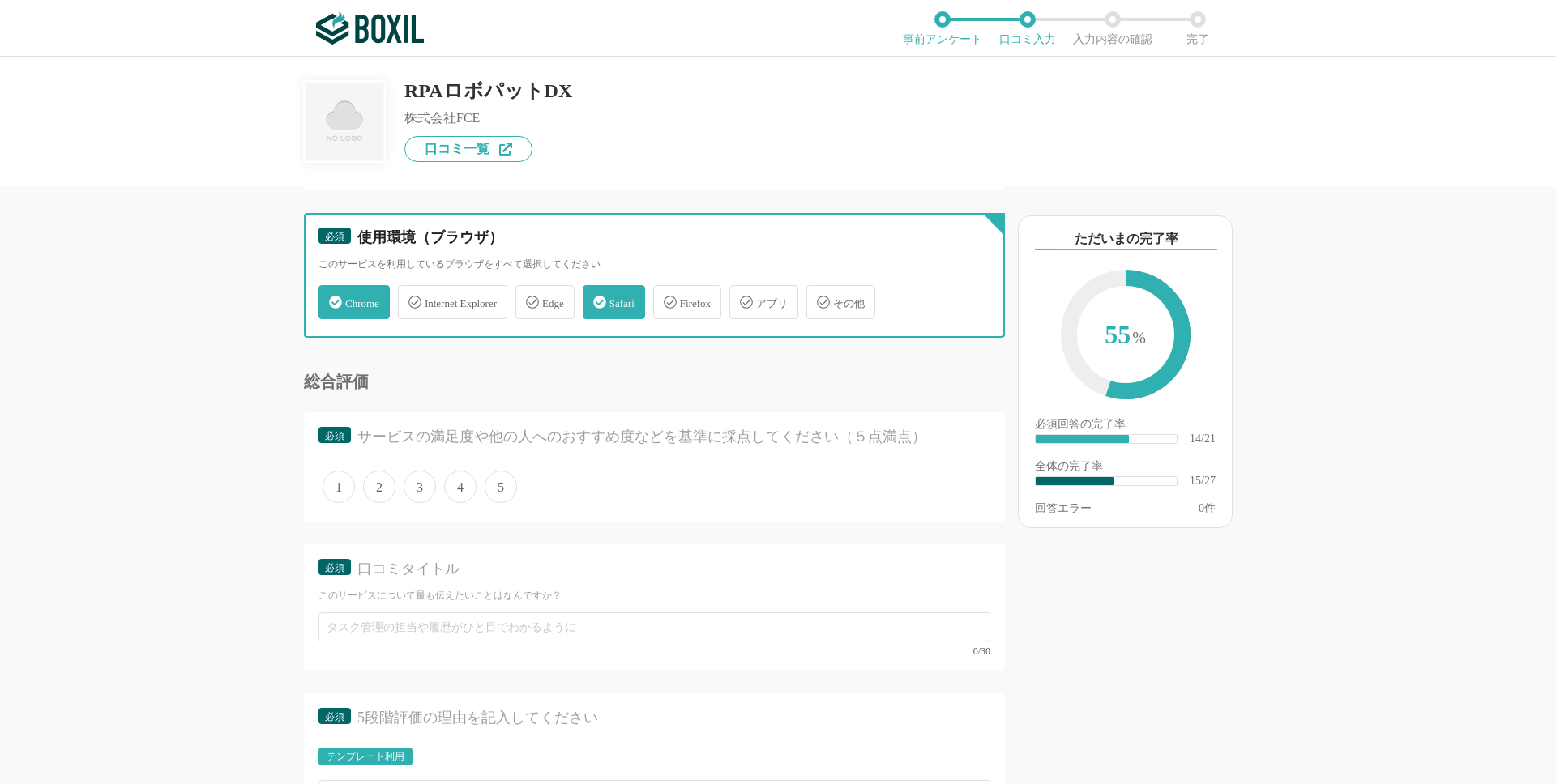
scroll to position [2390, 0]
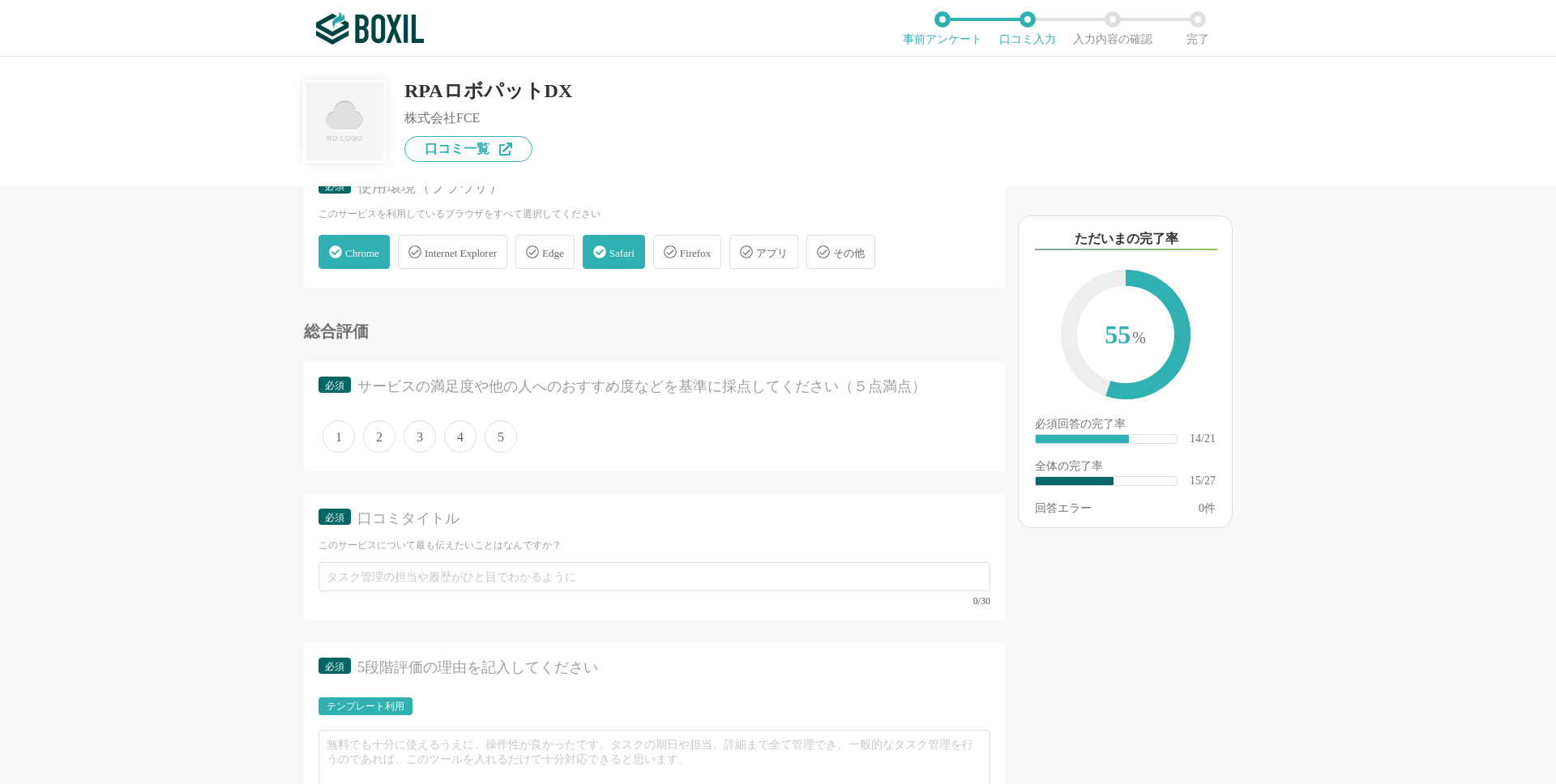
click at [460, 445] on span "4" at bounding box center [460, 437] width 33 height 33
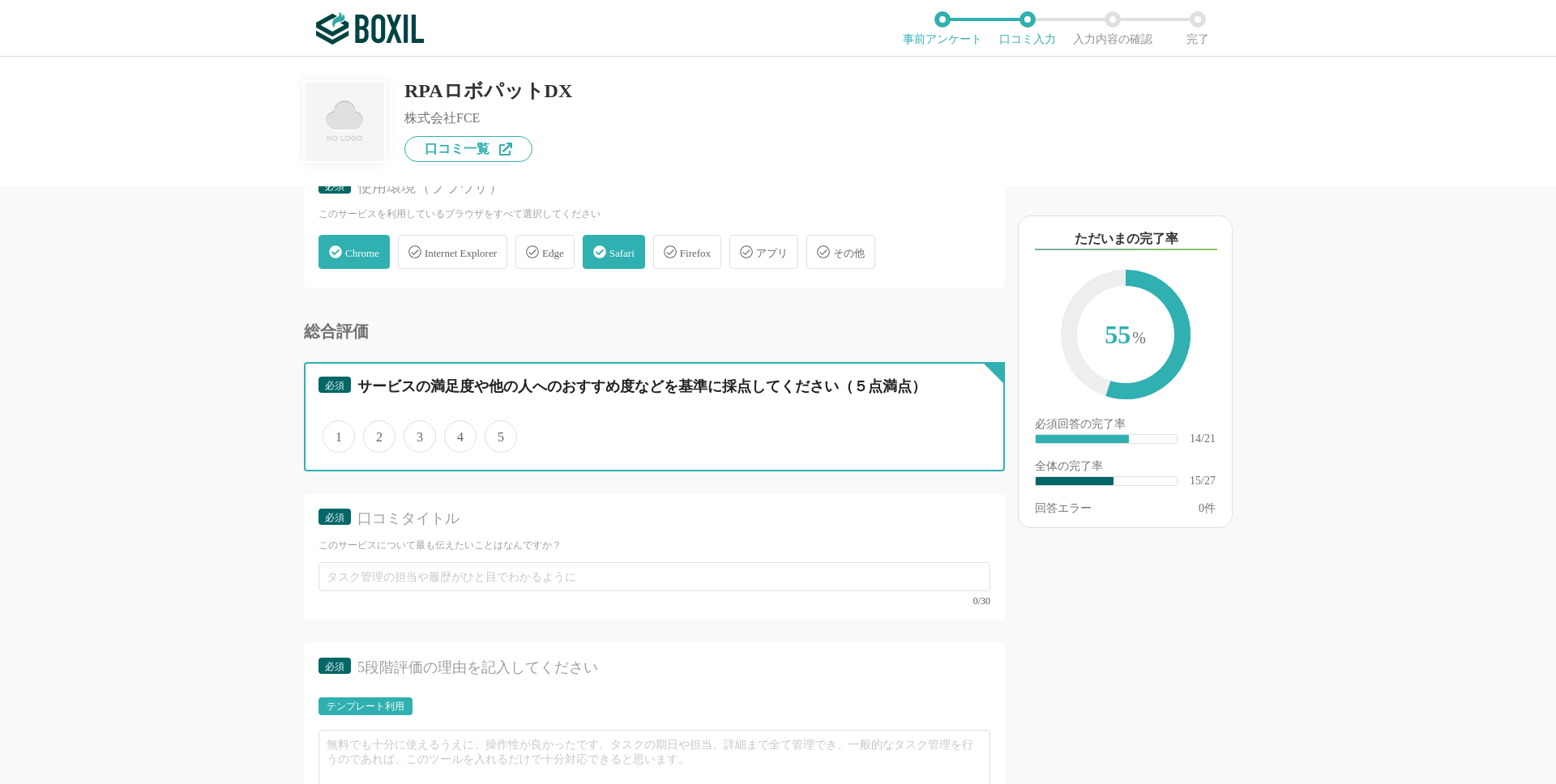
click at [458, 433] on input "4" at bounding box center [453, 427] width 11 height 11
radio input "true"
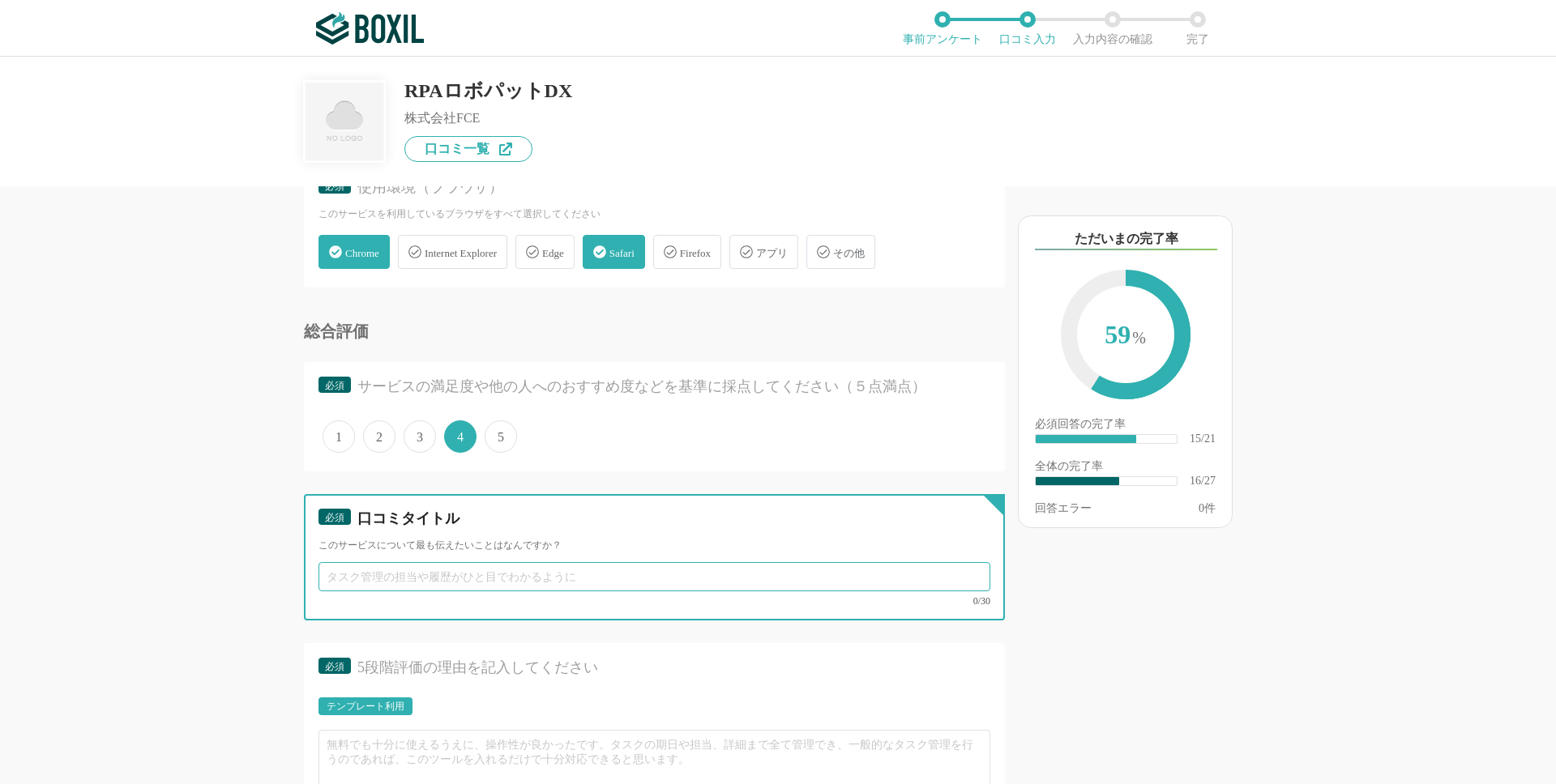
click at [461, 584] on input "text" at bounding box center [654, 577] width 672 height 29
type input "RPA"
